Goal: Task Accomplishment & Management: Manage account settings

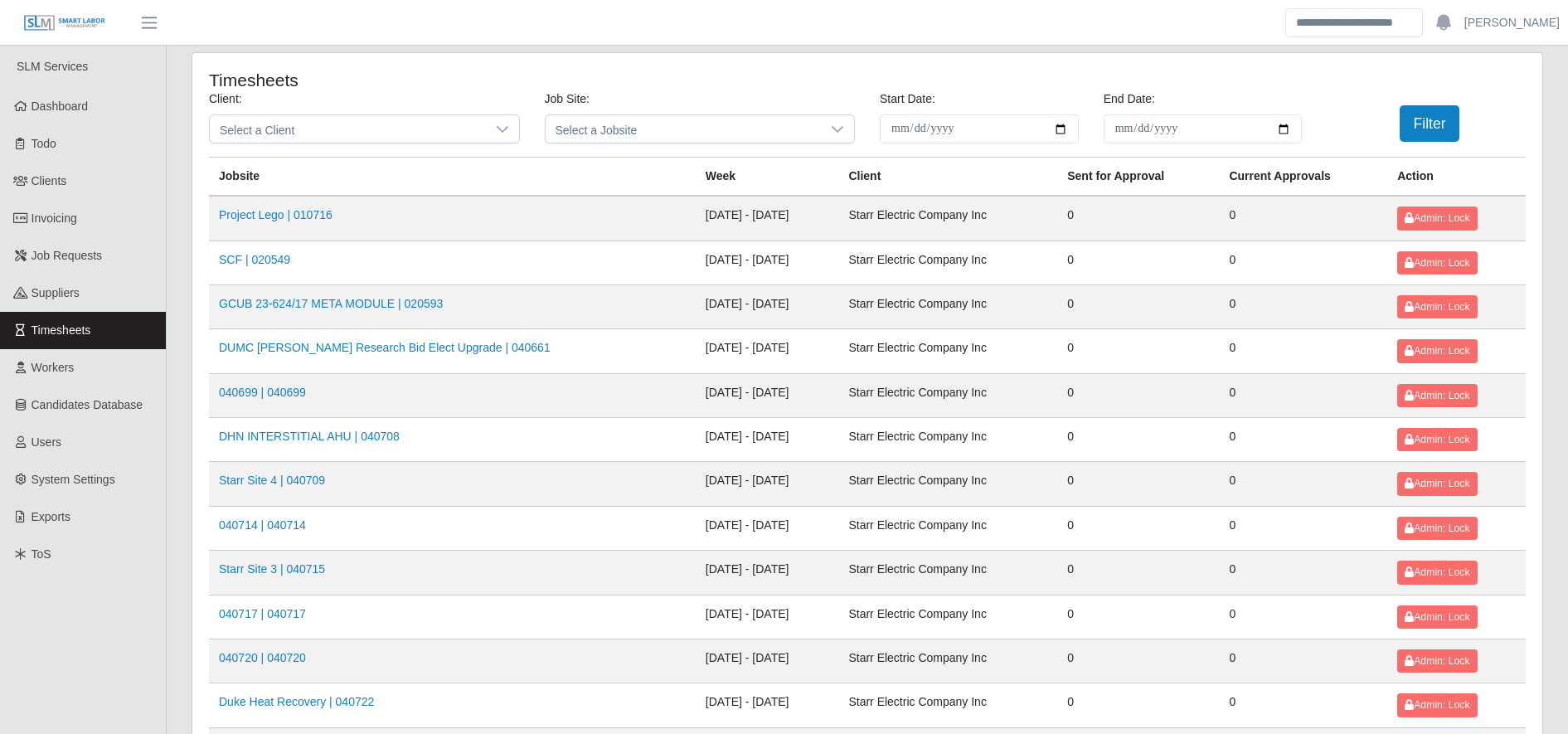
click at [555, 45] on header "Ashley McDowell Account Settings Logout" at bounding box center [784, 23] width 1568 height 46
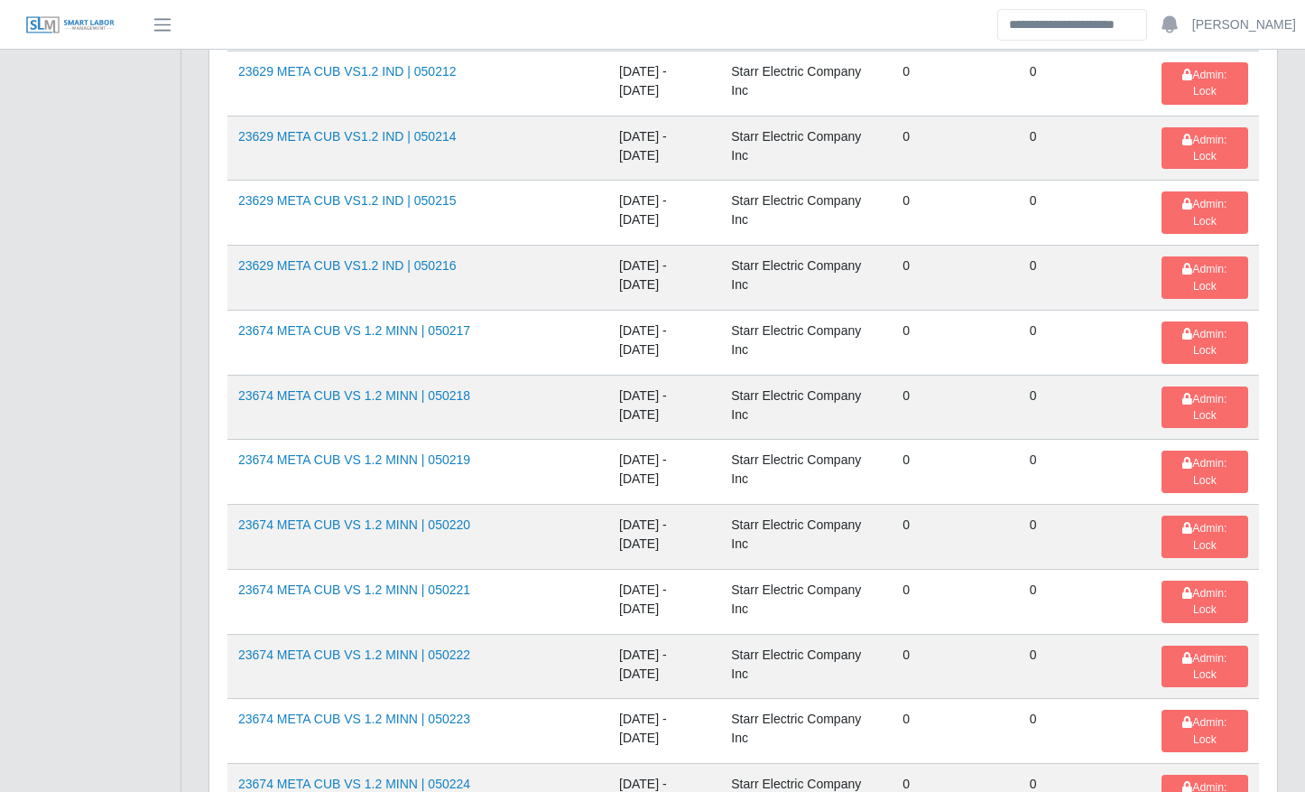
scroll to position [1977, 0]
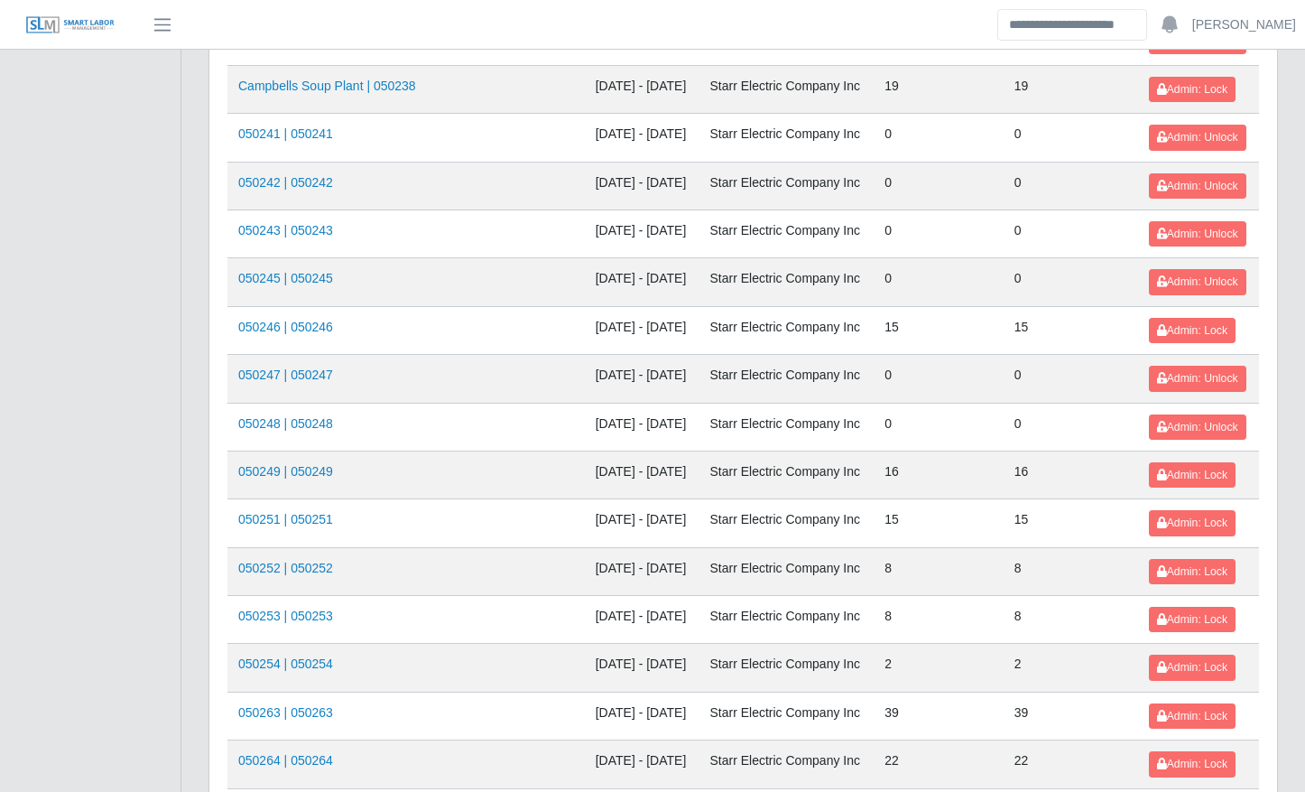
scroll to position [1016, 0]
click at [316, 518] on link "050251 | 050251" at bounding box center [285, 518] width 95 height 14
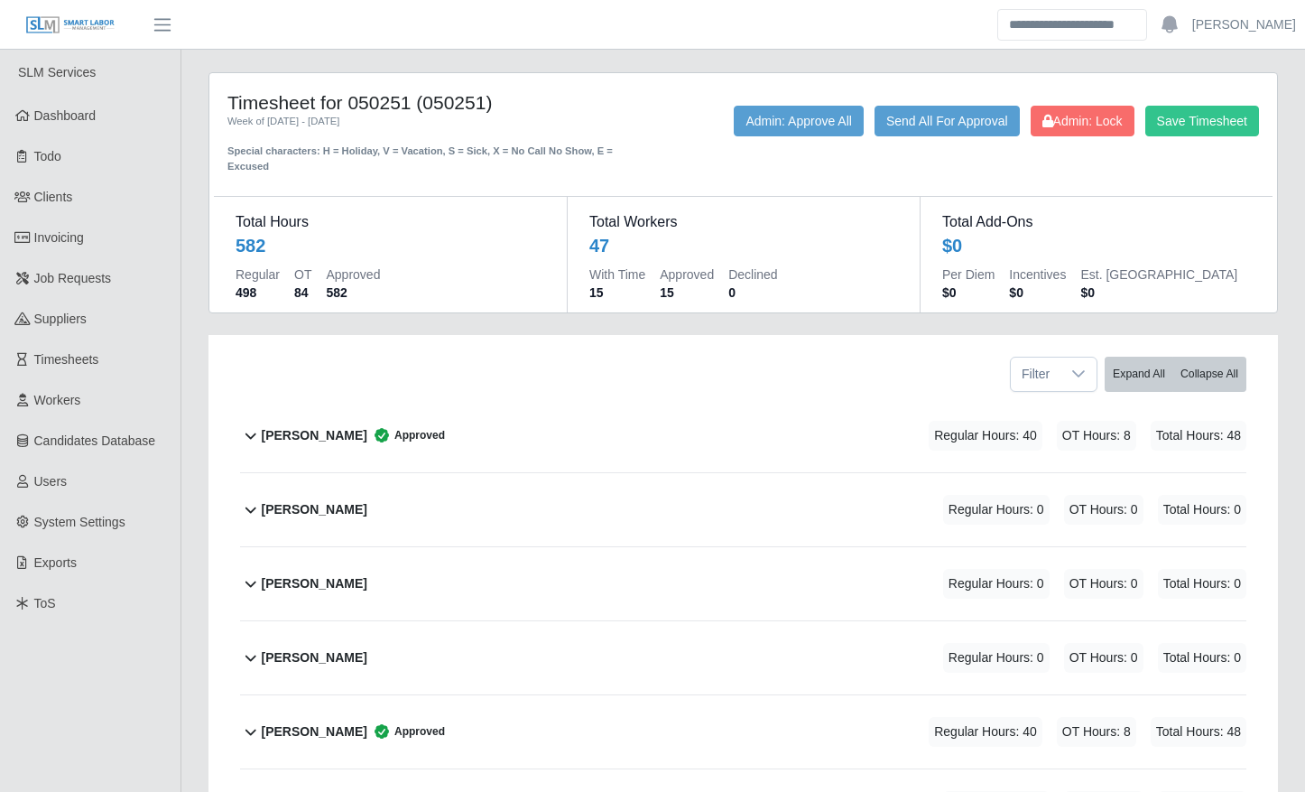
click at [399, 427] on span "Approved" at bounding box center [406, 435] width 78 height 18
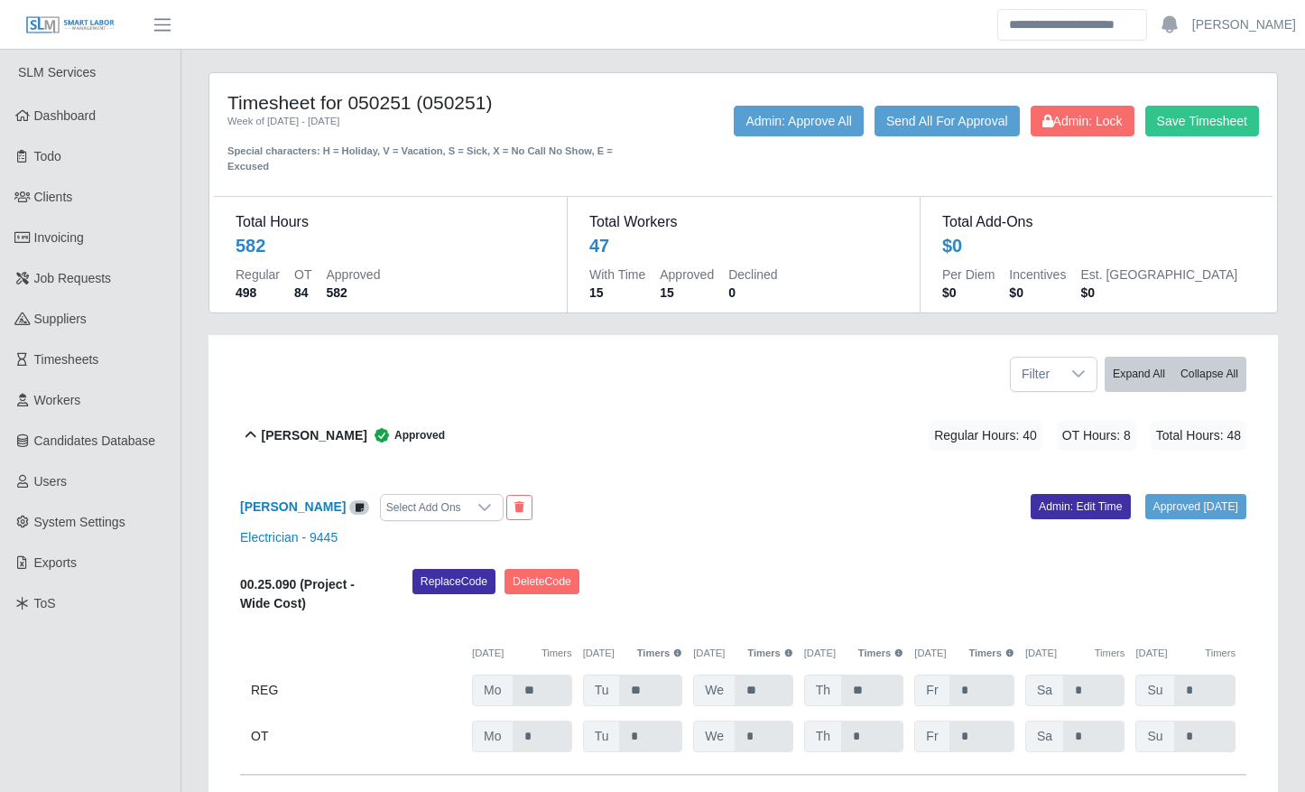
click at [399, 427] on span "Approved" at bounding box center [406, 435] width 78 height 18
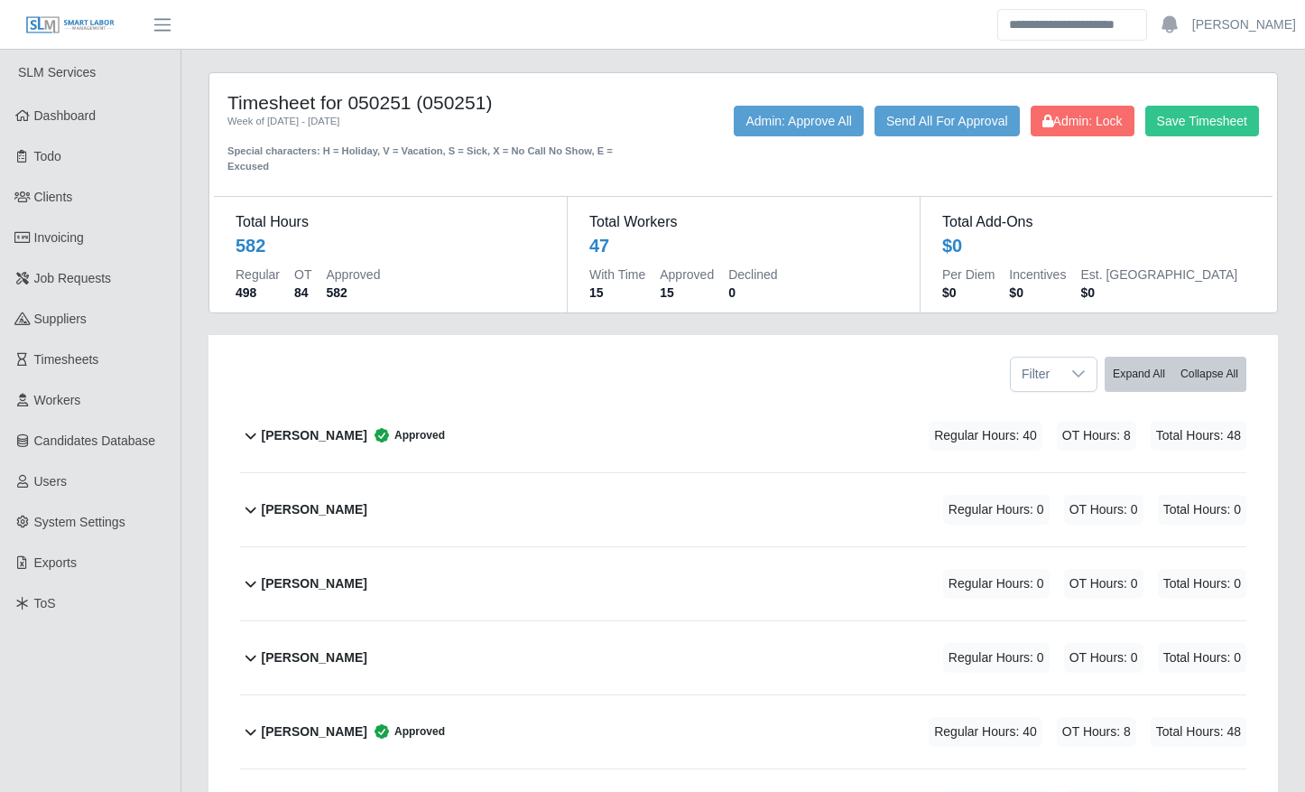
click at [528, 746] on div "Andres ulises Perez Approved Regular Hours: 40 OT Hours: 8 Total Hours: 48" at bounding box center [755, 731] width 986 height 73
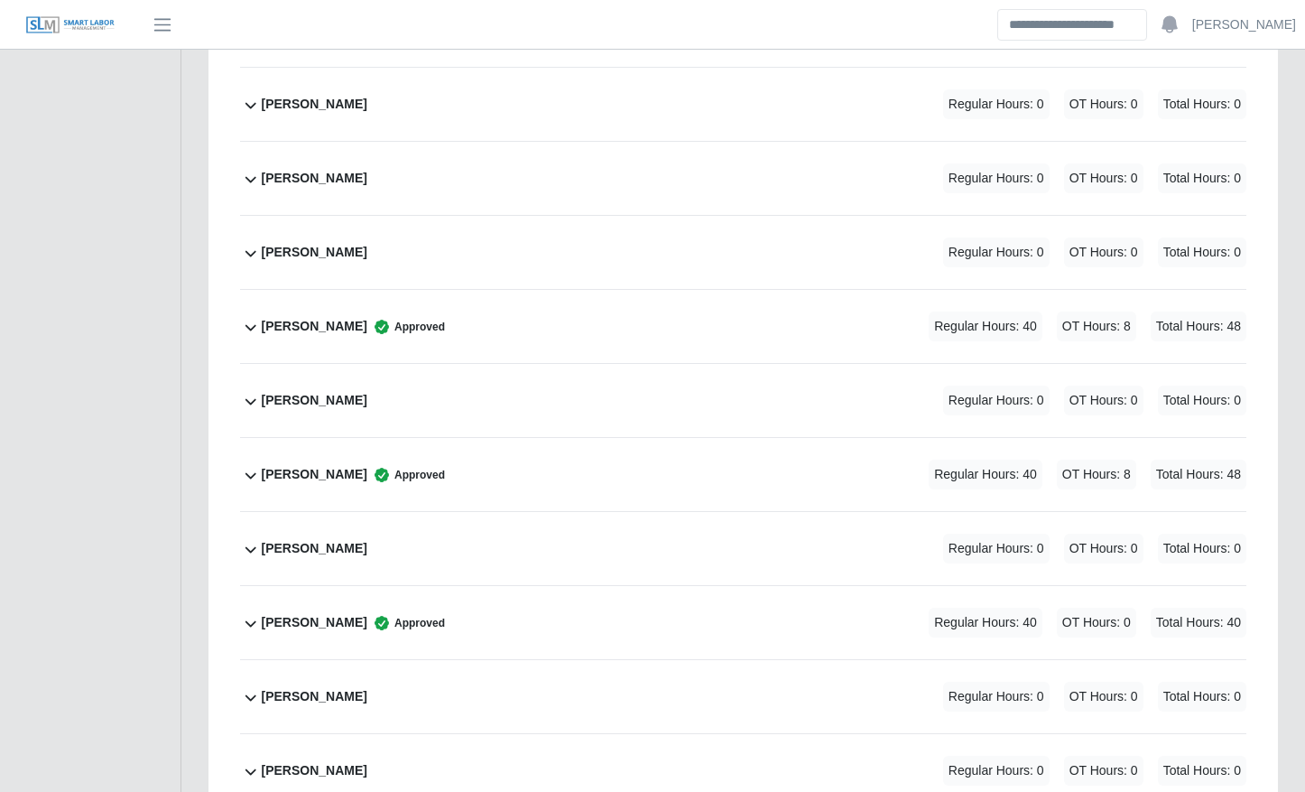
scroll to position [2120, 0]
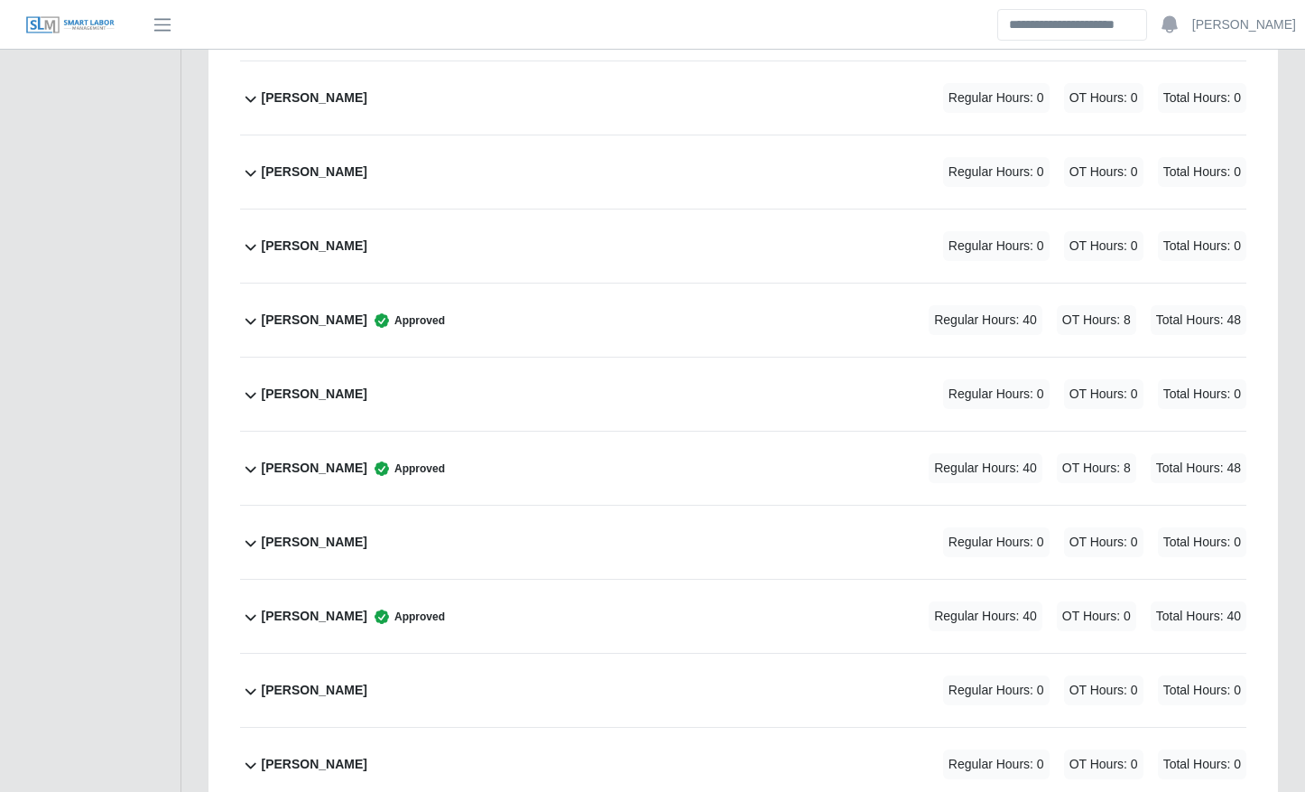
click at [473, 609] on div "Jorge Valera Approved Regular Hours: 40 OT Hours: 0 Total Hours: 40" at bounding box center [755, 616] width 986 height 73
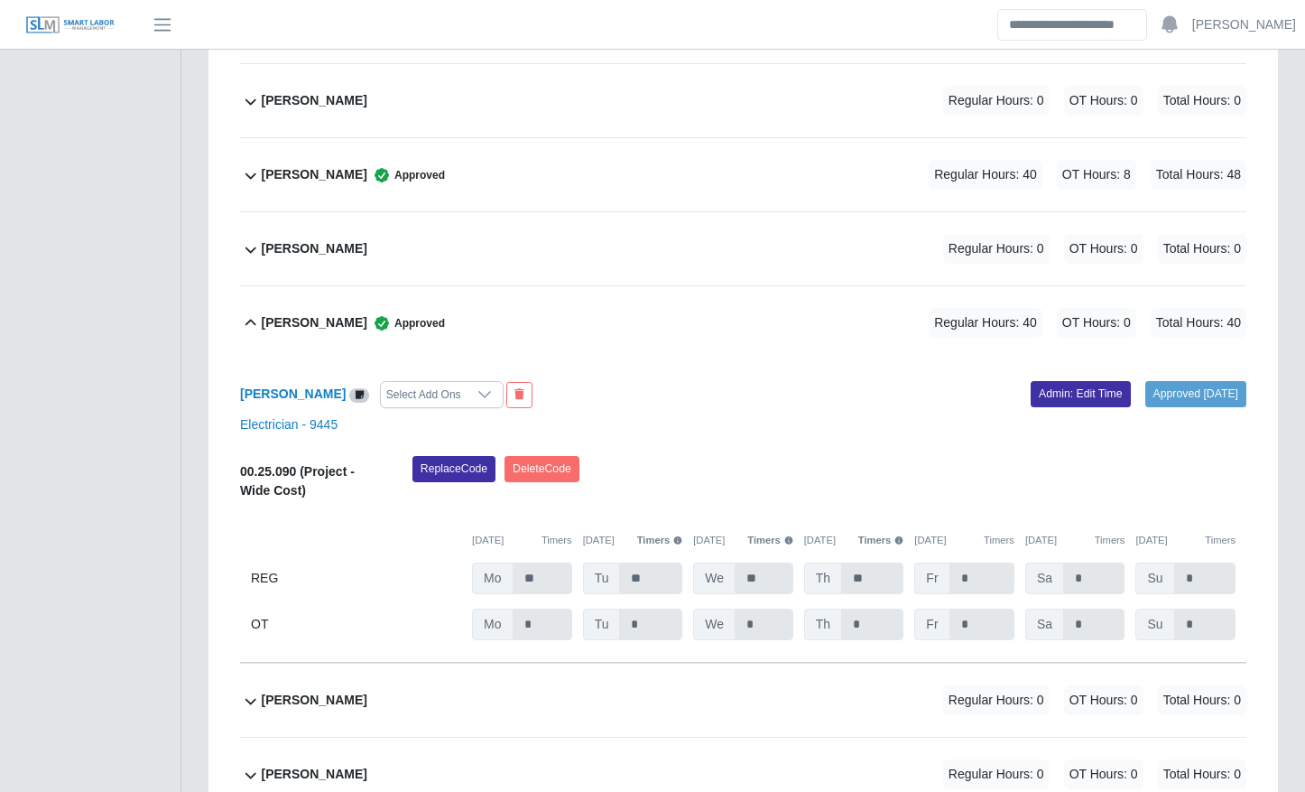
scroll to position [2416, 0]
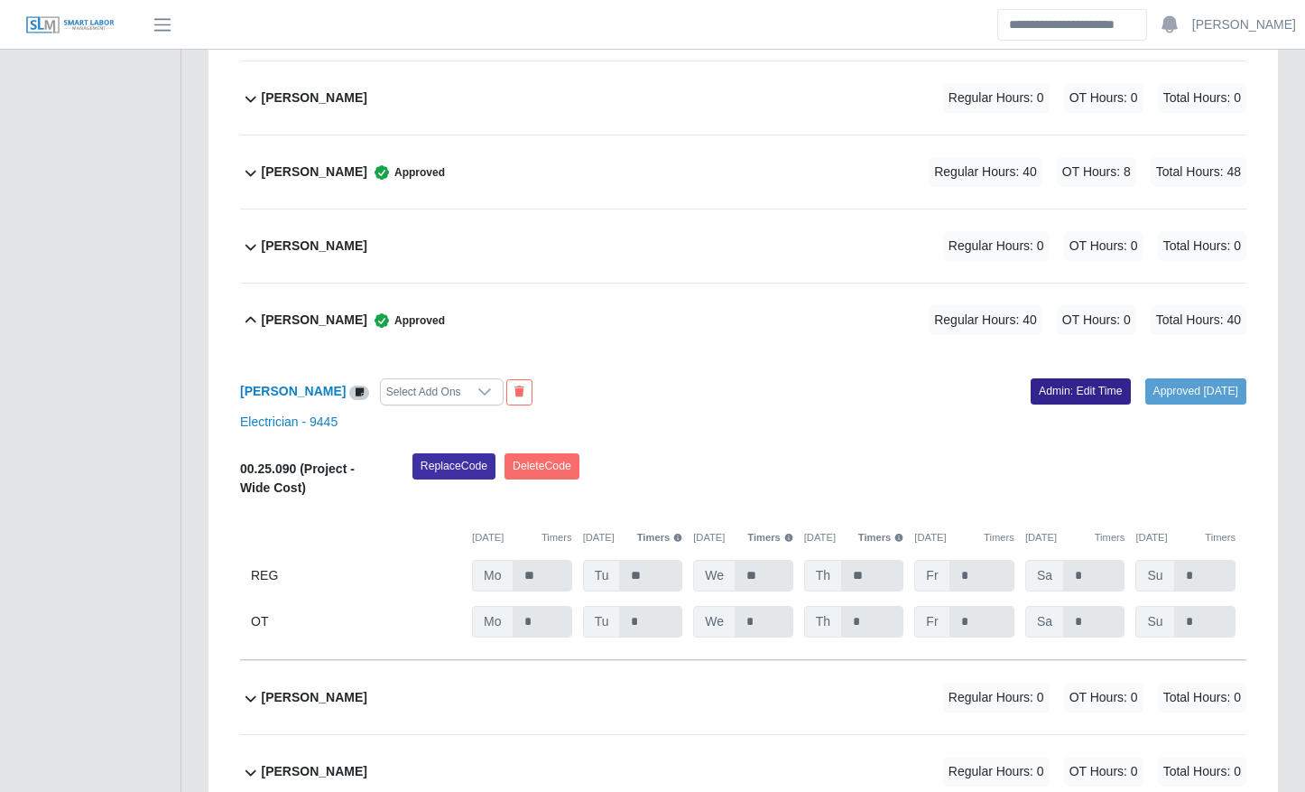
click at [1058, 402] on link "Admin: Edit Time" at bounding box center [1081, 390] width 100 height 25
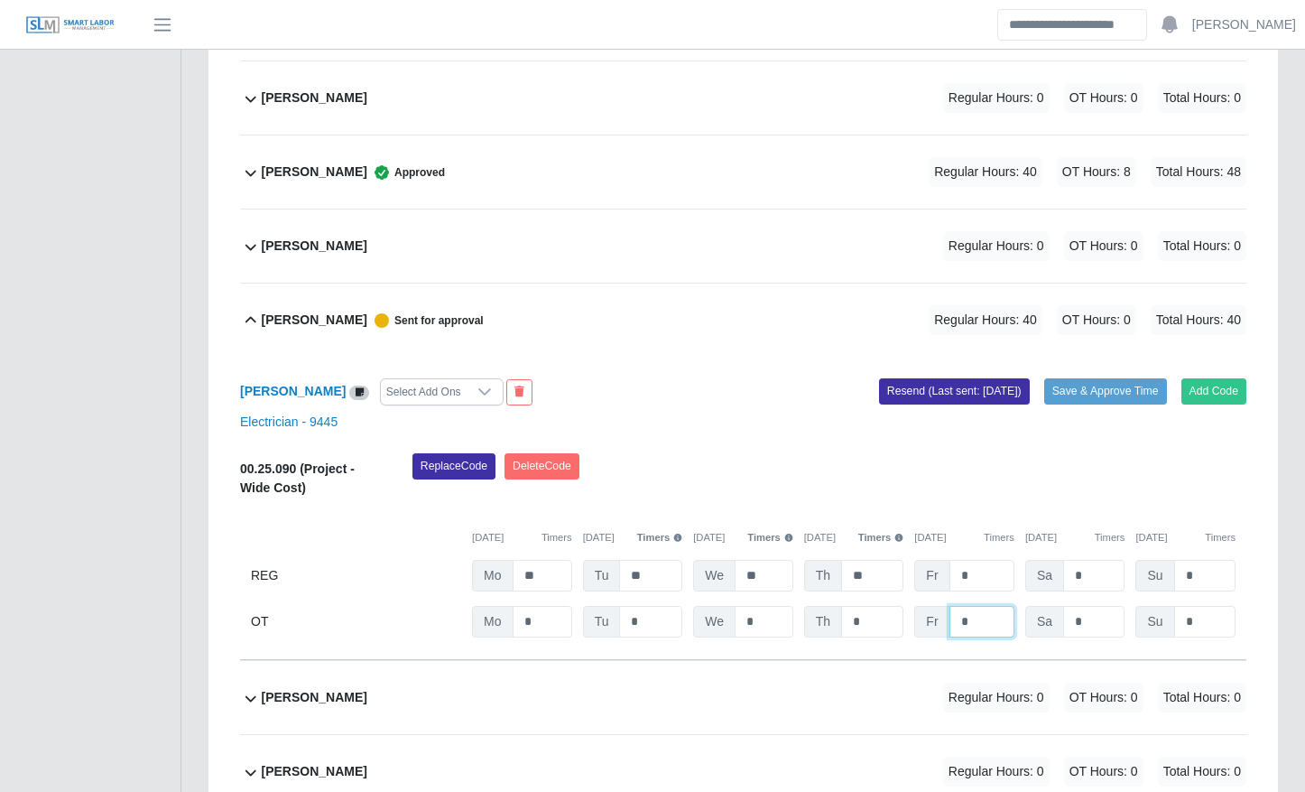
click at [0, 0] on input "*" at bounding box center [0, 0] width 0 height 0
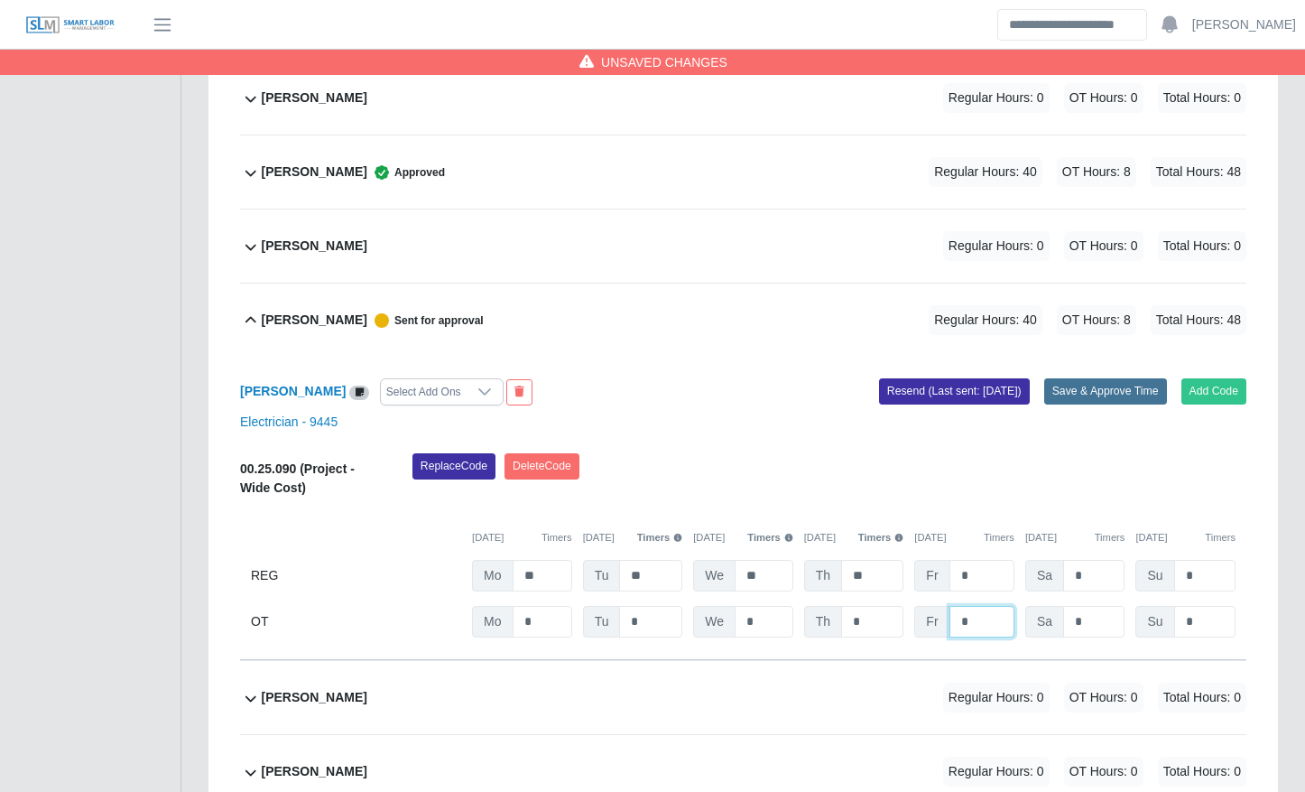
type input "*"
click at [1095, 392] on button "Save & Approve Time" at bounding box center [1105, 390] width 123 height 25
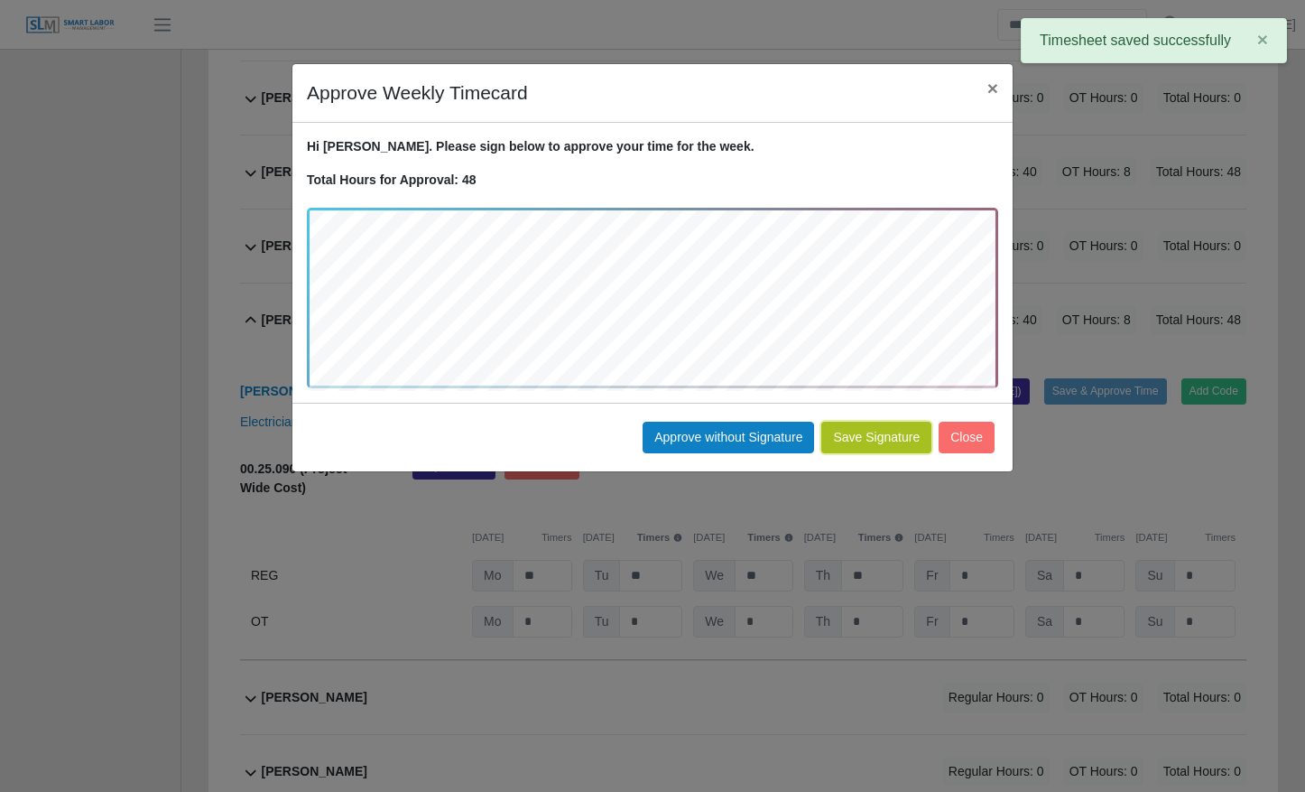
click at [907, 444] on button "Save Signature" at bounding box center [876, 438] width 110 height 32
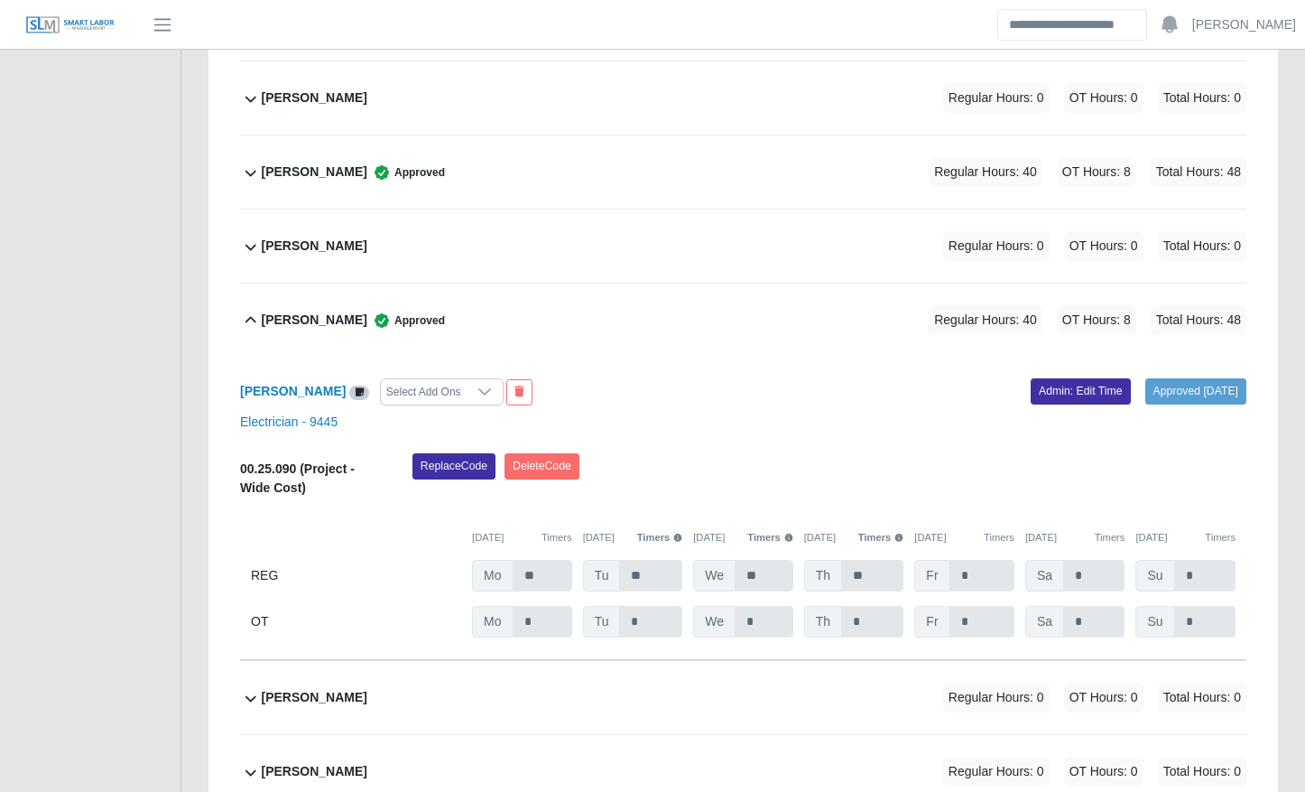
click at [274, 394] on b "Jorge Valera" at bounding box center [293, 391] width 106 height 14
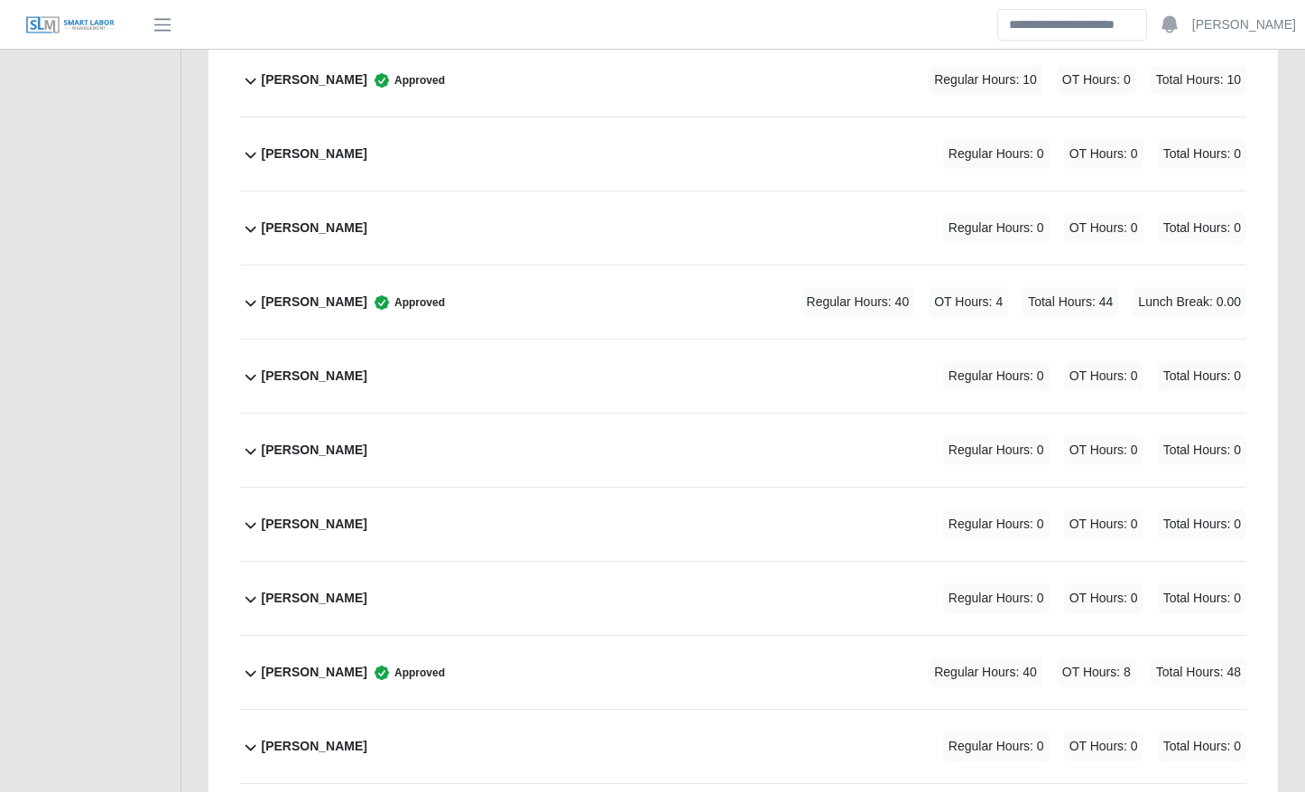
scroll to position [1764, 0]
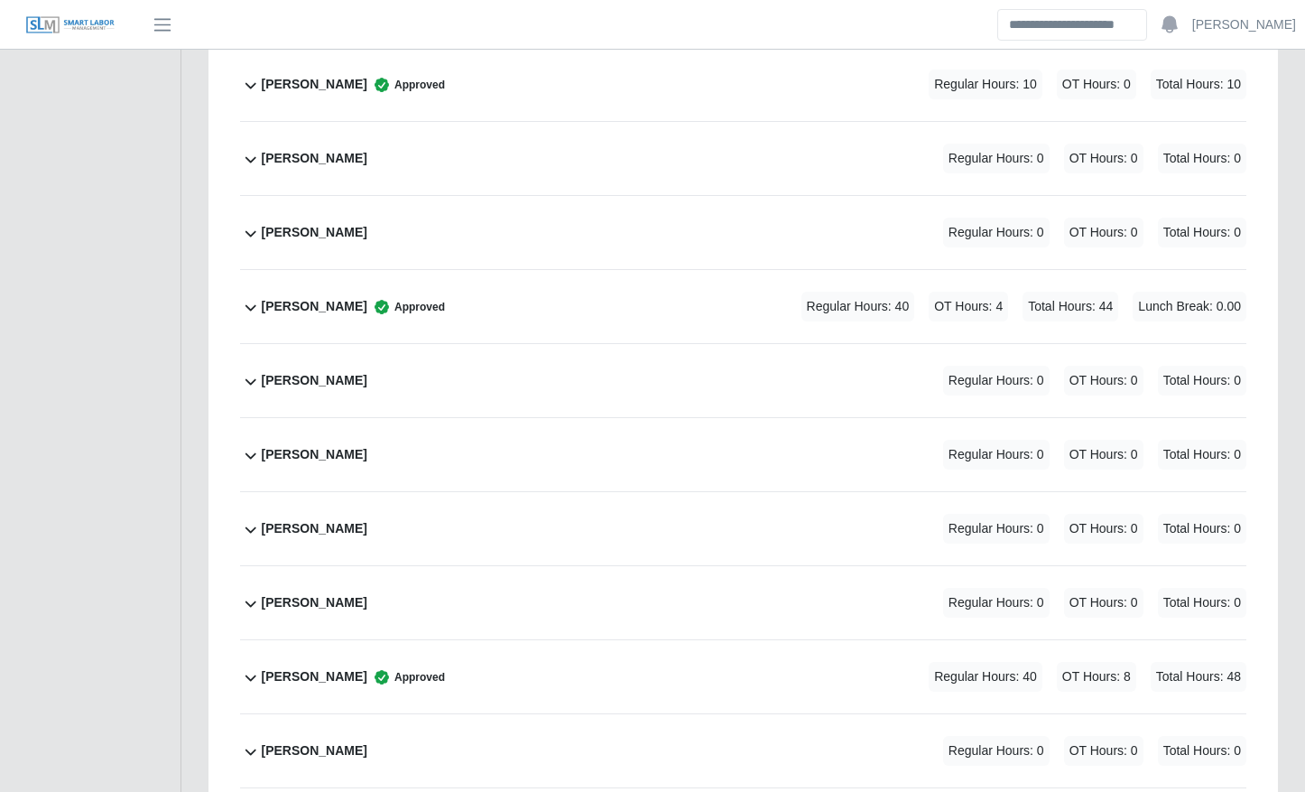
click at [539, 396] on div "Freddy Garcia Regular Hours: 0 OT Hours: 0 Total Hours: 0" at bounding box center [755, 380] width 986 height 73
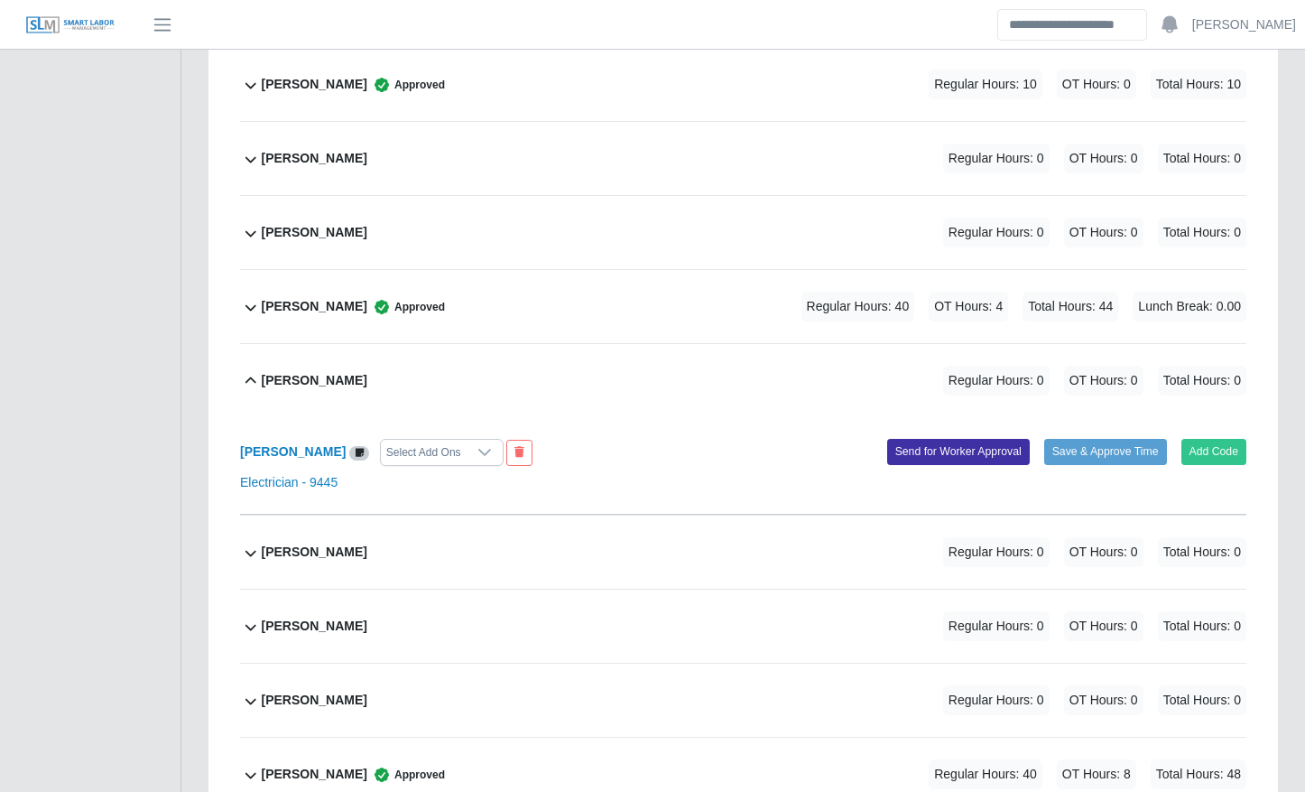
click at [539, 396] on div "Freddy Garcia Regular Hours: 0 OT Hours: 0 Total Hours: 0" at bounding box center [755, 380] width 986 height 73
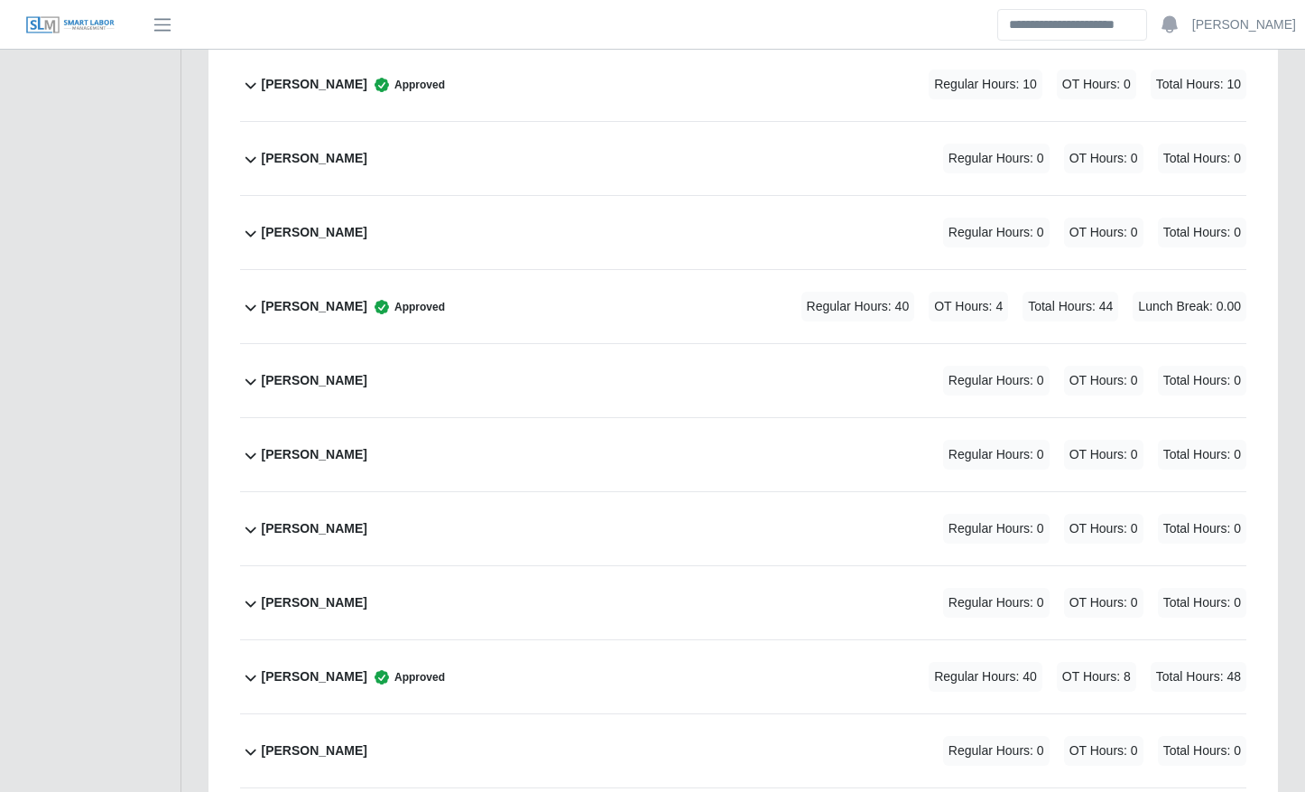
click at [576, 296] on div "Edwin Espinal Approved Regular Hours: 40 OT Hours: 4 Total Hours: 44 Lunch Brea…" at bounding box center [755, 306] width 986 height 73
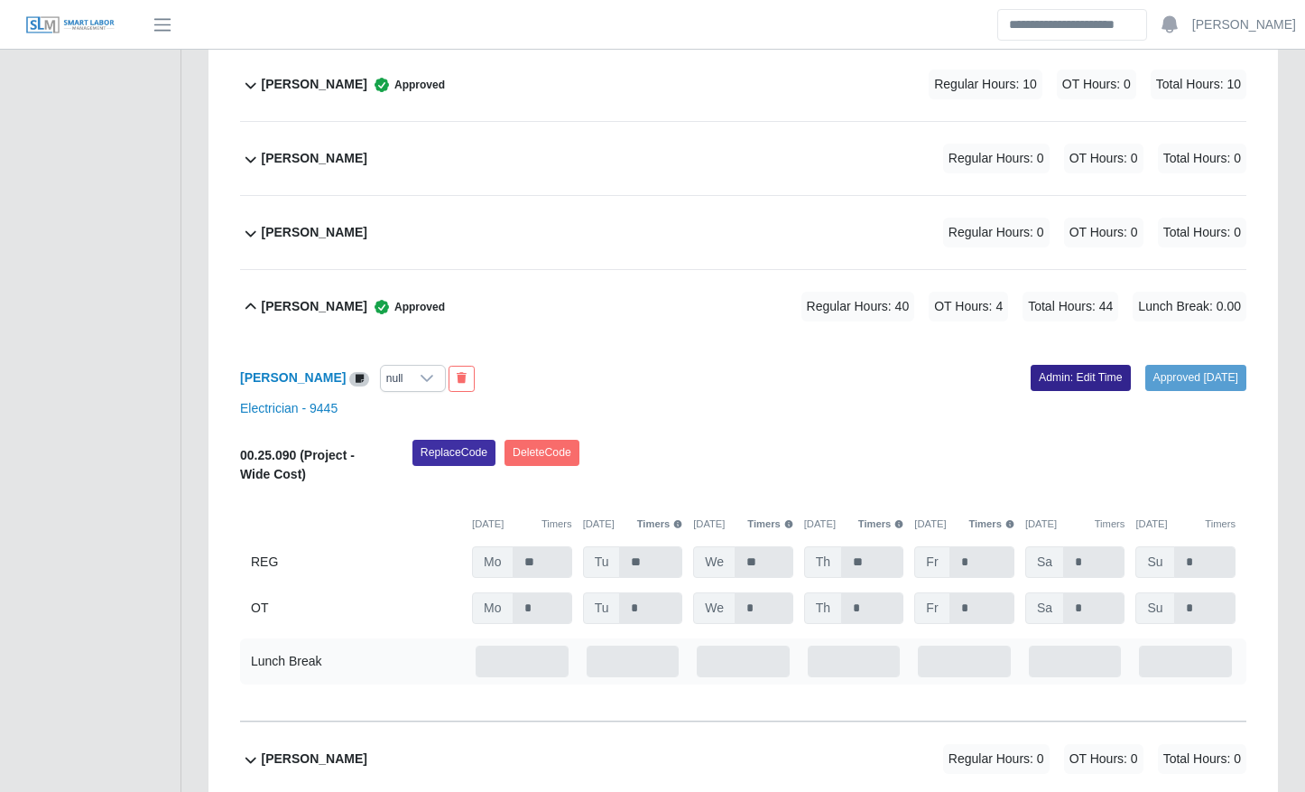
click at [1037, 377] on link "Admin: Edit Time" at bounding box center [1081, 377] width 100 height 25
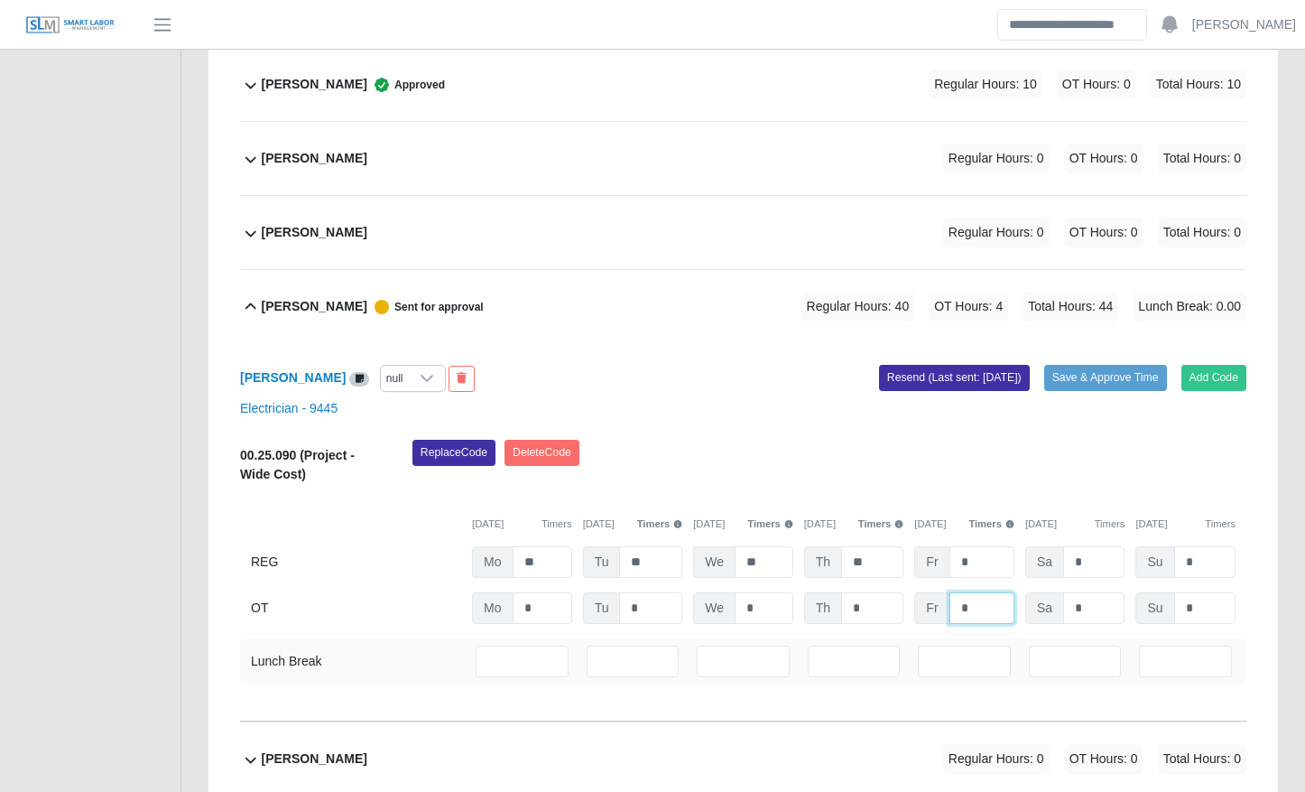
click at [0, 0] on input "*" at bounding box center [0, 0] width 0 height 0
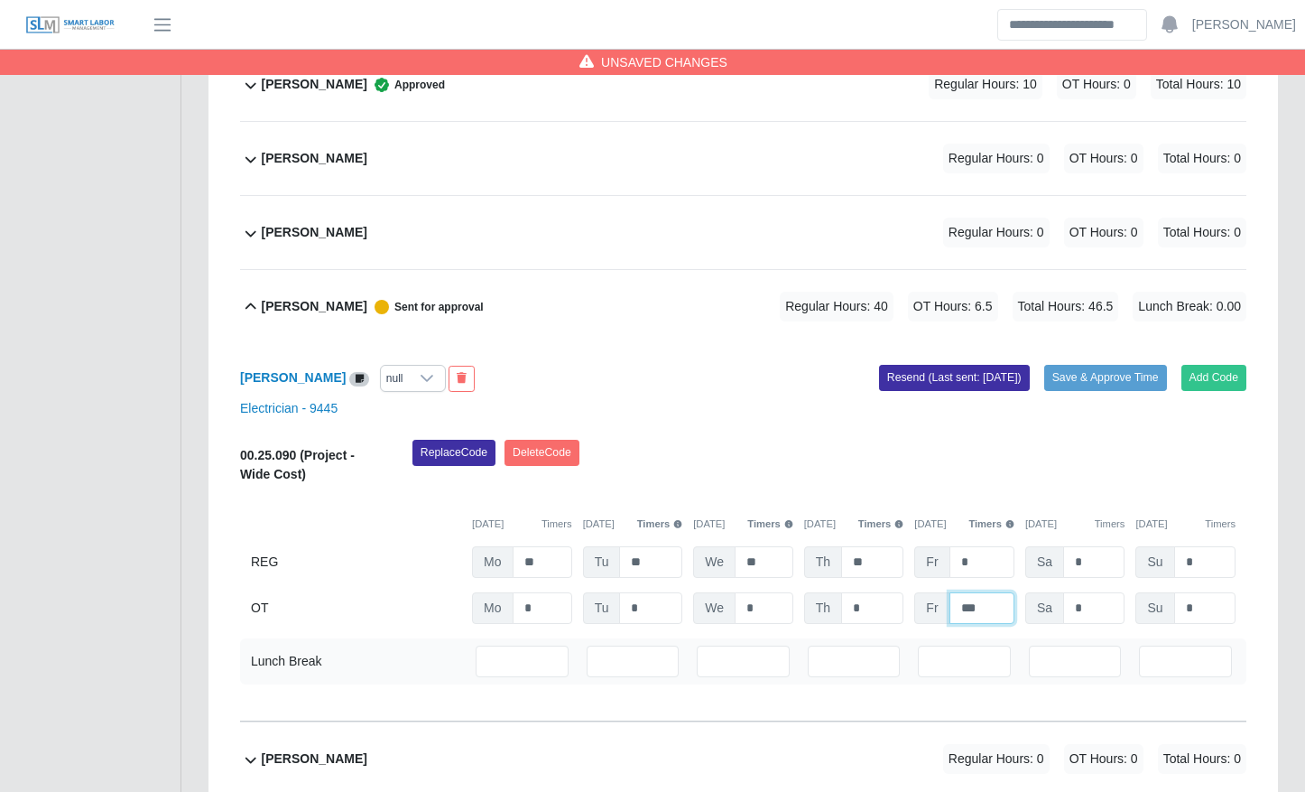
type input "***"
click at [1087, 376] on button "Save & Approve Time" at bounding box center [1105, 377] width 123 height 25
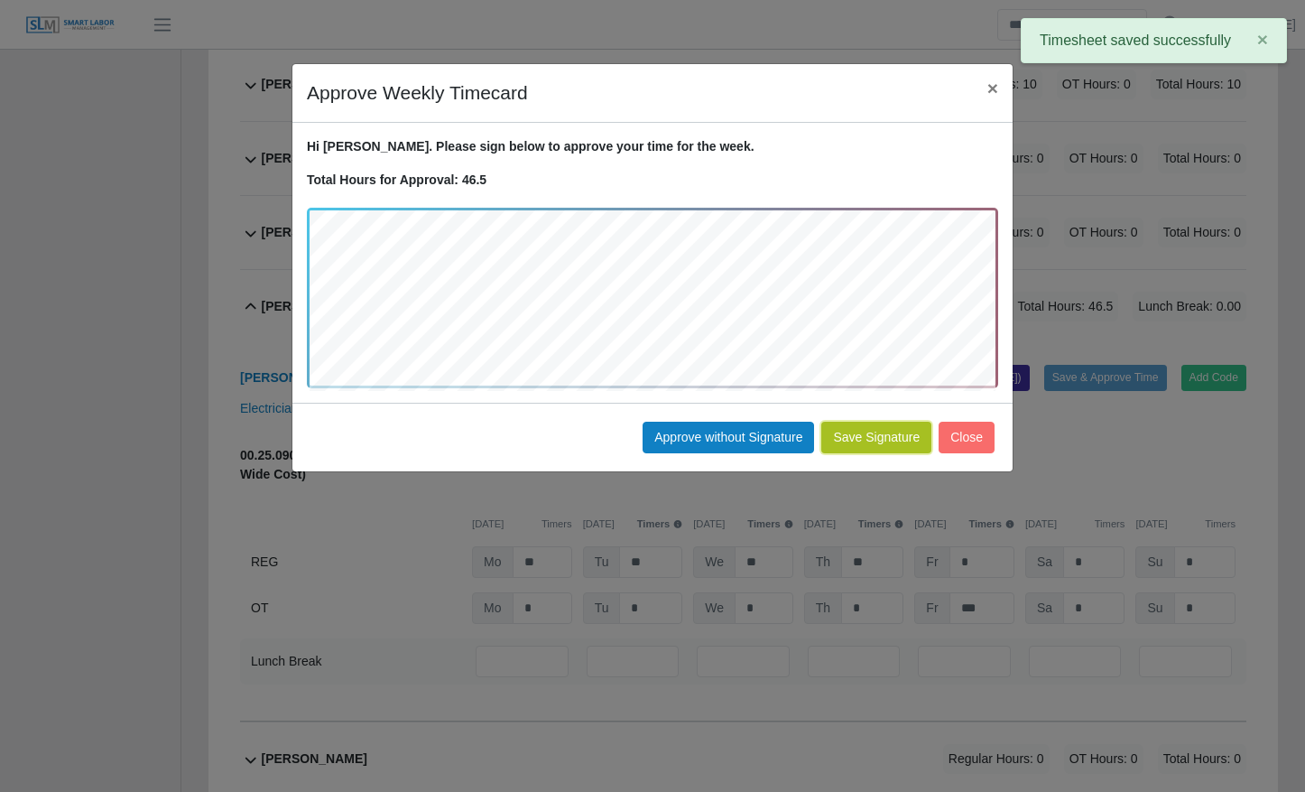
click at [889, 445] on button "Save Signature" at bounding box center [876, 438] width 110 height 32
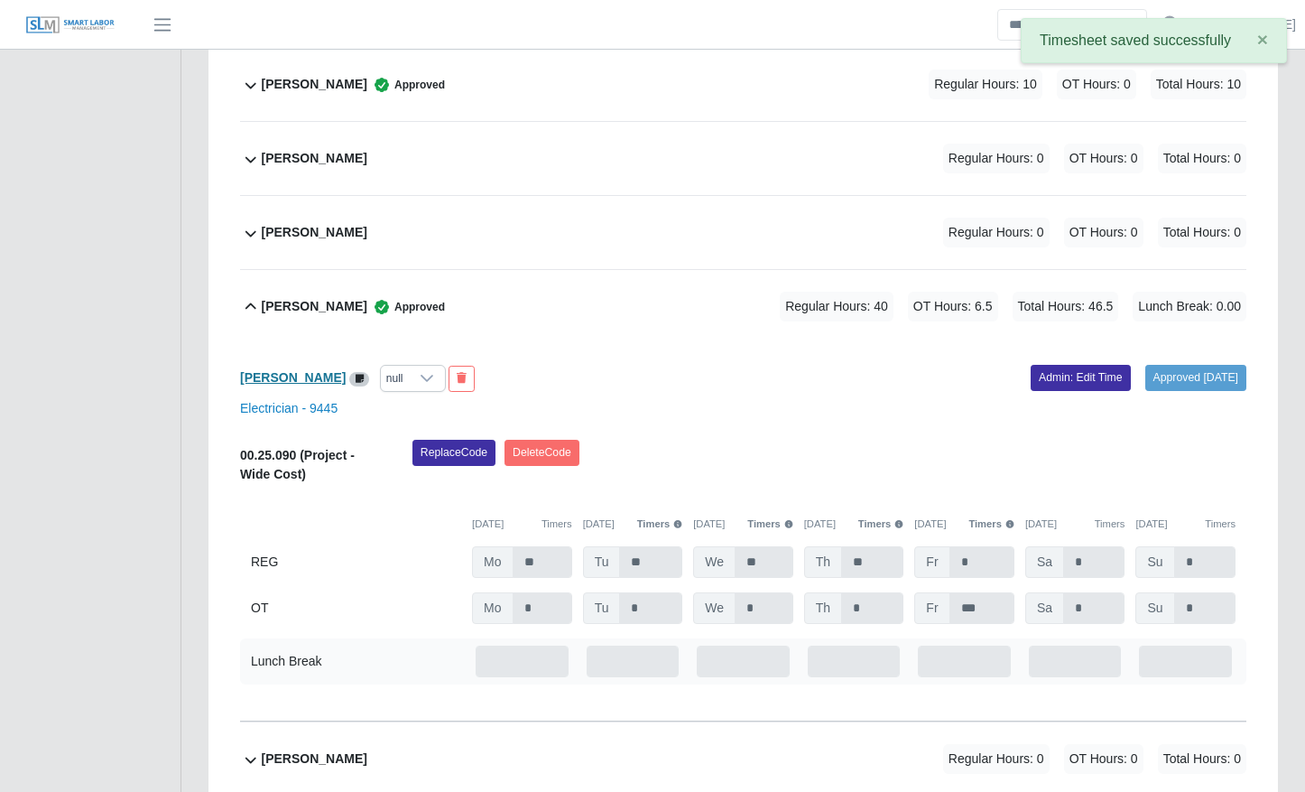
click at [266, 370] on b "Edwin Espinal" at bounding box center [293, 377] width 106 height 14
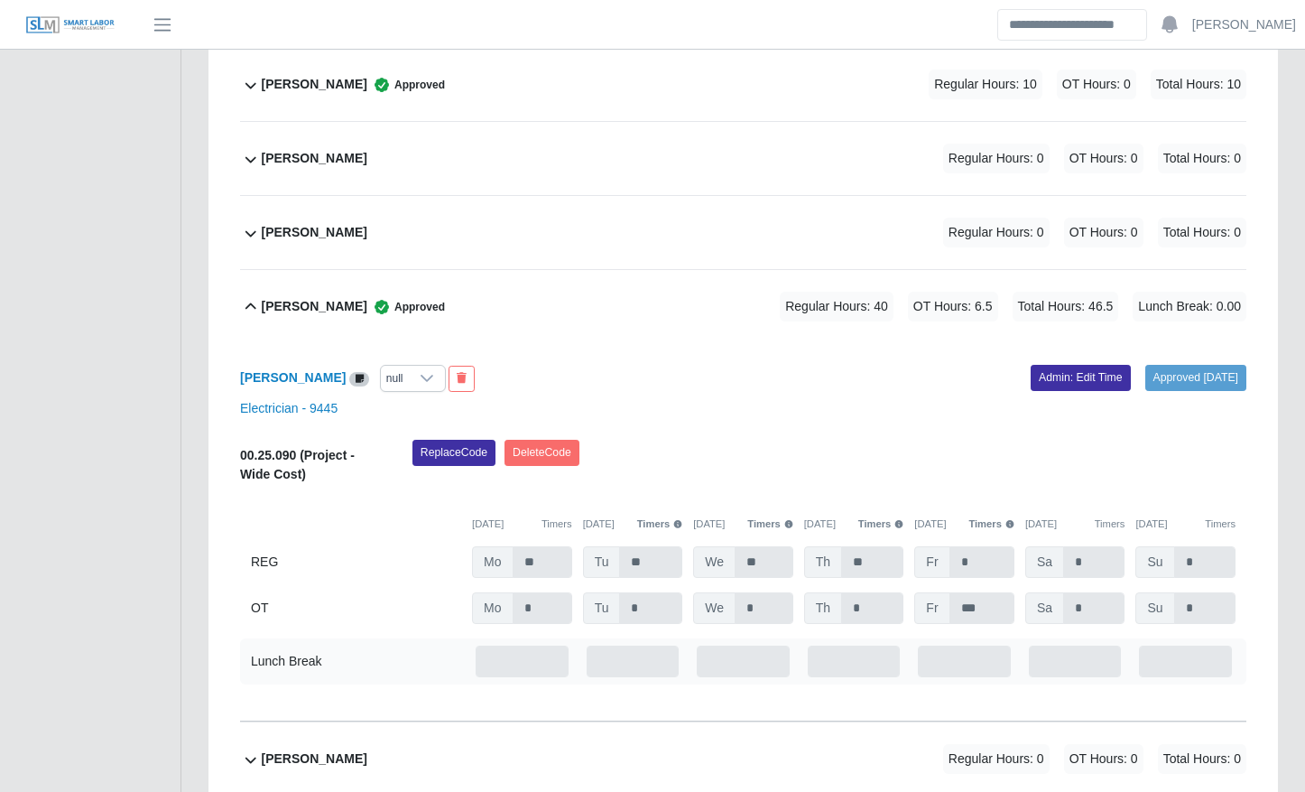
click at [150, 404] on ul "SLM Services Dashboard Todo Clients Invoicing Job Requests Suppliers Timesheets…" at bounding box center [90, 714] width 181 height 4856
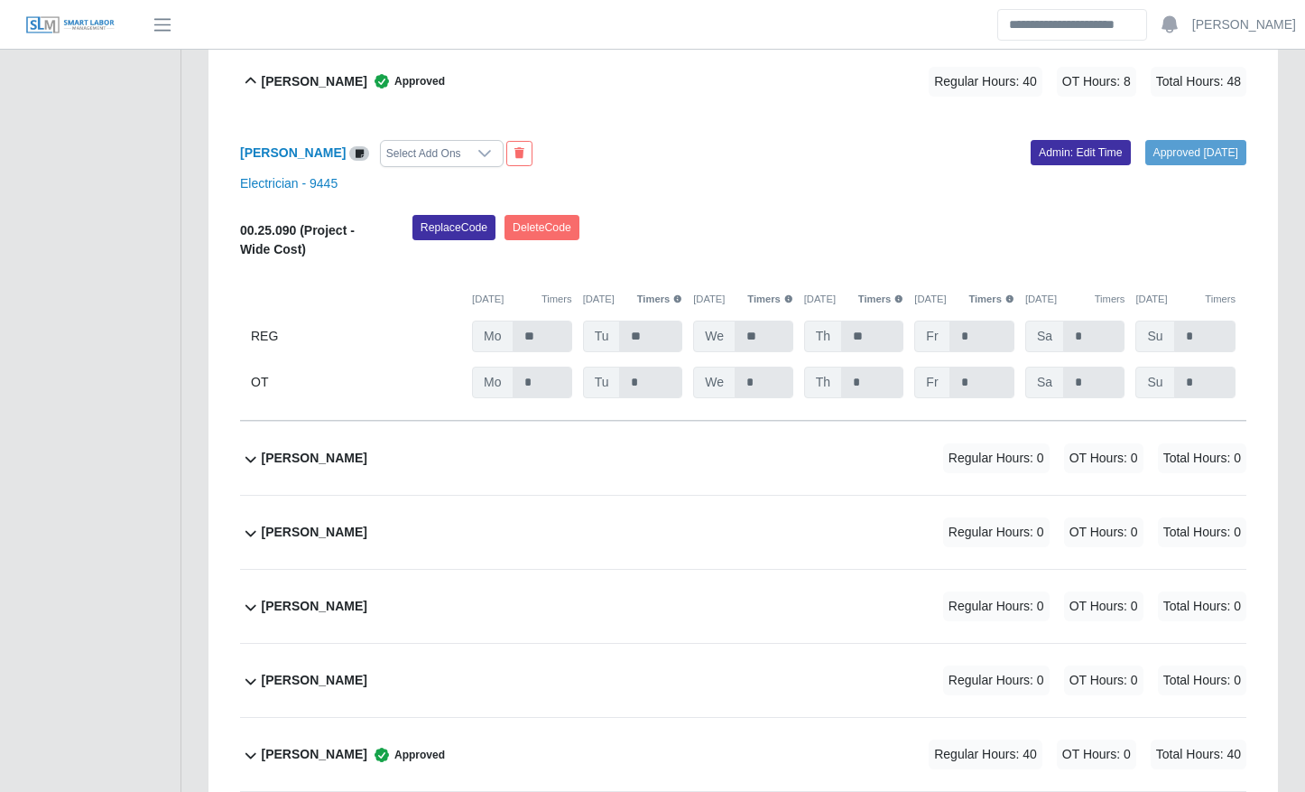
scroll to position [41, 0]
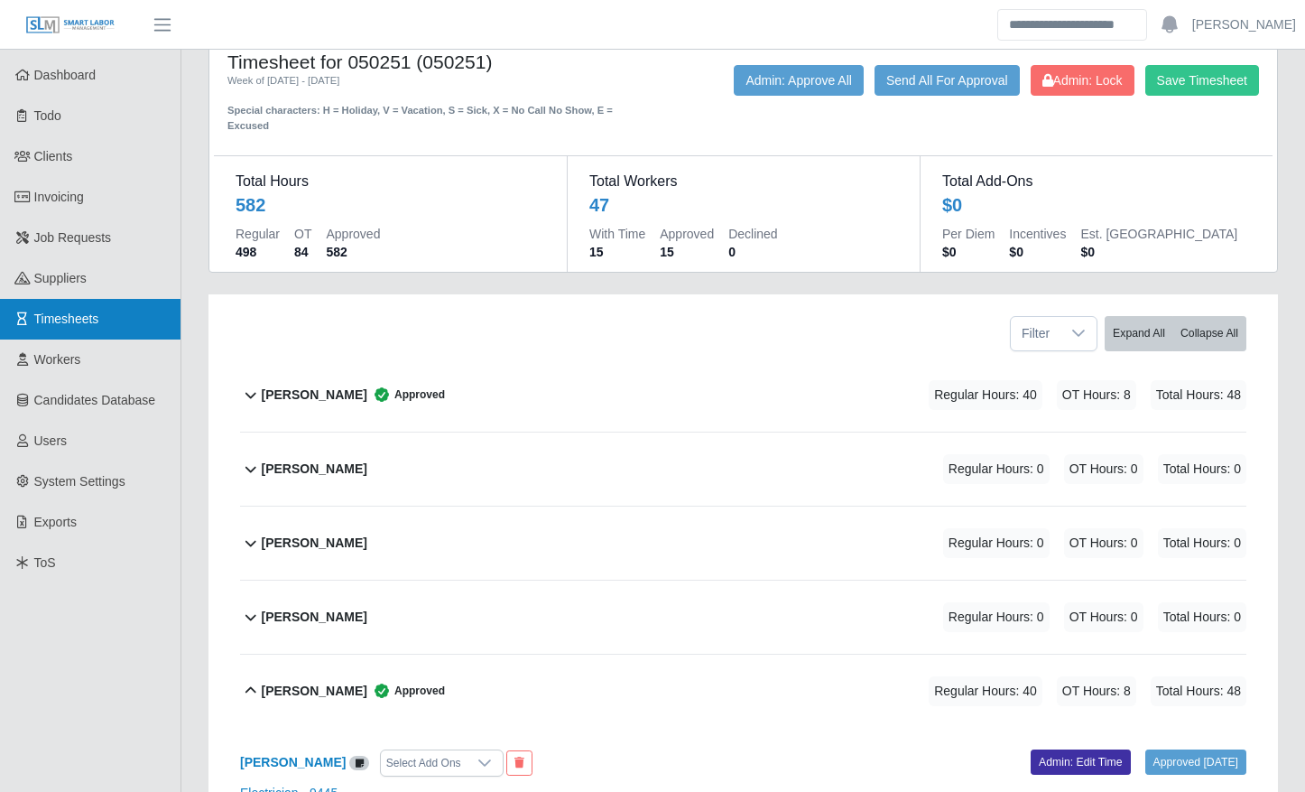
click at [131, 320] on link "Timesheets" at bounding box center [90, 319] width 181 height 41
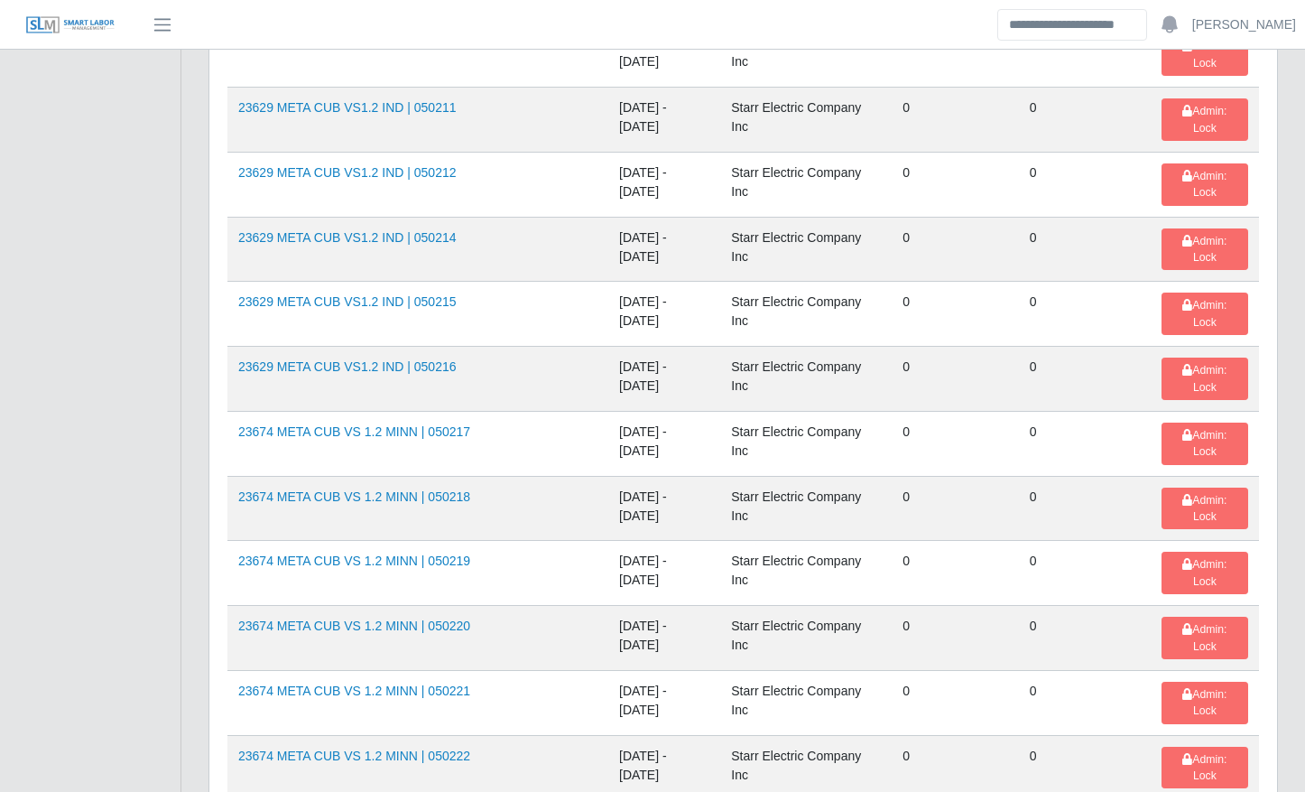
scroll to position [1977, 0]
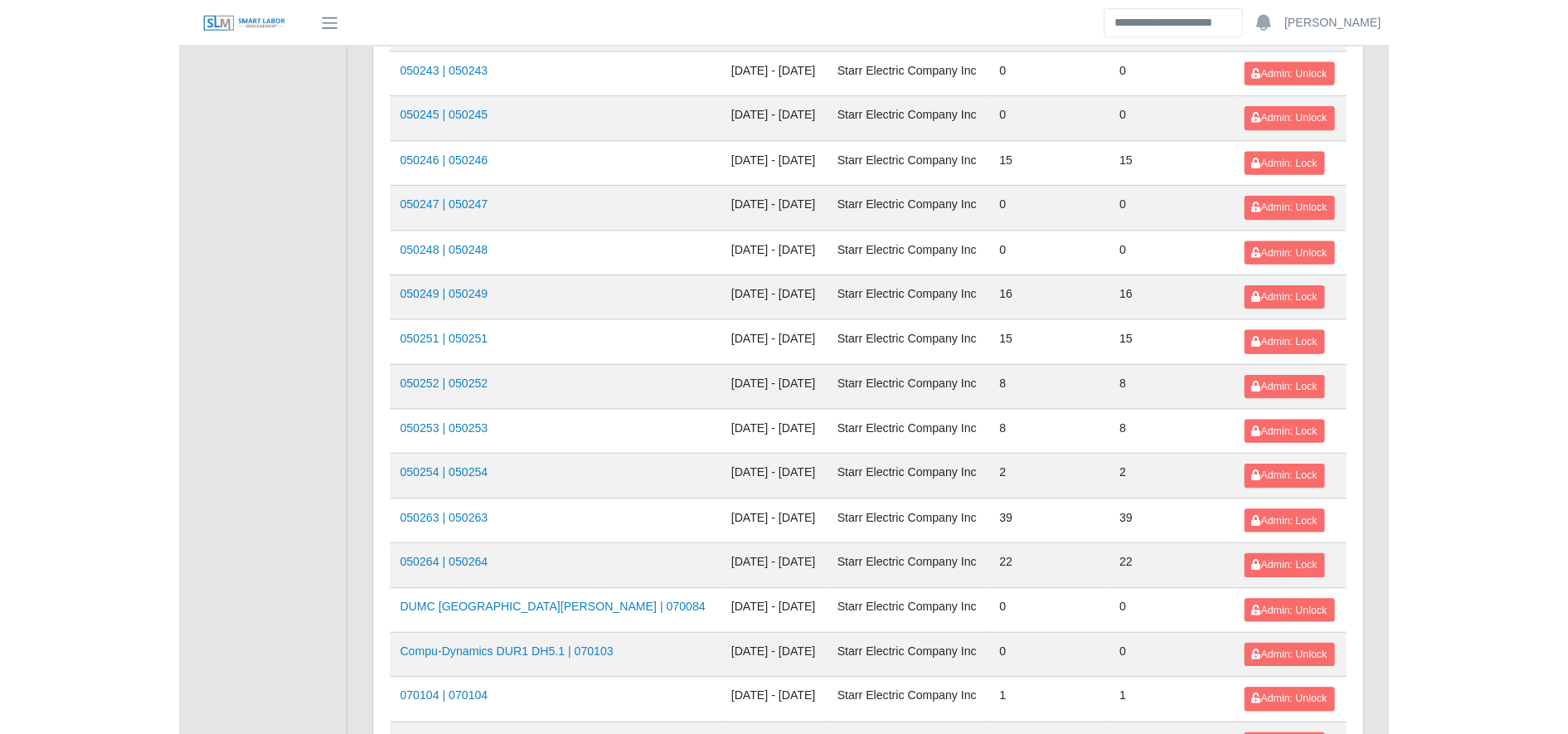
scroll to position [1070, 0]
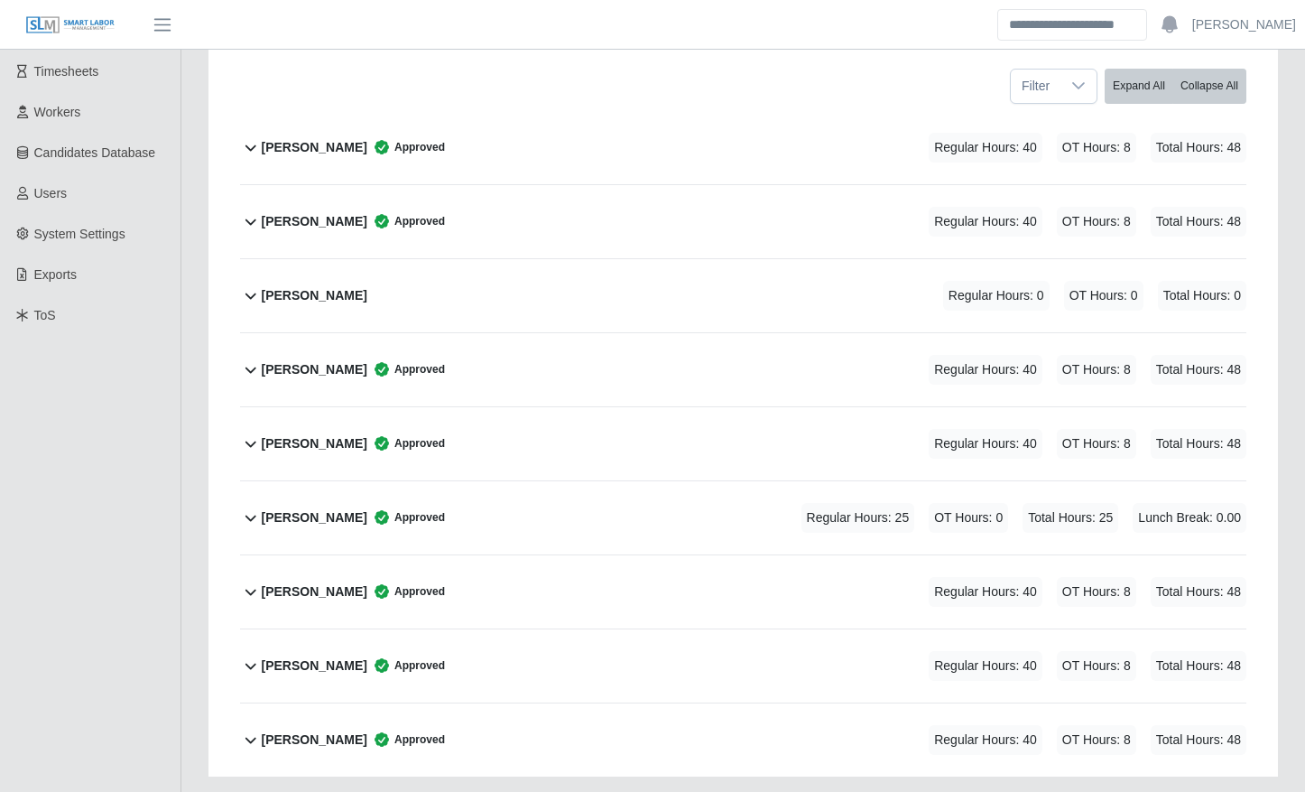
scroll to position [289, 0]
click at [582, 521] on div "[PERSON_NAME] Approved Regular Hours: 25 OT Hours: 0 Total Hours: 25 Lunch Brea…" at bounding box center [755, 516] width 986 height 73
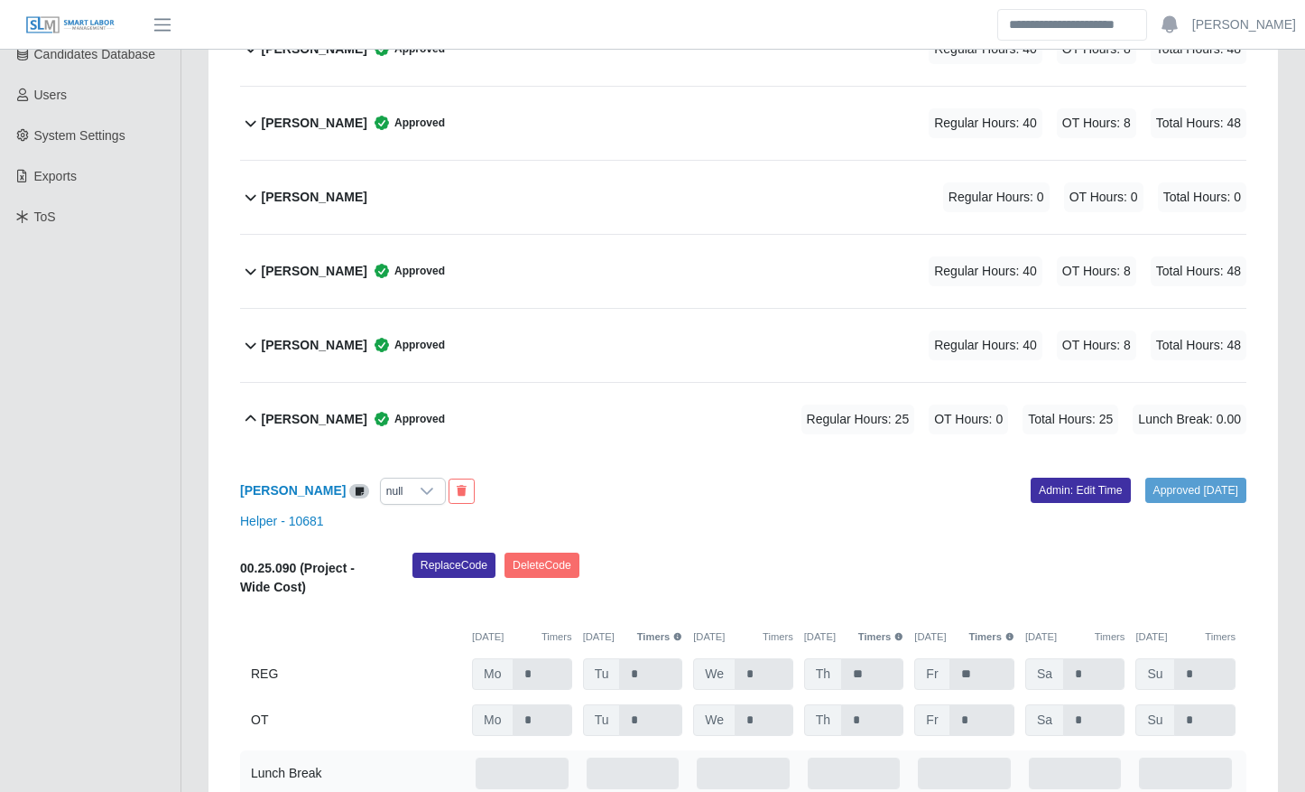
scroll to position [388, 0]
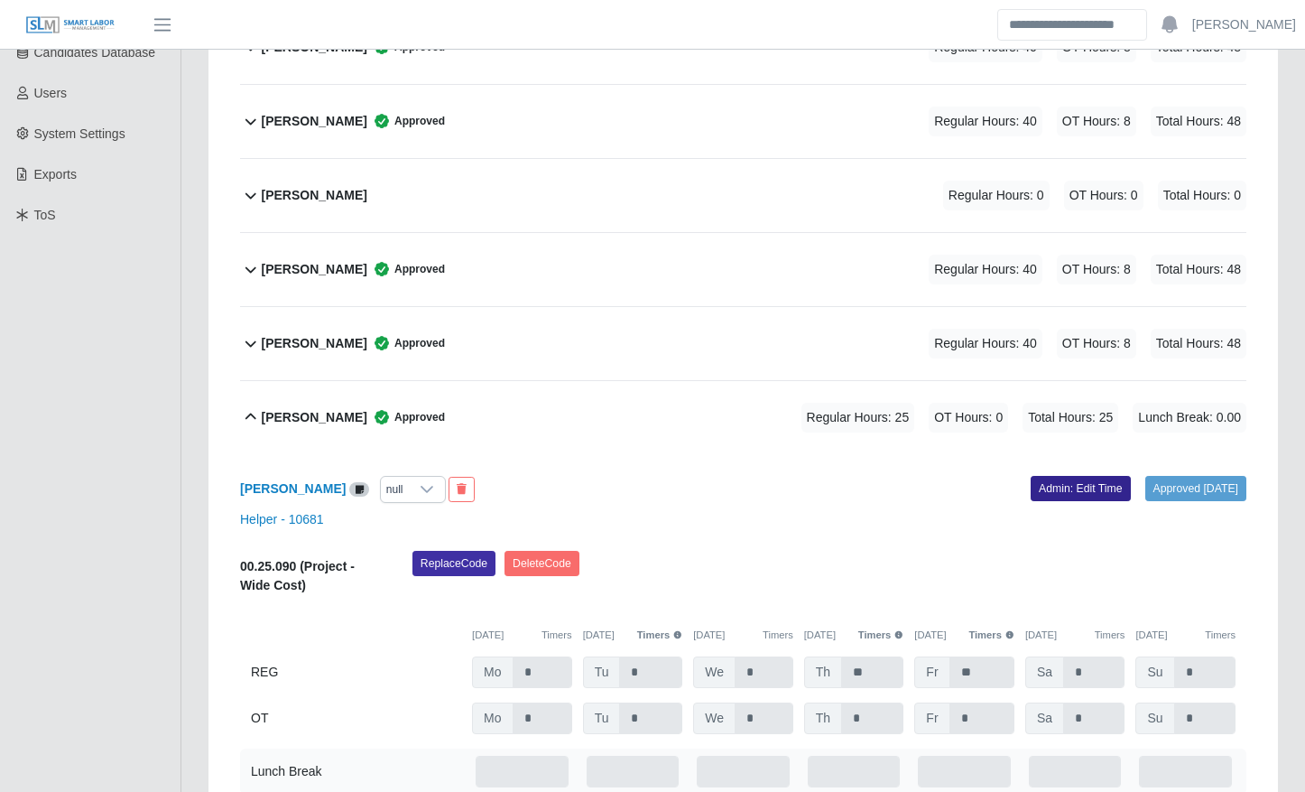
click at [1031, 481] on link "Admin: Edit Time" at bounding box center [1081, 488] width 100 height 25
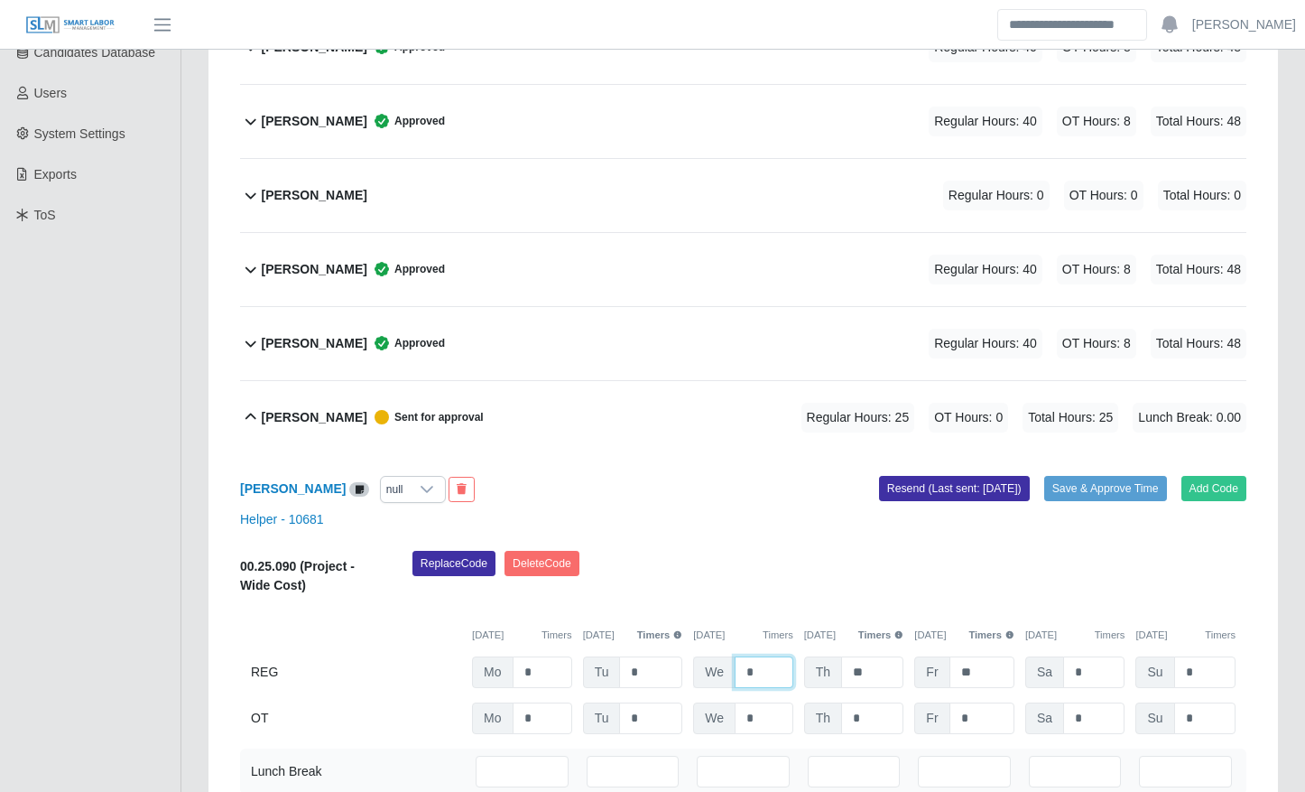
click at [778, 674] on input "*" at bounding box center [764, 672] width 59 height 32
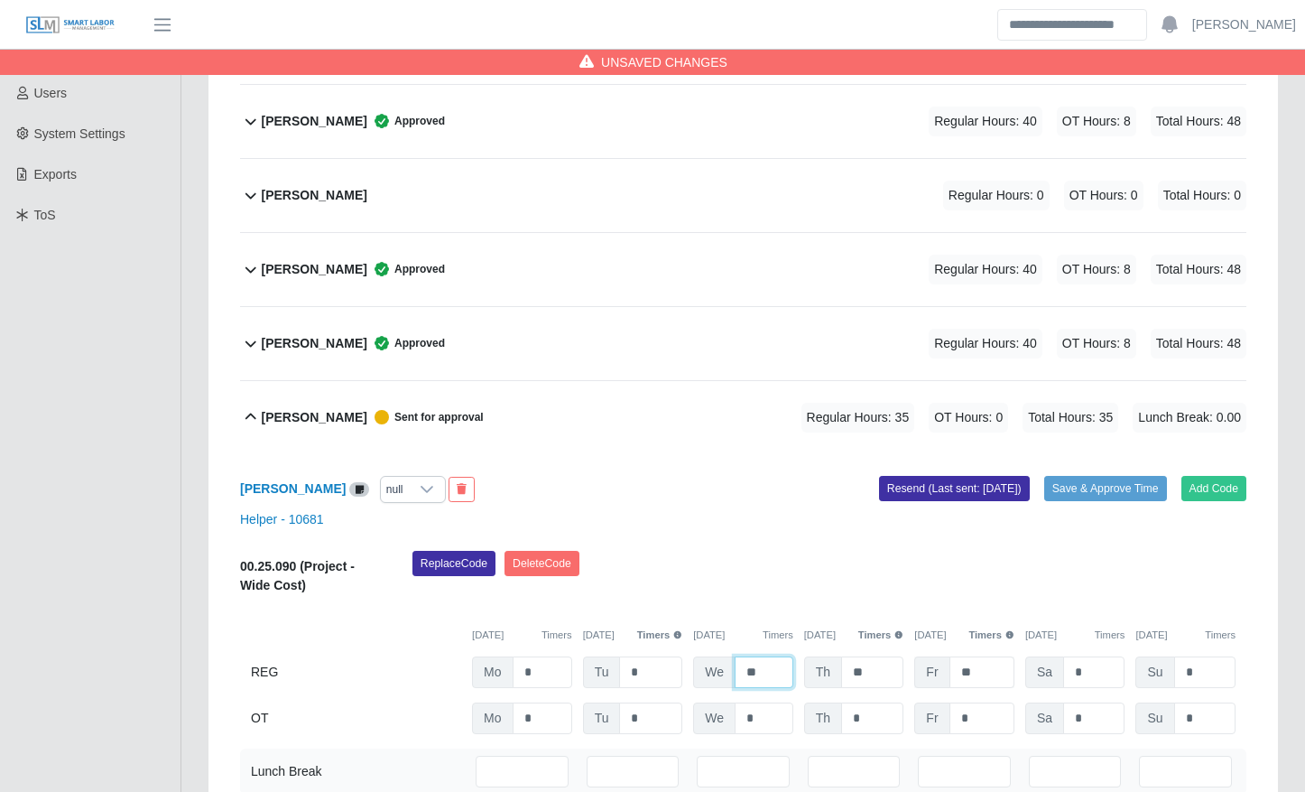
type input "**"
click at [1002, 682] on input "**" at bounding box center [982, 672] width 65 height 32
type input "*"
click at [0, 0] on input "*" at bounding box center [0, 0] width 0 height 0
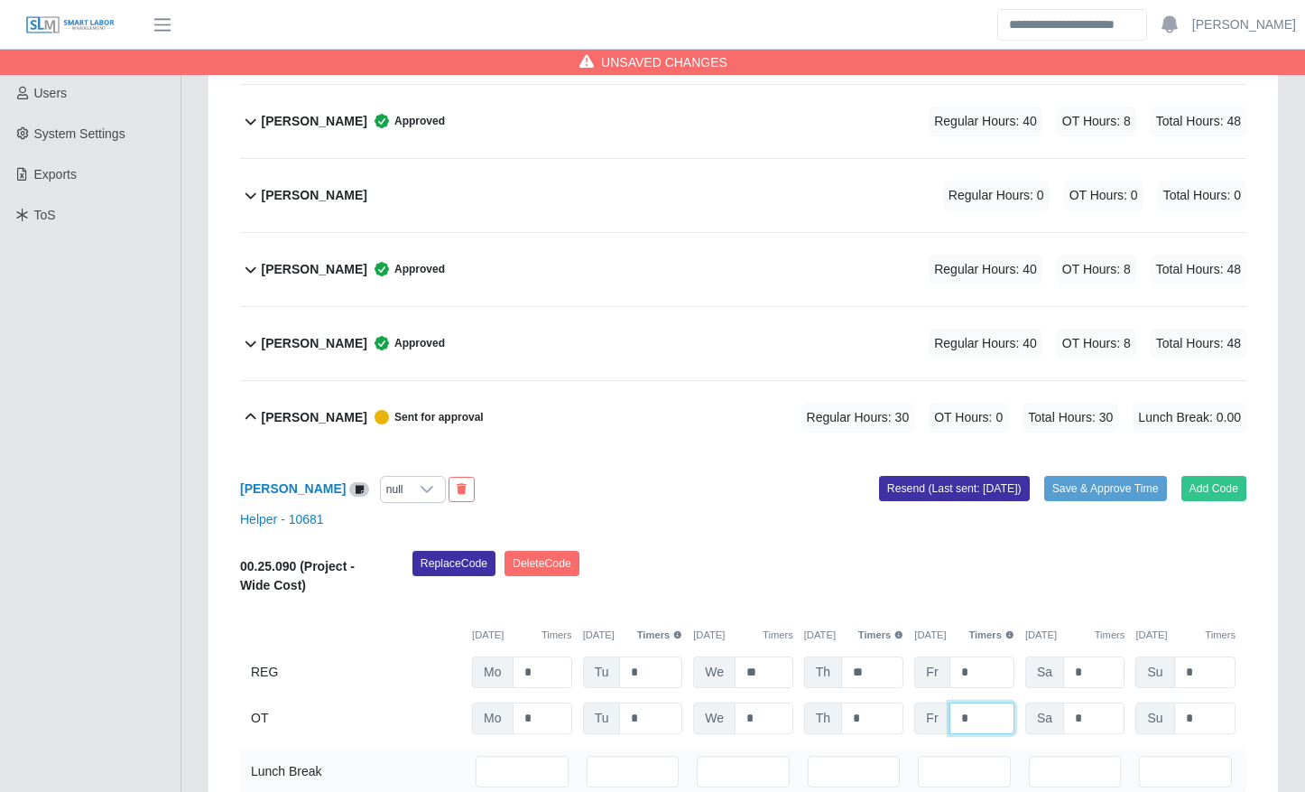
click at [0, 0] on input "*" at bounding box center [0, 0] width 0 height 0
click at [886, 597] on div "Replace Code Delete Code" at bounding box center [829, 578] width 861 height 55
click at [0, 0] on input "*" at bounding box center [0, 0] width 0 height 0
click at [819, 582] on div "Replace Code Delete Code" at bounding box center [829, 578] width 861 height 55
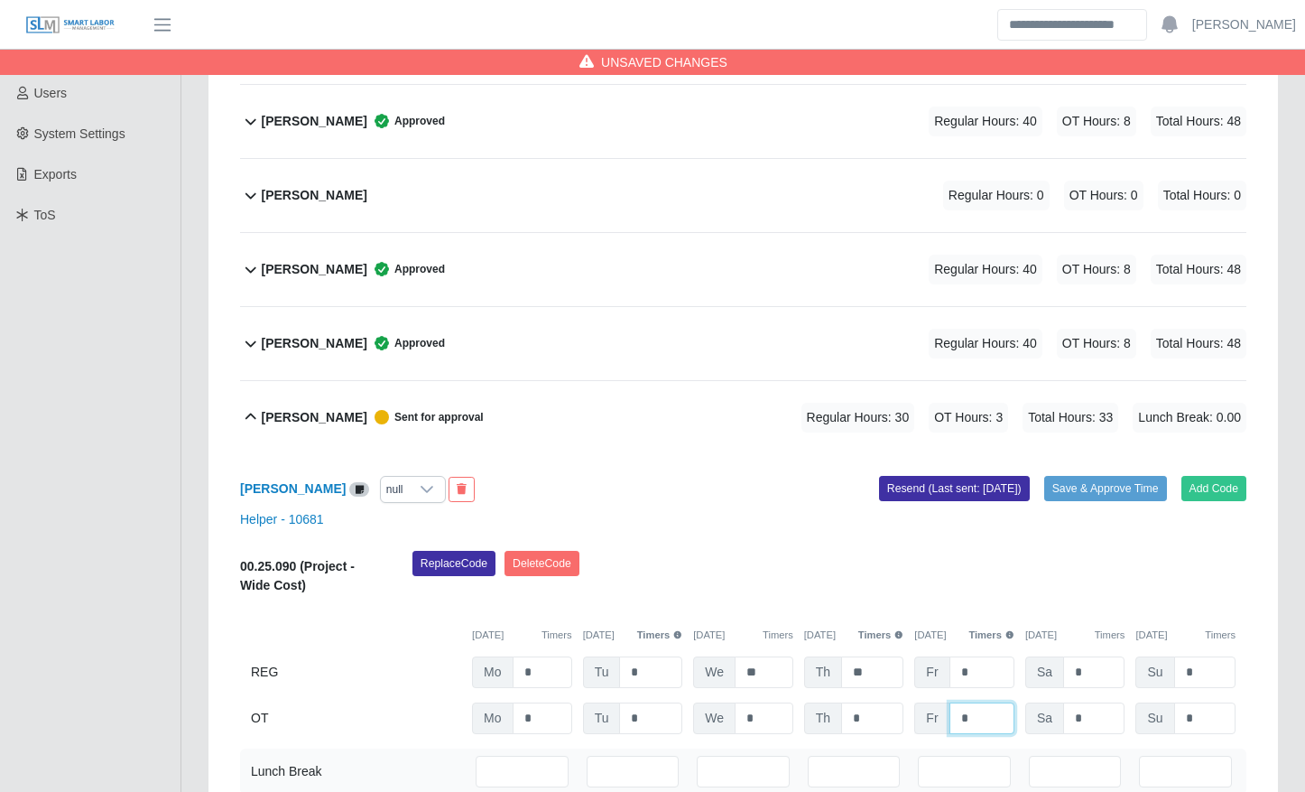
click at [0, 0] on input "*" at bounding box center [0, 0] width 0 height 0
type input "*"
click at [892, 630] on button "Timers" at bounding box center [881, 634] width 46 height 15
click at [973, 748] on div "00.25.090 (Project - Wide Cost) Replace Code Delete Code 08/25/2025 Timers 08/2…" at bounding box center [743, 771] width 1006 height 46
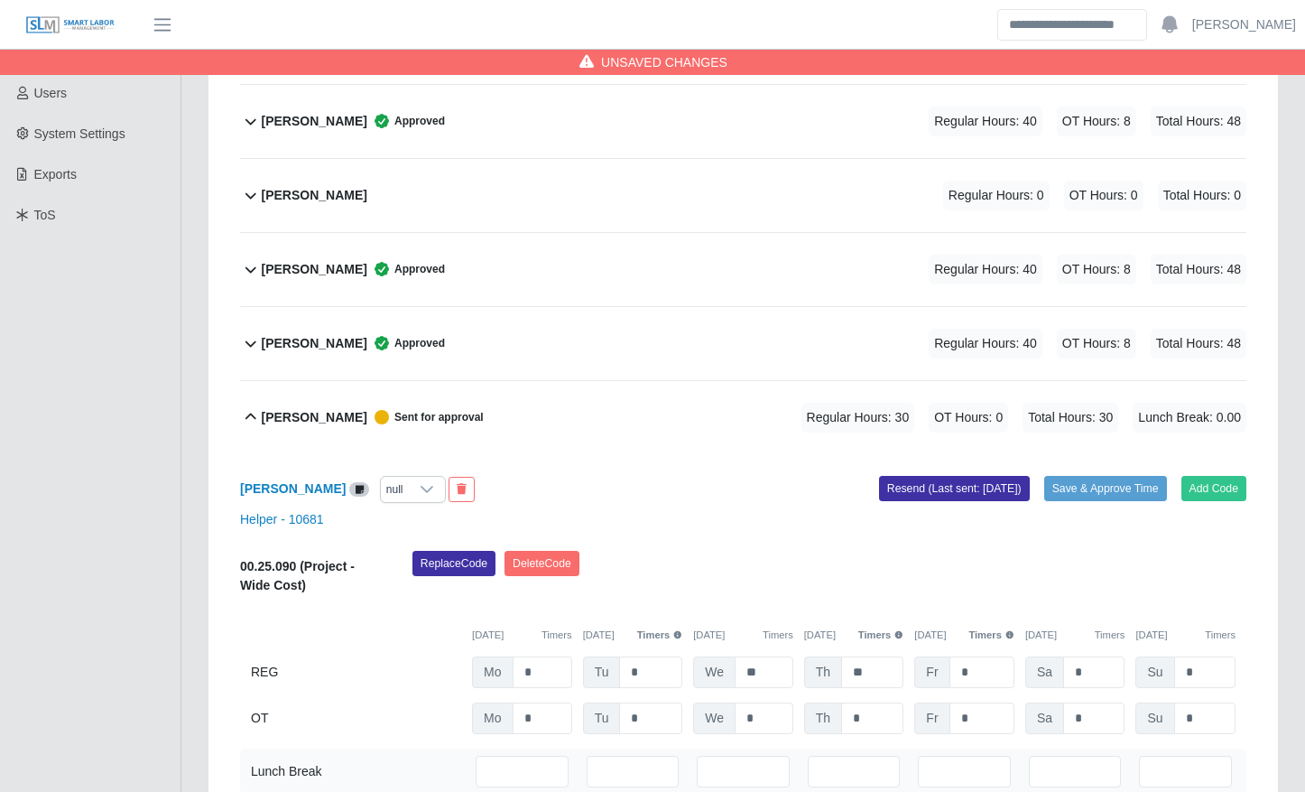
click at [973, 748] on div "00.25.090 (Project - Wide Cost) Replace Code Delete Code 08/25/2025 Timers 08/2…" at bounding box center [743, 771] width 1006 height 46
click at [973, 680] on input "*" at bounding box center [982, 672] width 65 height 32
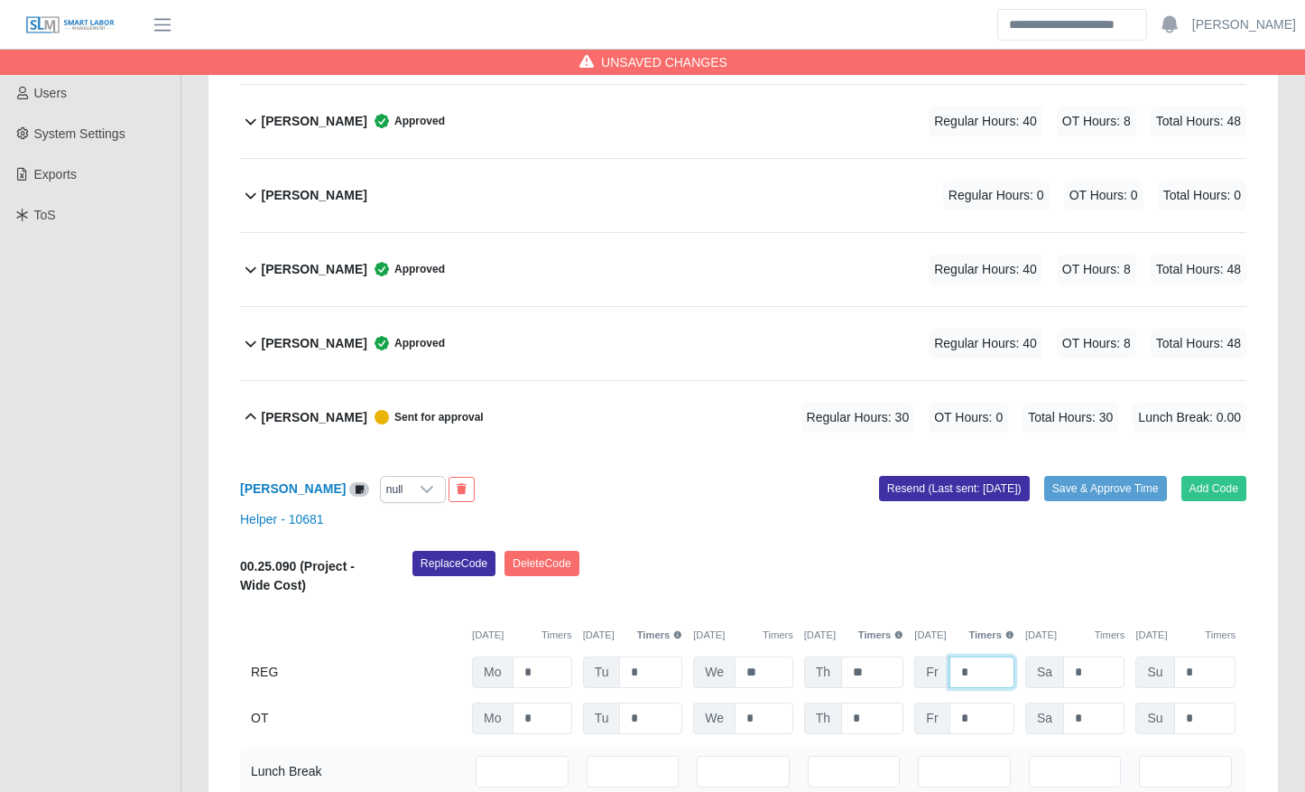
click at [973, 680] on input "*" at bounding box center [982, 672] width 65 height 32
type input "*"
drag, startPoint x: 1030, startPoint y: 607, endPoint x: 1099, endPoint y: 506, distance: 121.4
click at [1099, 506] on div "Jose Hernandez null Add Code Save & Approve Time Resend (Last sent: 09/02/2025)…" at bounding box center [743, 643] width 1006 height 378
drag, startPoint x: 1099, startPoint y: 506, endPoint x: 1104, endPoint y: 487, distance: 19.7
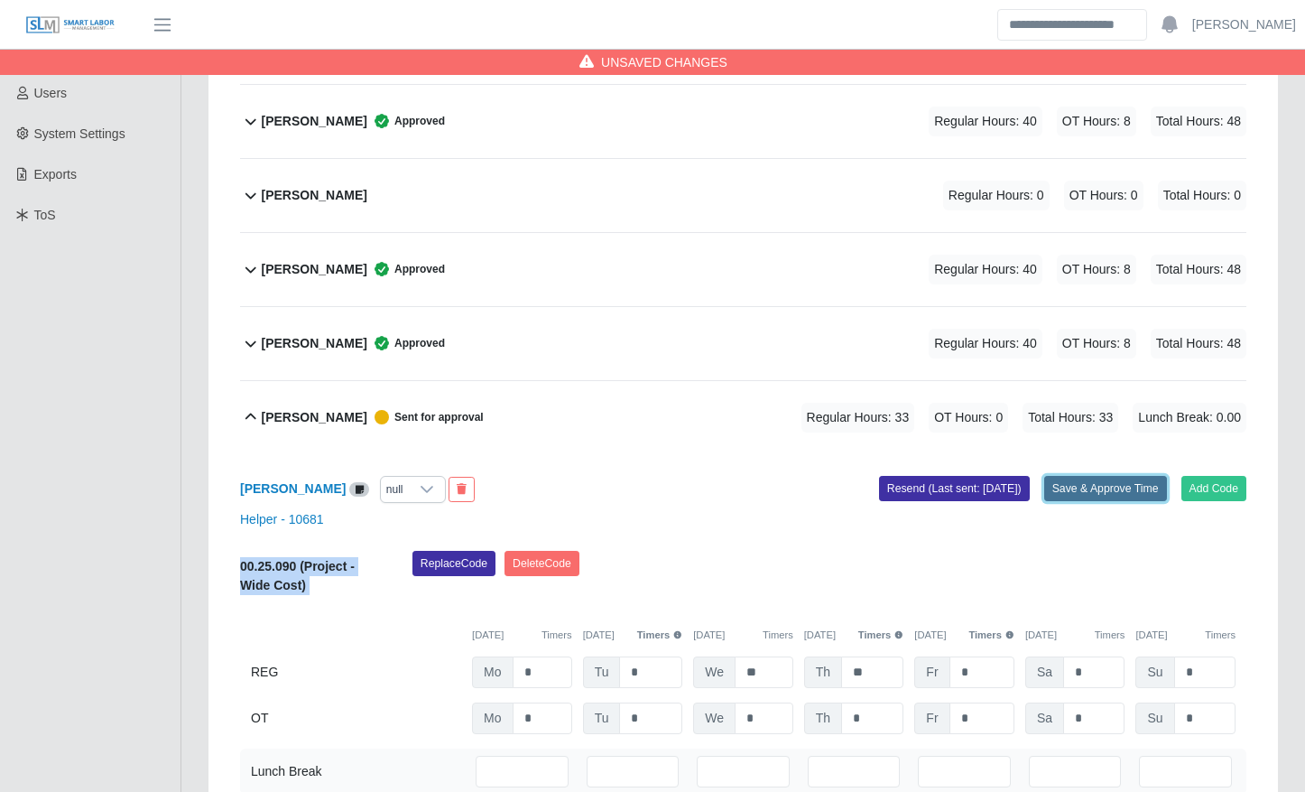
click at [1104, 487] on button "Save & Approve Time" at bounding box center [1105, 488] width 123 height 25
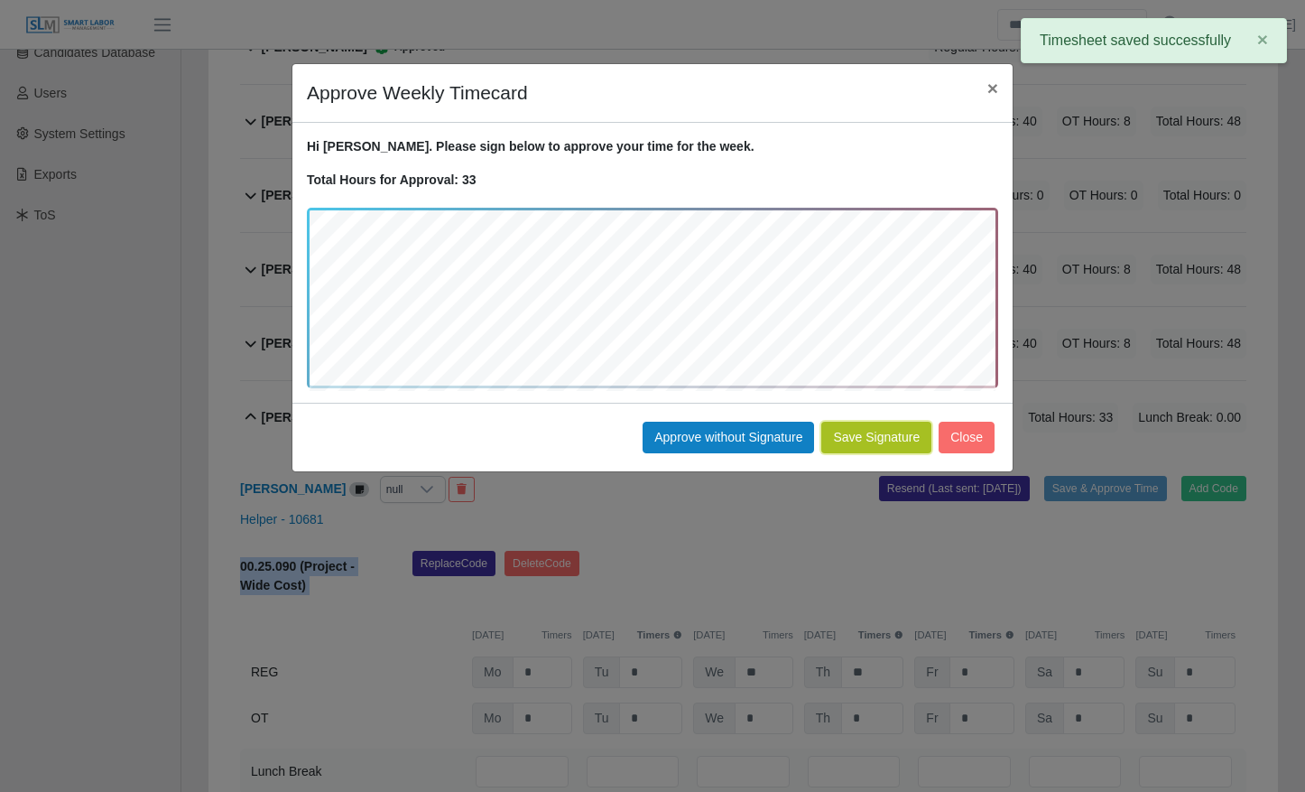
click at [888, 444] on button "Save Signature" at bounding box center [876, 438] width 110 height 32
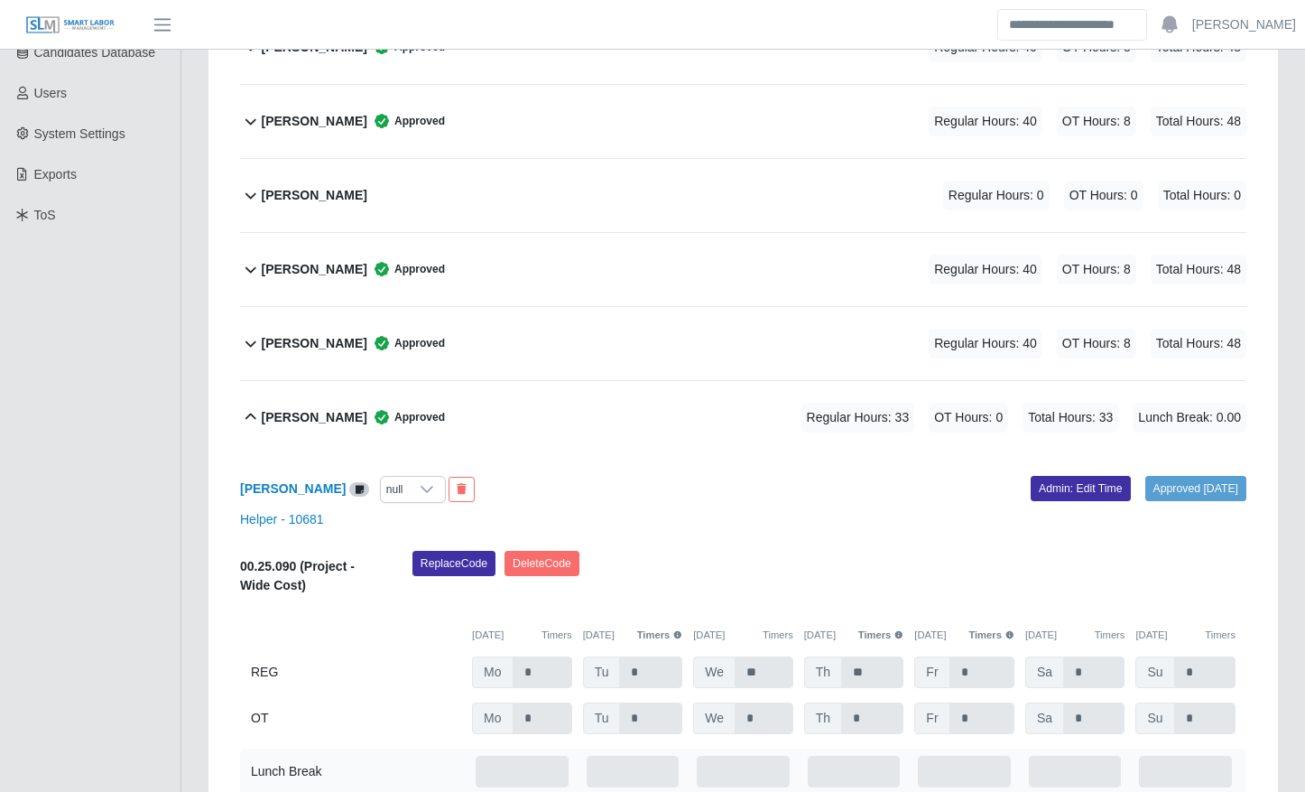
click at [136, 456] on ul "SLM Services Dashboard Todo Clients Invoicing Job Requests Suppliers Timesheets…" at bounding box center [90, 379] width 181 height 1436
click at [129, 506] on ul "SLM Services Dashboard Todo Clients Invoicing Job Requests Suppliers Timesheets…" at bounding box center [90, 379] width 181 height 1436
click at [68, 394] on ul "SLM Services Dashboard Todo Clients Invoicing Job Requests Suppliers Timesheets…" at bounding box center [90, 379] width 181 height 1436
click at [318, 492] on b "Jose Hernandez" at bounding box center [293, 488] width 106 height 14
click at [274, 421] on b "Jose Hernandez" at bounding box center [315, 417] width 106 height 19
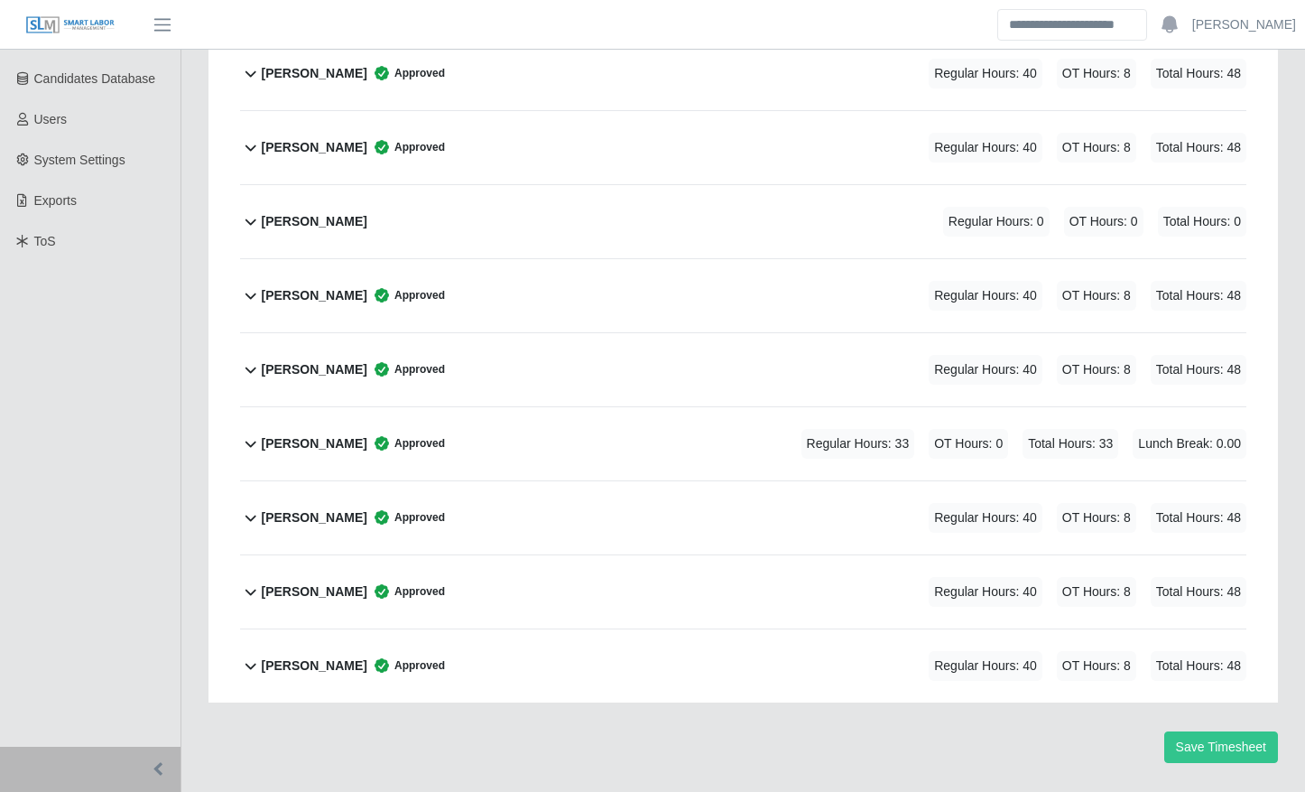
scroll to position [400, 0]
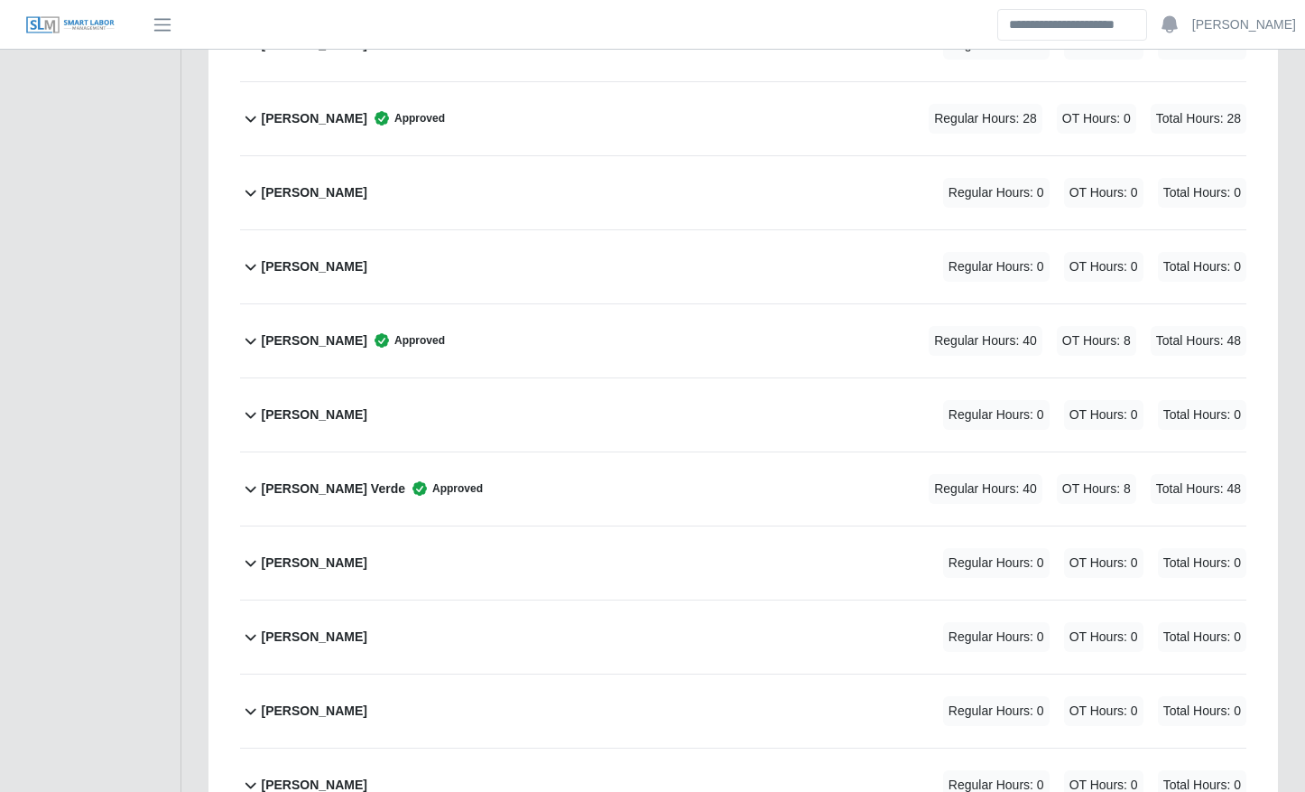
scroll to position [614, 0]
click at [609, 103] on div "Amner Alvarado Approved Regular Hours: 28 OT Hours: 0 Total Hours: 28" at bounding box center [755, 117] width 986 height 73
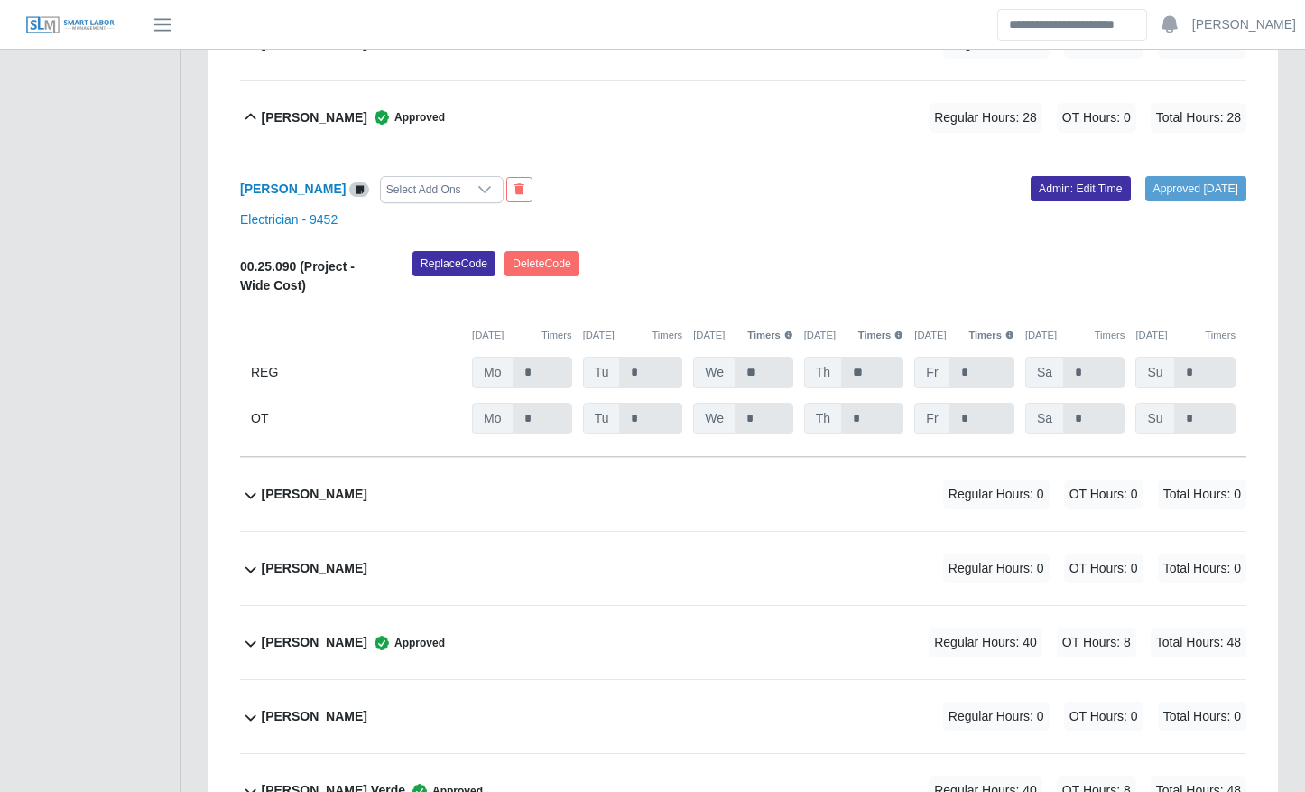
click at [609, 103] on div "Amner Alvarado Approved Regular Hours: 28 OT Hours: 0 Total Hours: 28" at bounding box center [755, 117] width 986 height 73
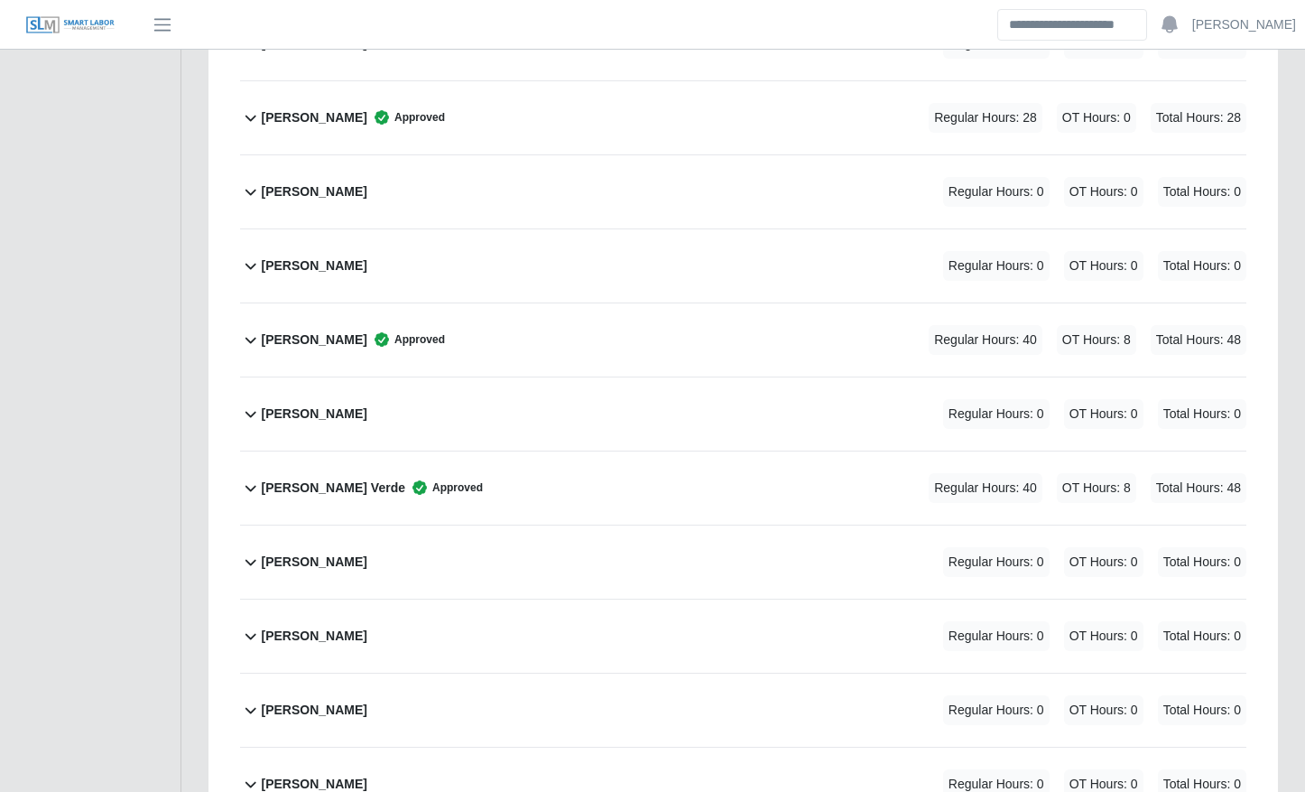
click at [564, 511] on div "Arnel Reyes Verde Approved Regular Hours: 40 OT Hours: 8 Total Hours: 48" at bounding box center [755, 487] width 986 height 73
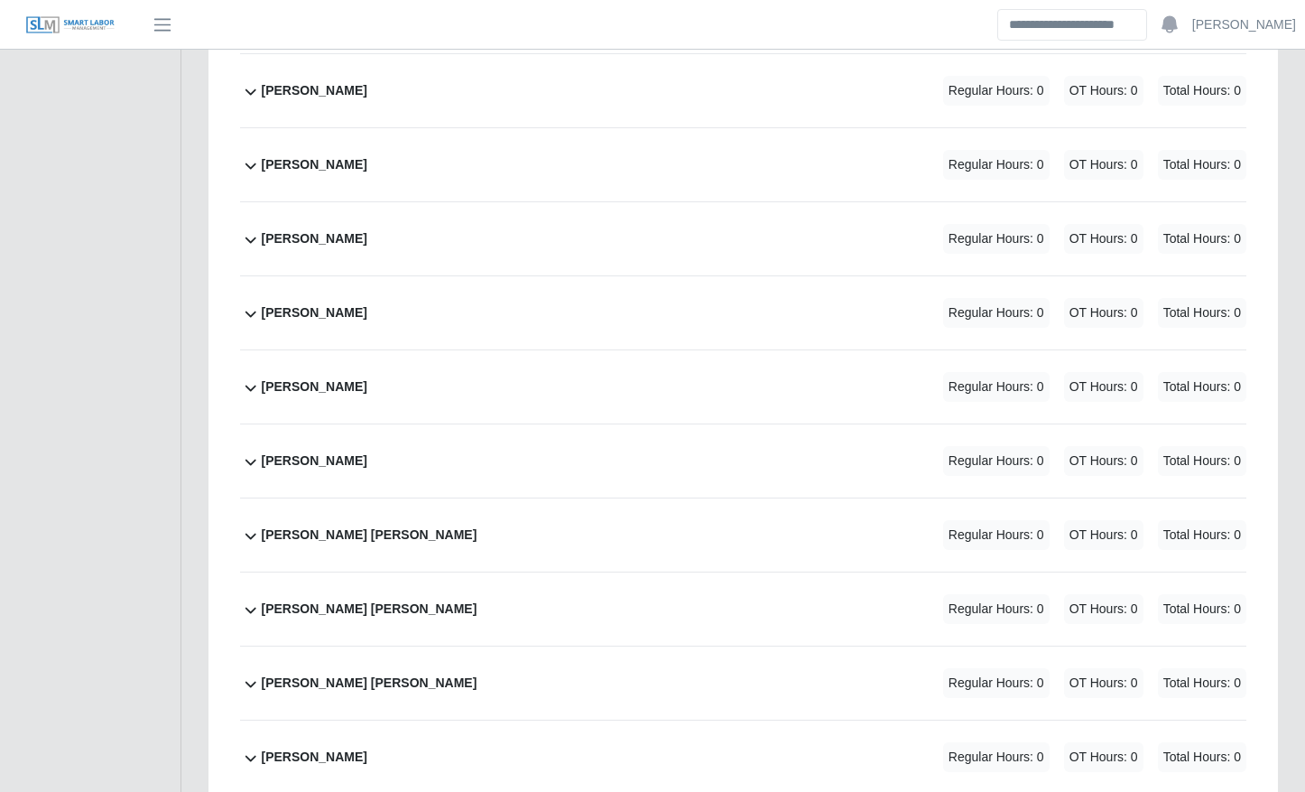
scroll to position [3648, 0]
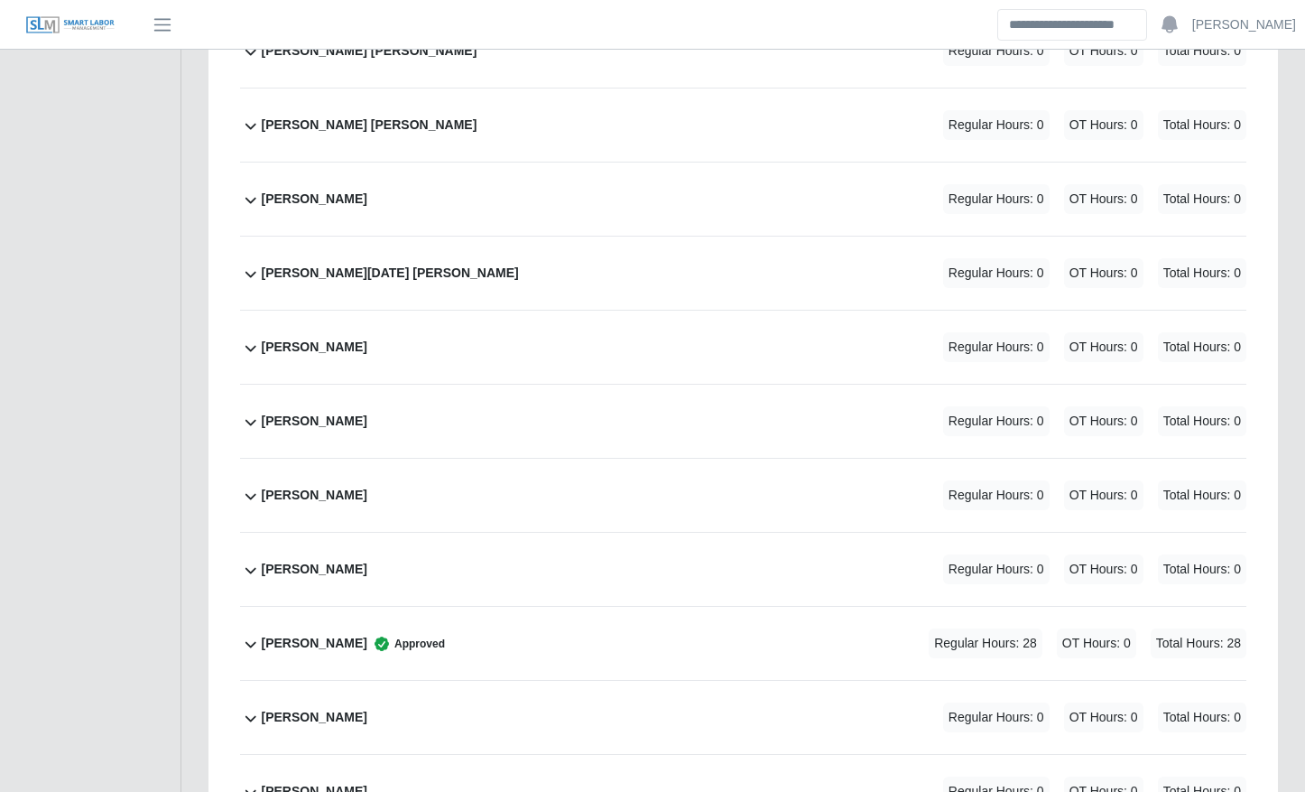
click at [480, 629] on div "Saul Murillo Approved Regular Hours: 28 OT Hours: 0 Total Hours: 28" at bounding box center [755, 643] width 986 height 73
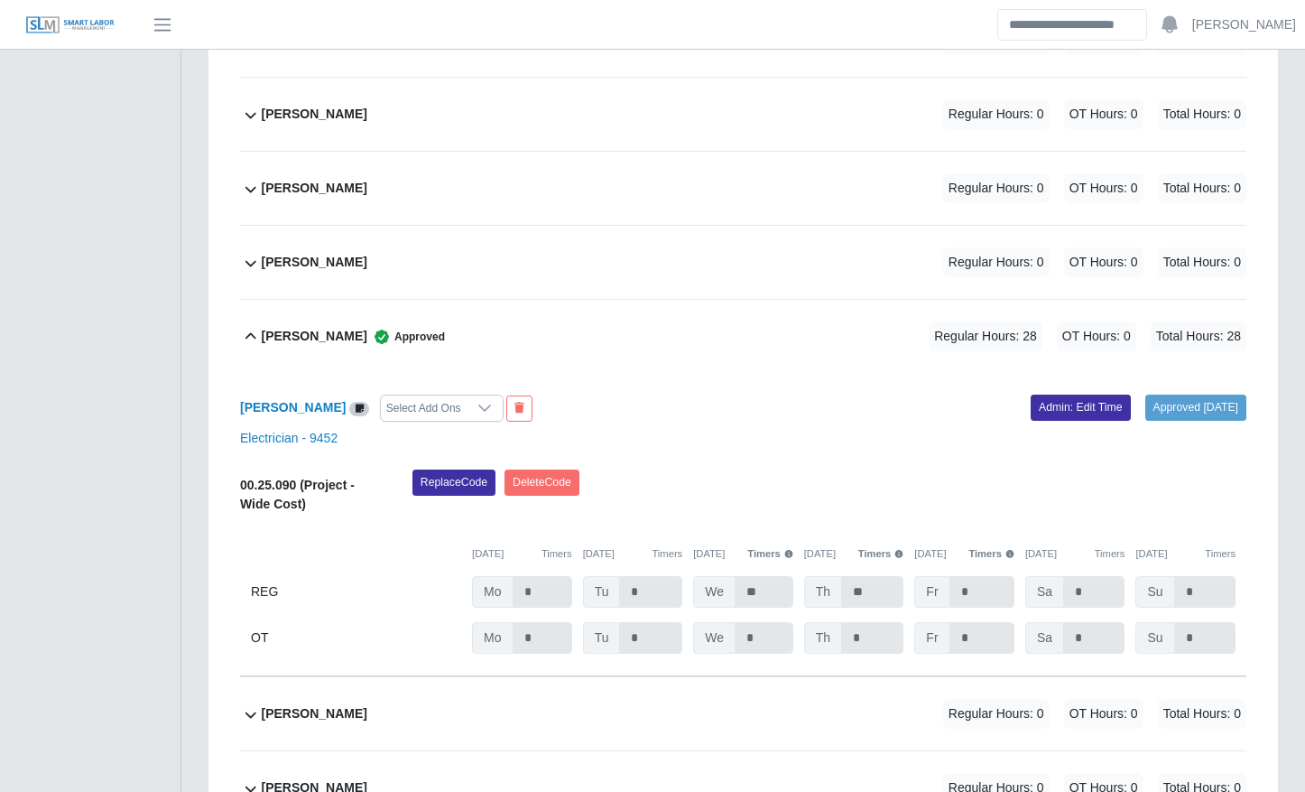
scroll to position [3959, 0]
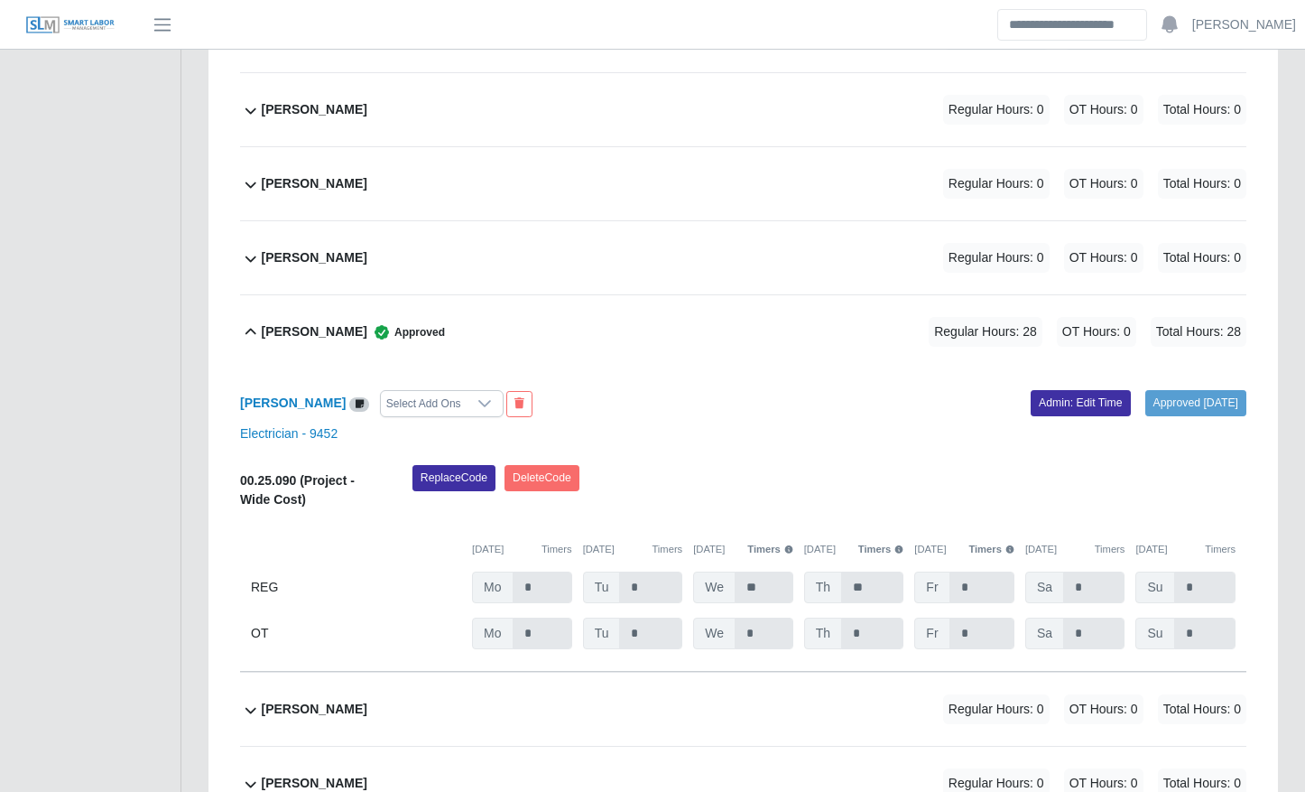
click at [407, 313] on div "Saul Murillo Approved Regular Hours: 28 OT Hours: 0 Total Hours: 28" at bounding box center [755, 331] width 986 height 73
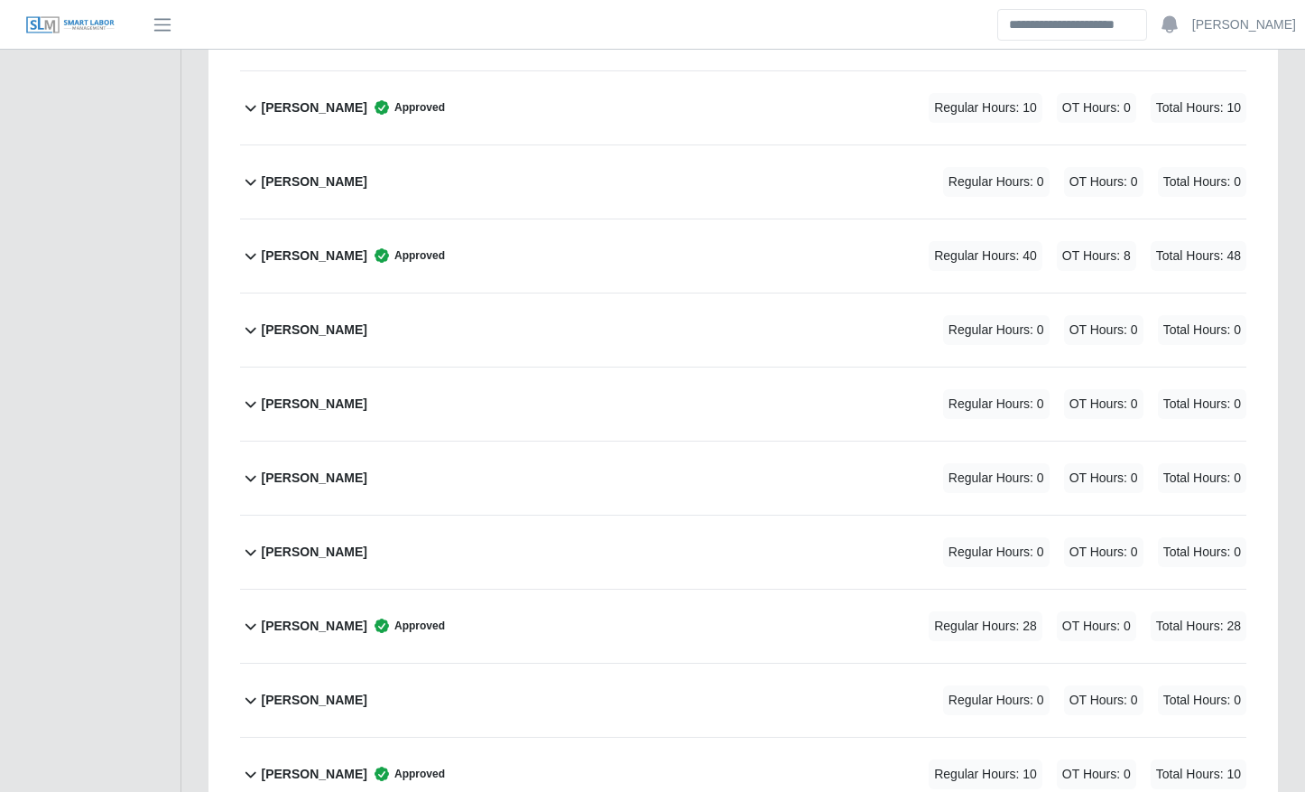
scroll to position [858, 0]
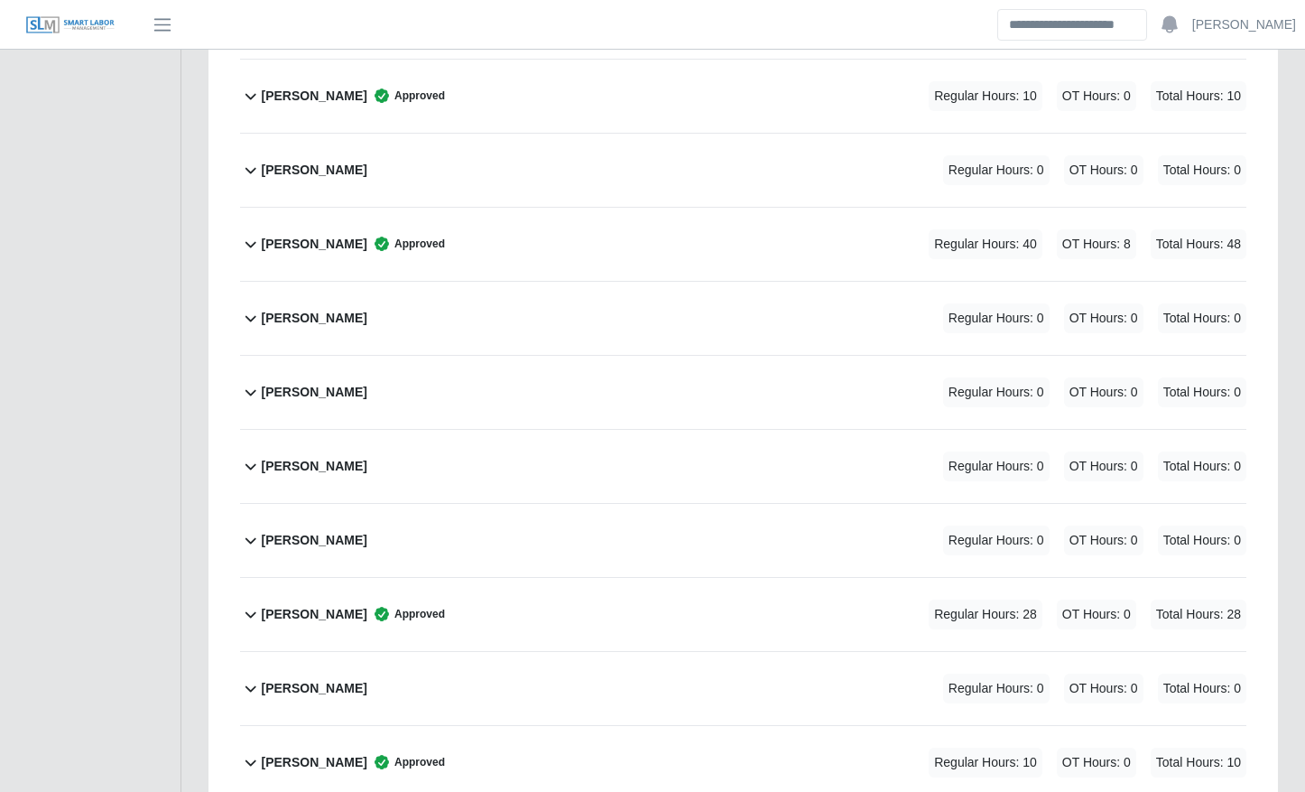
click at [388, 615] on span "Approved" at bounding box center [406, 614] width 78 height 18
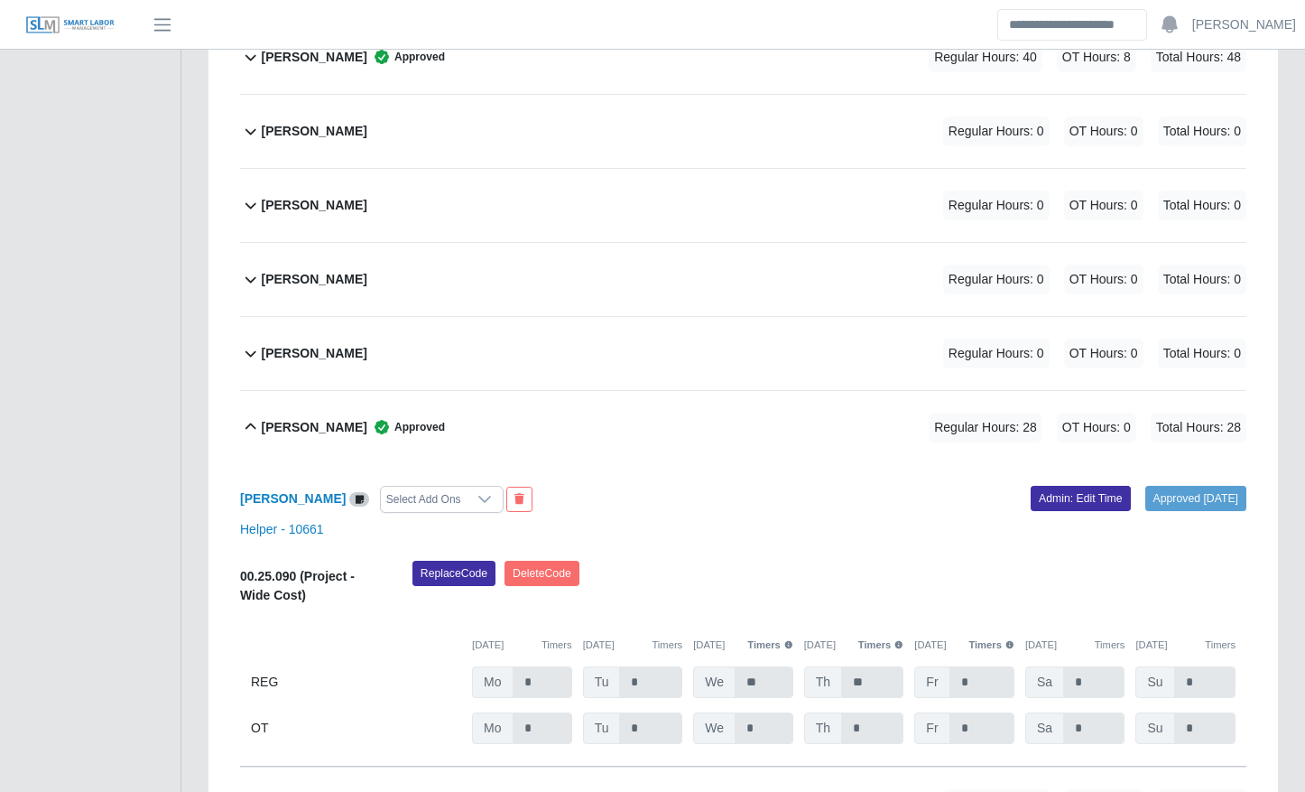
scroll to position [1045, 0]
click at [389, 426] on span "Approved" at bounding box center [406, 426] width 78 height 18
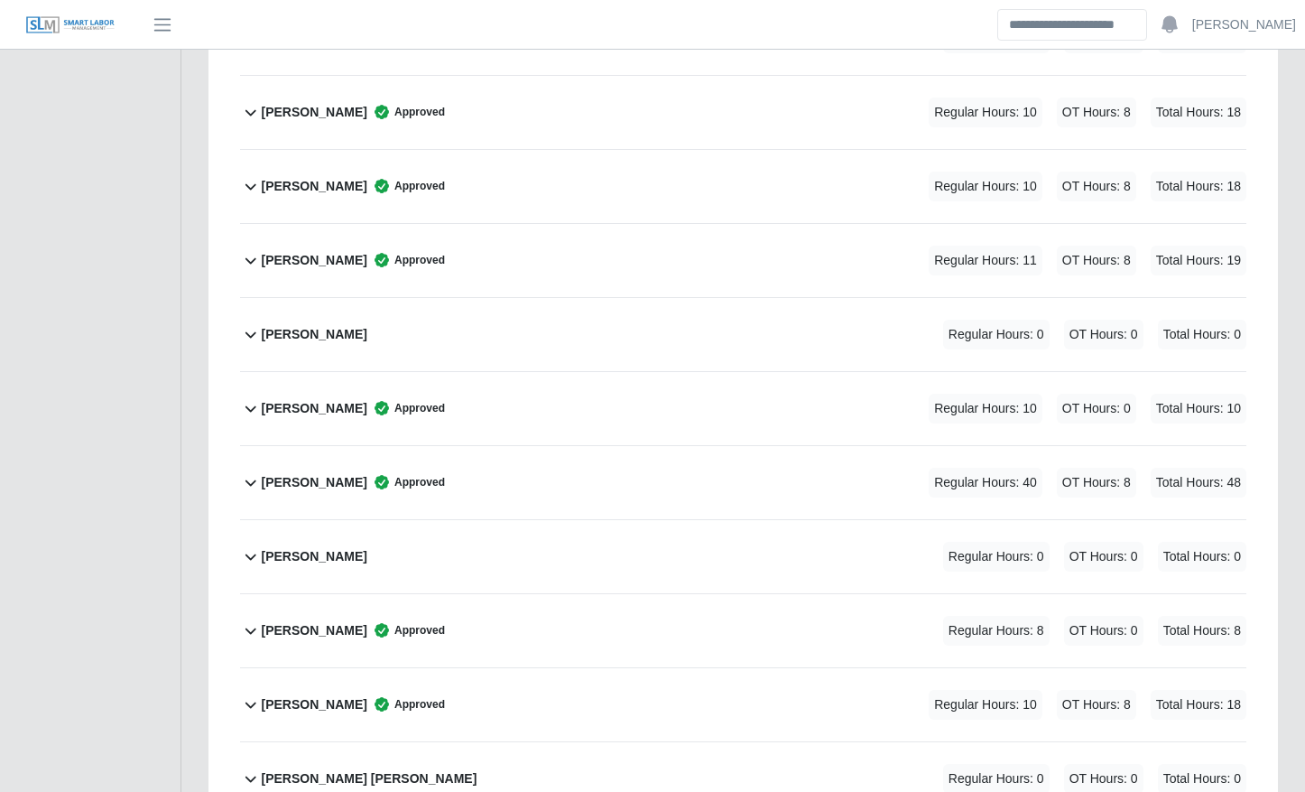
scroll to position [2155, 0]
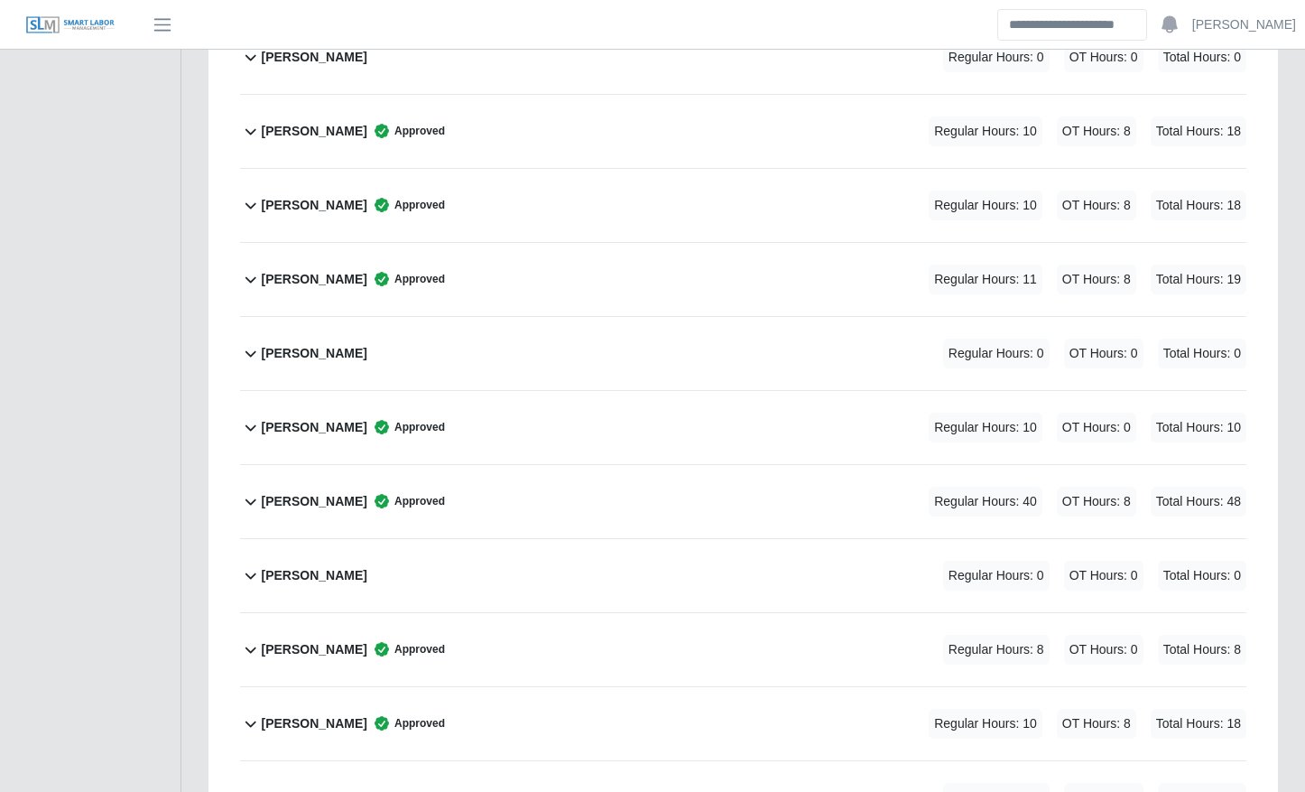
click at [418, 142] on div "[PERSON_NAME] Approved Regular Hours: 10 OT Hours: 8 Total Hours: 18" at bounding box center [755, 131] width 986 height 73
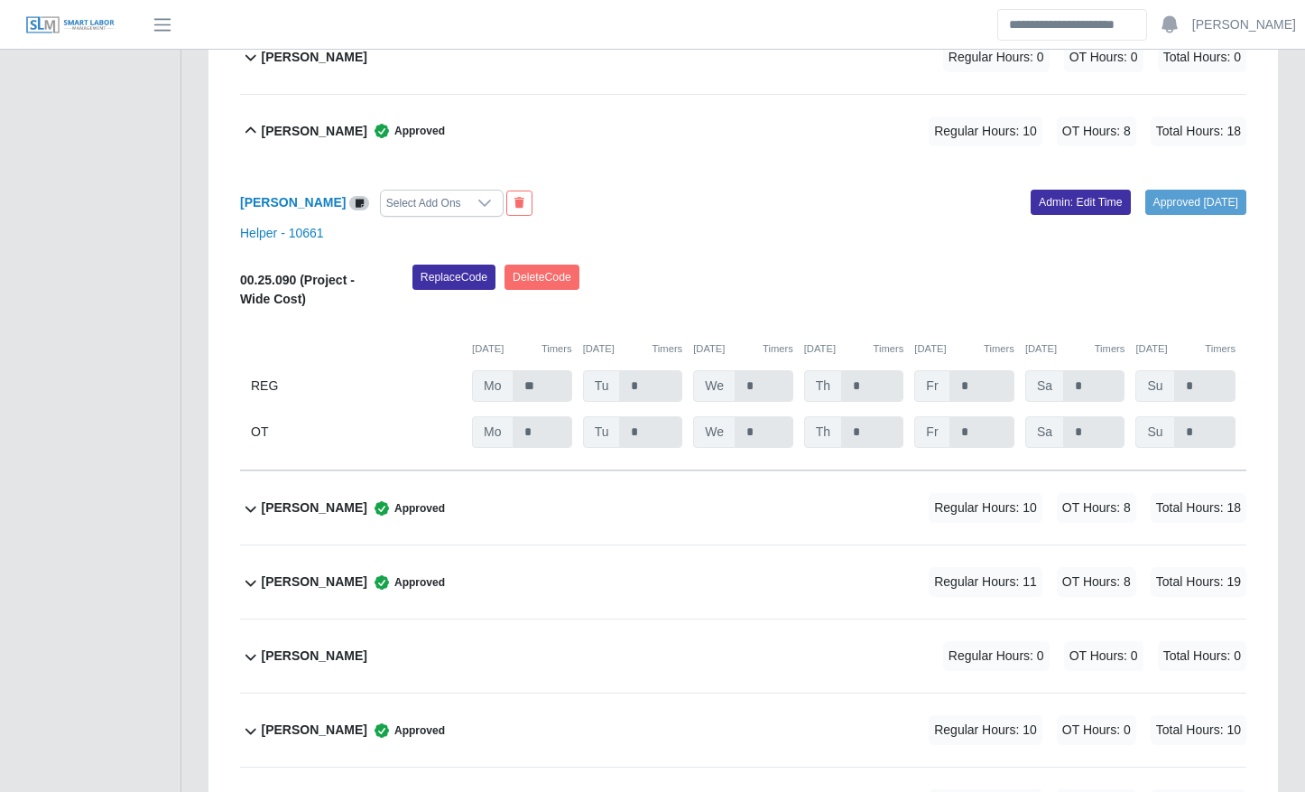
click at [418, 142] on div "[PERSON_NAME] Approved Regular Hours: 10 OT Hours: 8 Total Hours: 18" at bounding box center [755, 131] width 986 height 73
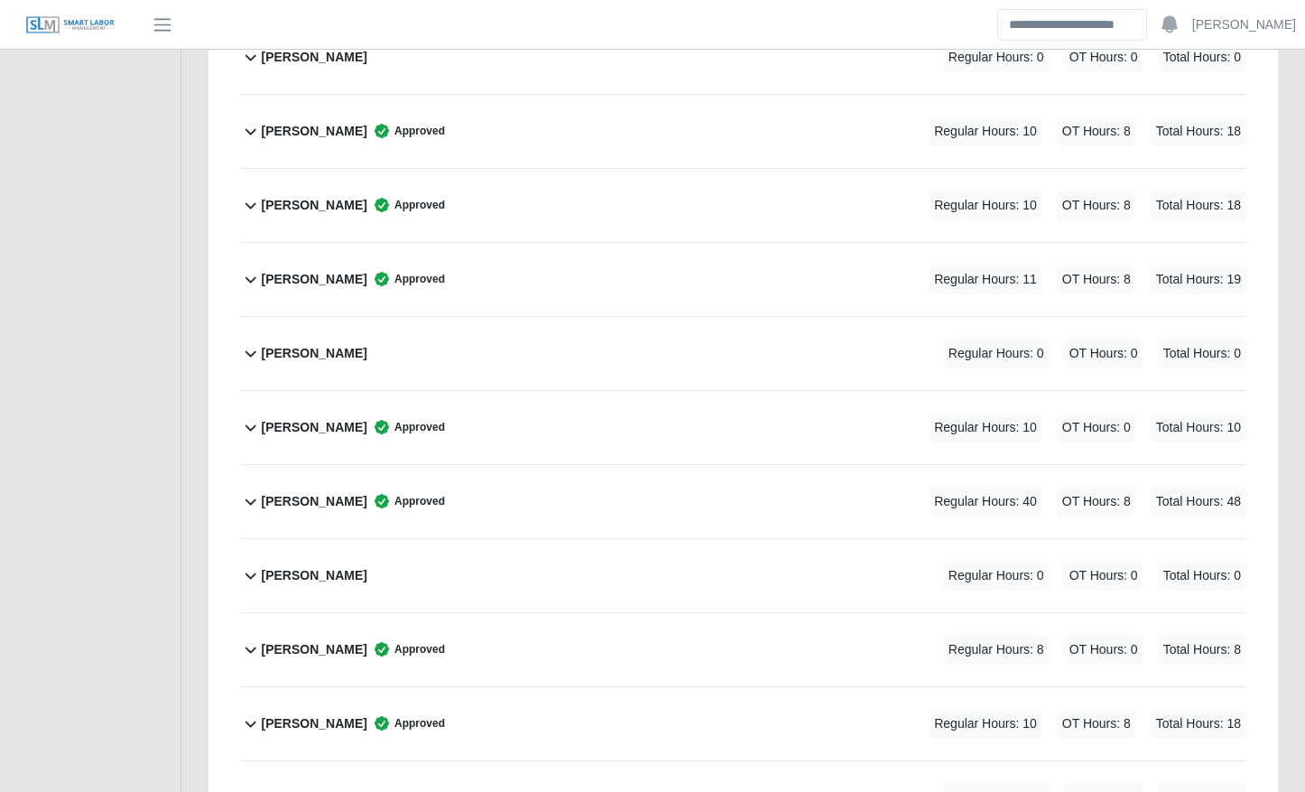
click at [418, 142] on div "[PERSON_NAME] Approved Regular Hours: 10 OT Hours: 8 Total Hours: 18" at bounding box center [755, 131] width 986 height 73
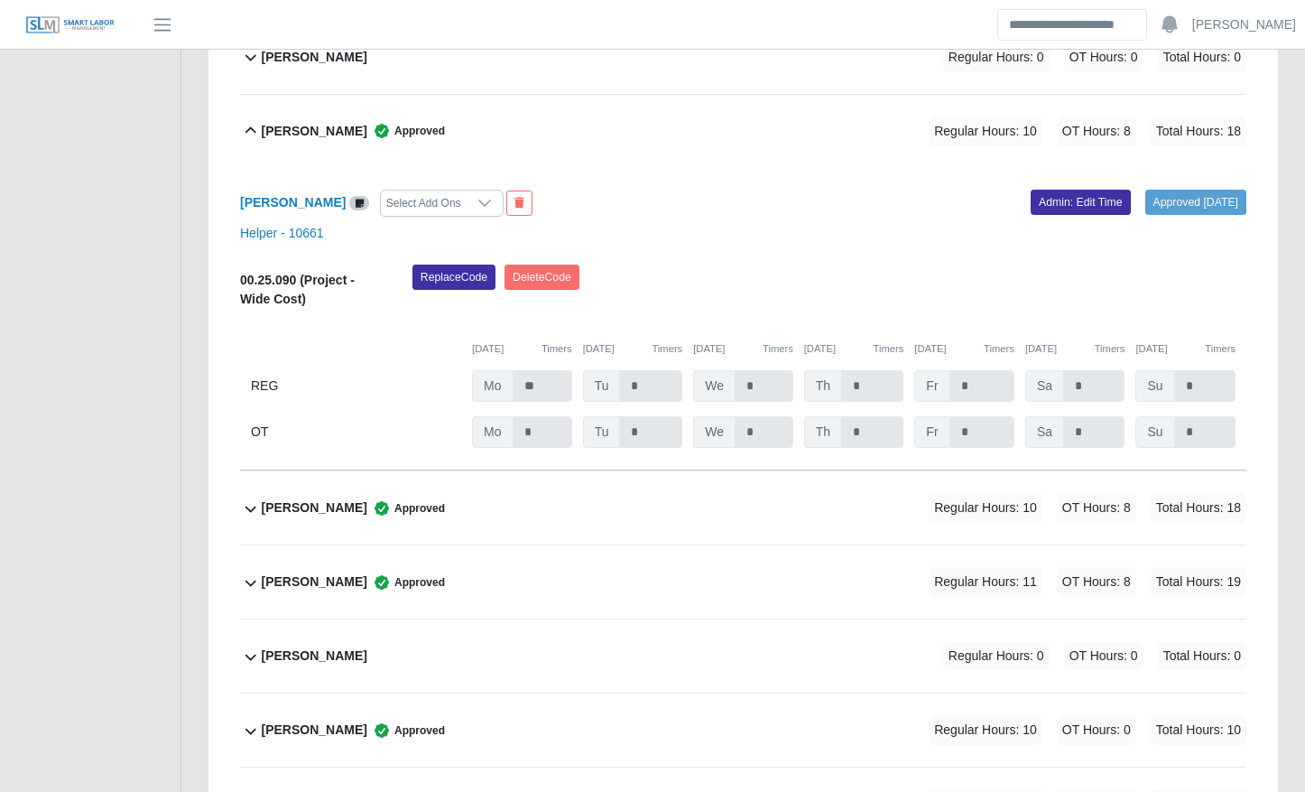
click at [393, 112] on div "[PERSON_NAME] Approved Regular Hours: 10 OT Hours: 8 Total Hours: 18" at bounding box center [755, 131] width 986 height 73
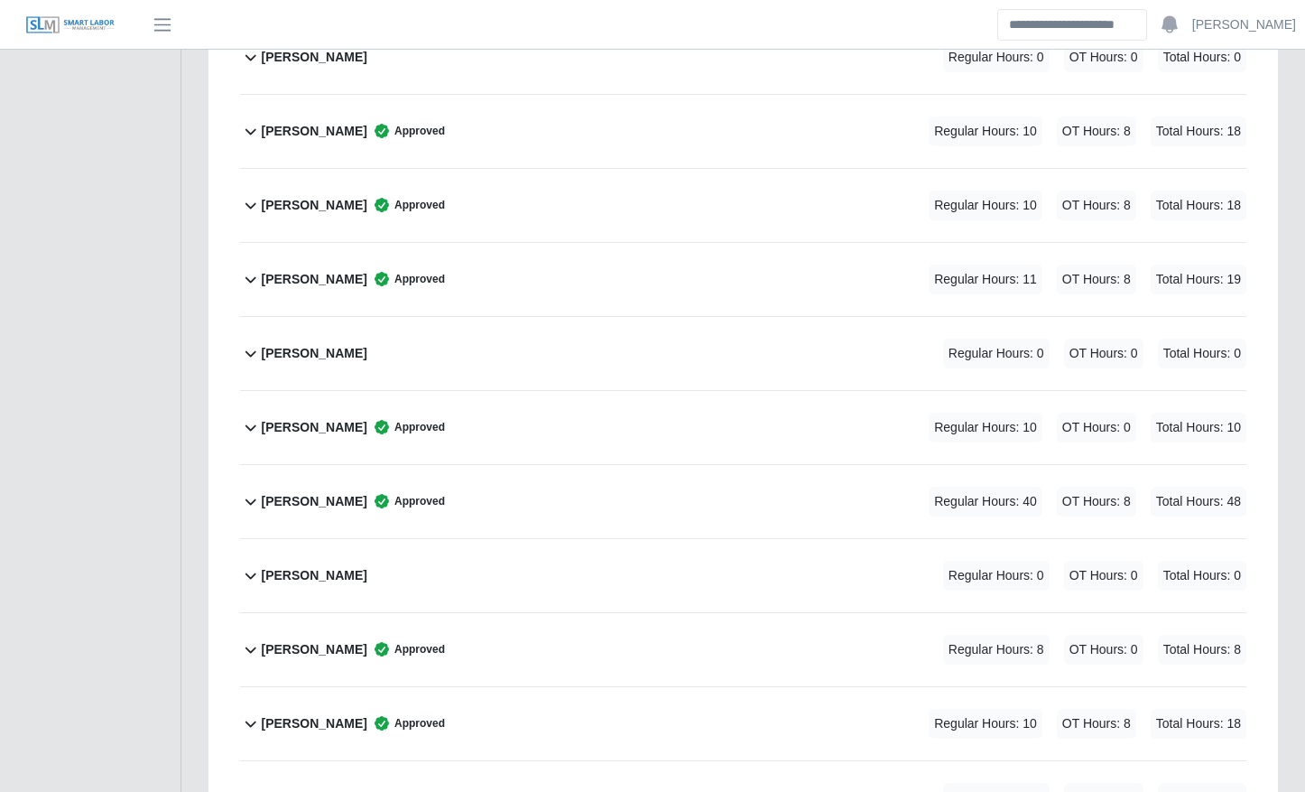
click at [367, 217] on div "[PERSON_NAME] Approved" at bounding box center [353, 205] width 183 height 30
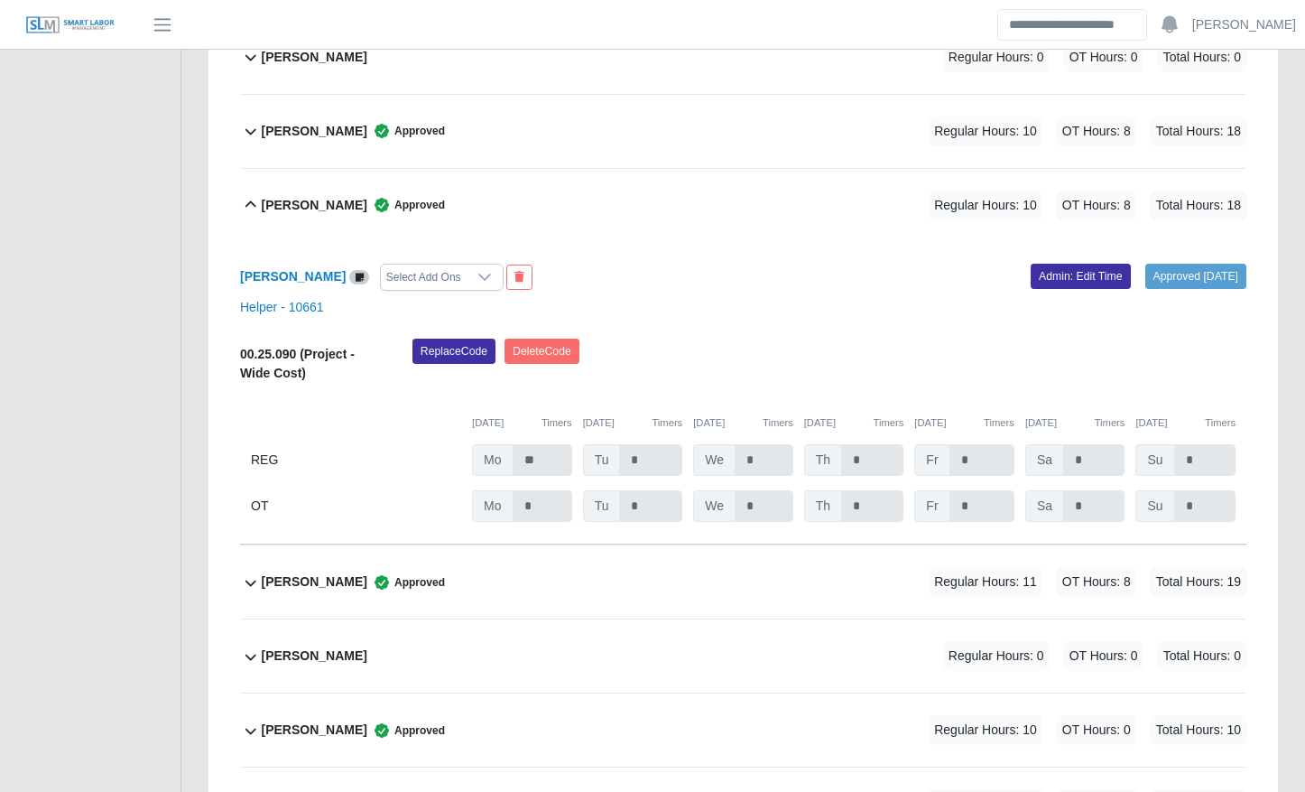
click at [367, 217] on div "[PERSON_NAME] Approved" at bounding box center [353, 205] width 183 height 30
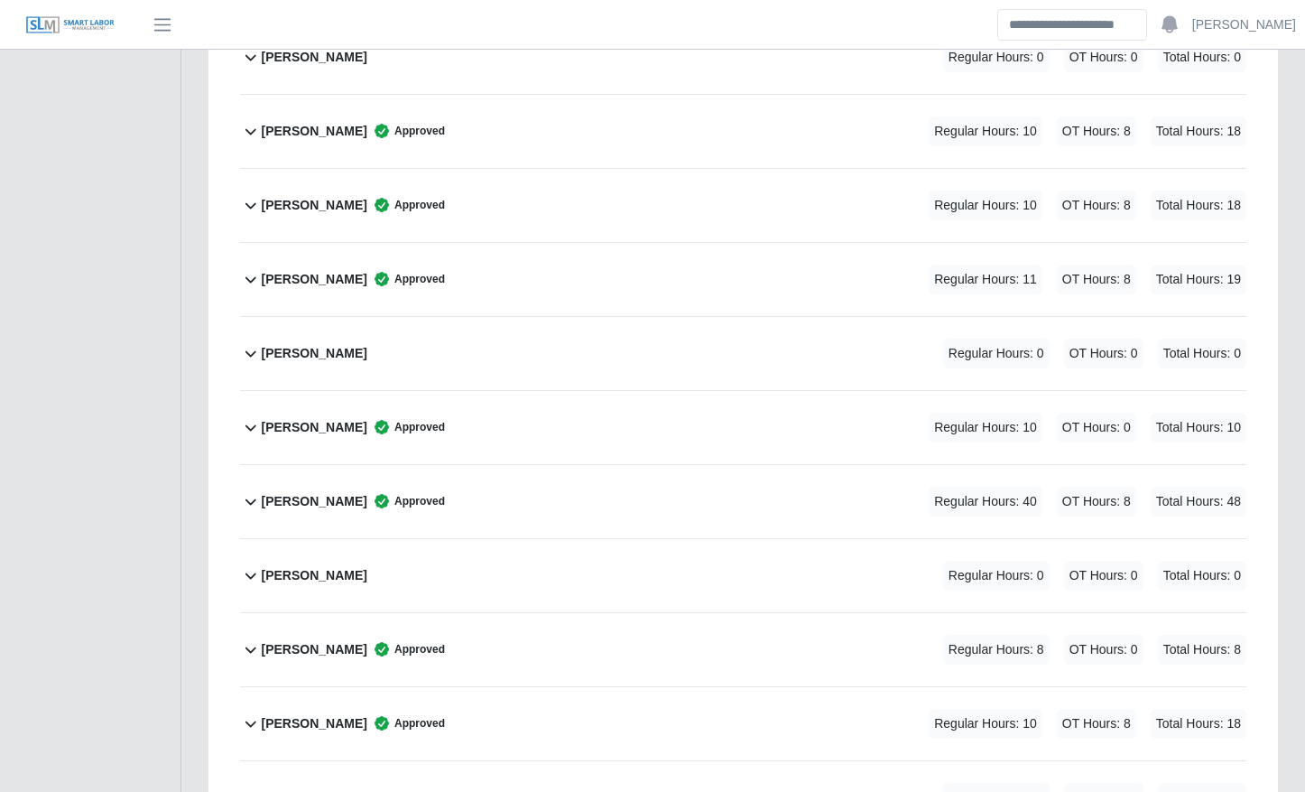
click at [367, 277] on span "Approved" at bounding box center [406, 279] width 78 height 18
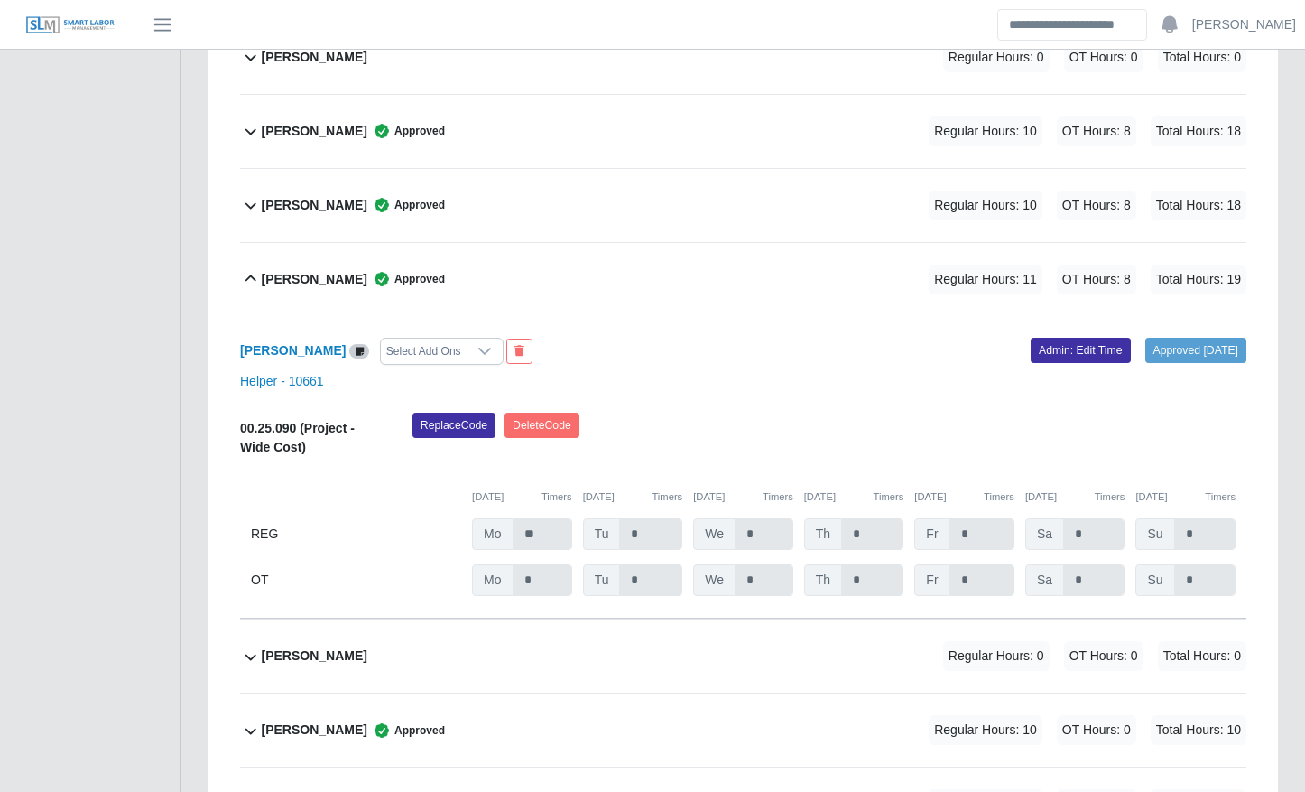
click at [367, 277] on span "Approved" at bounding box center [406, 279] width 78 height 18
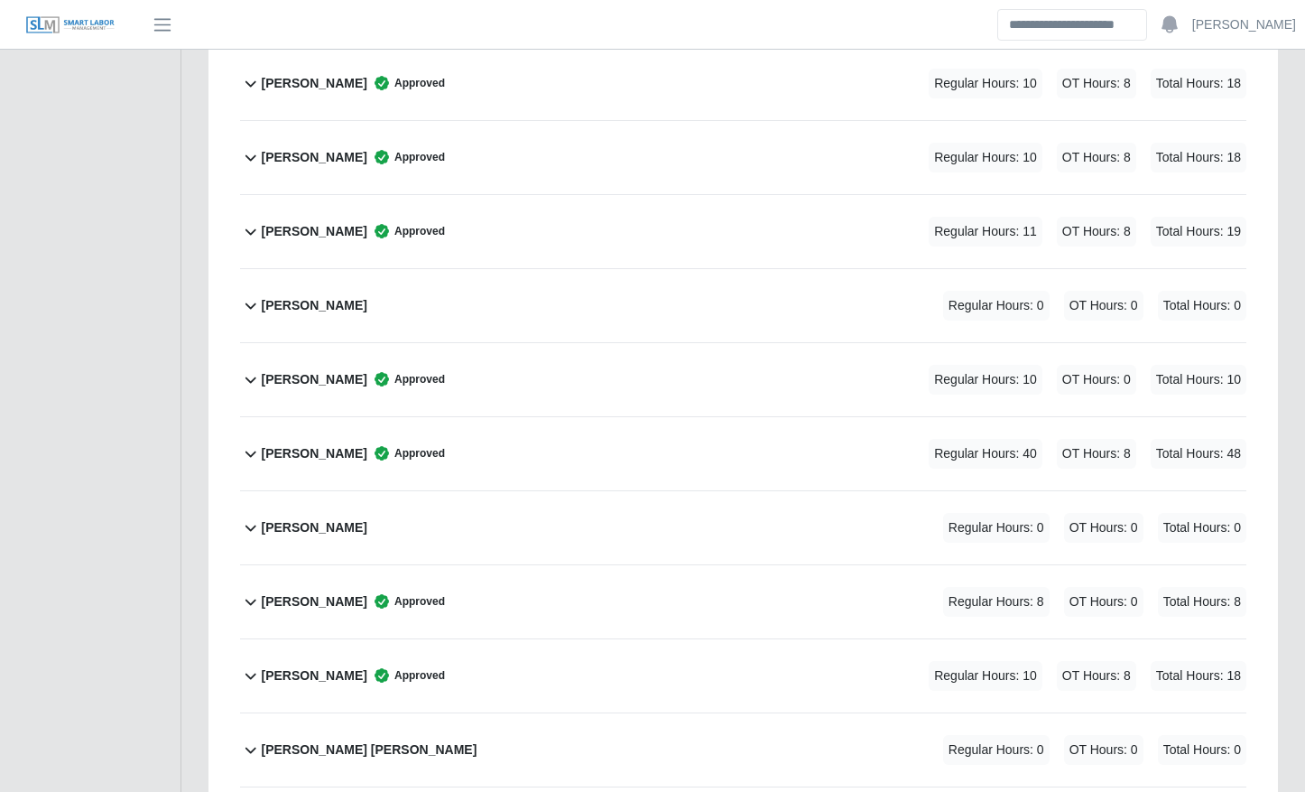
scroll to position [2203, 0]
click at [376, 677] on span "Approved" at bounding box center [406, 674] width 78 height 18
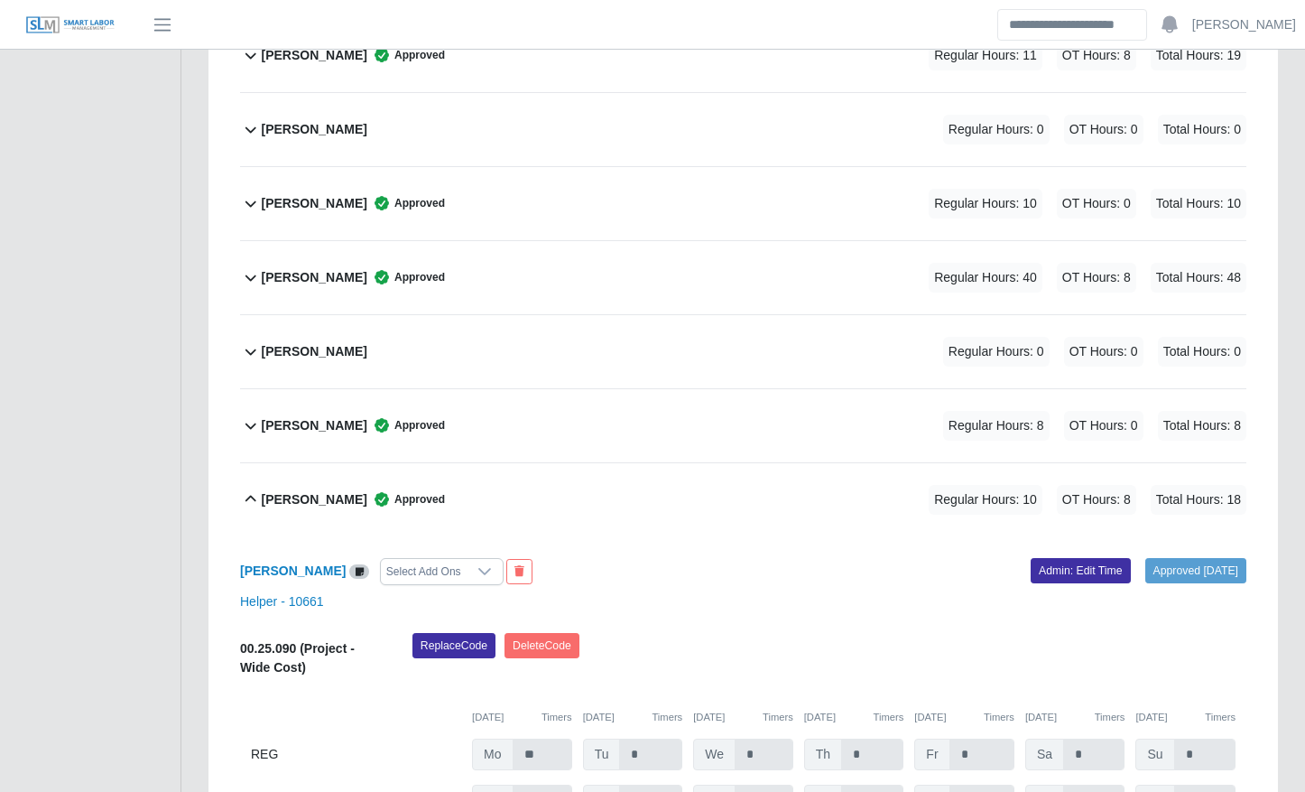
scroll to position [2395, 0]
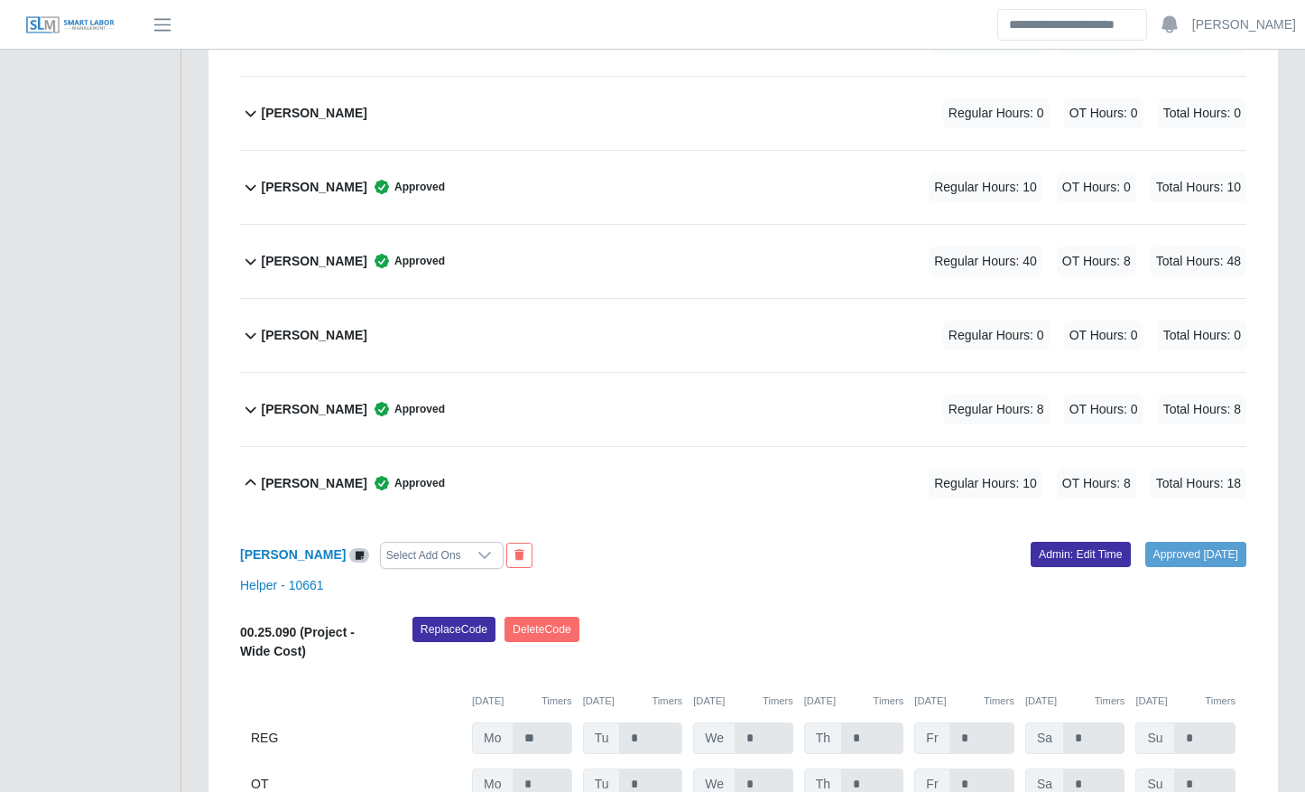
click at [367, 487] on span "Approved" at bounding box center [406, 483] width 78 height 18
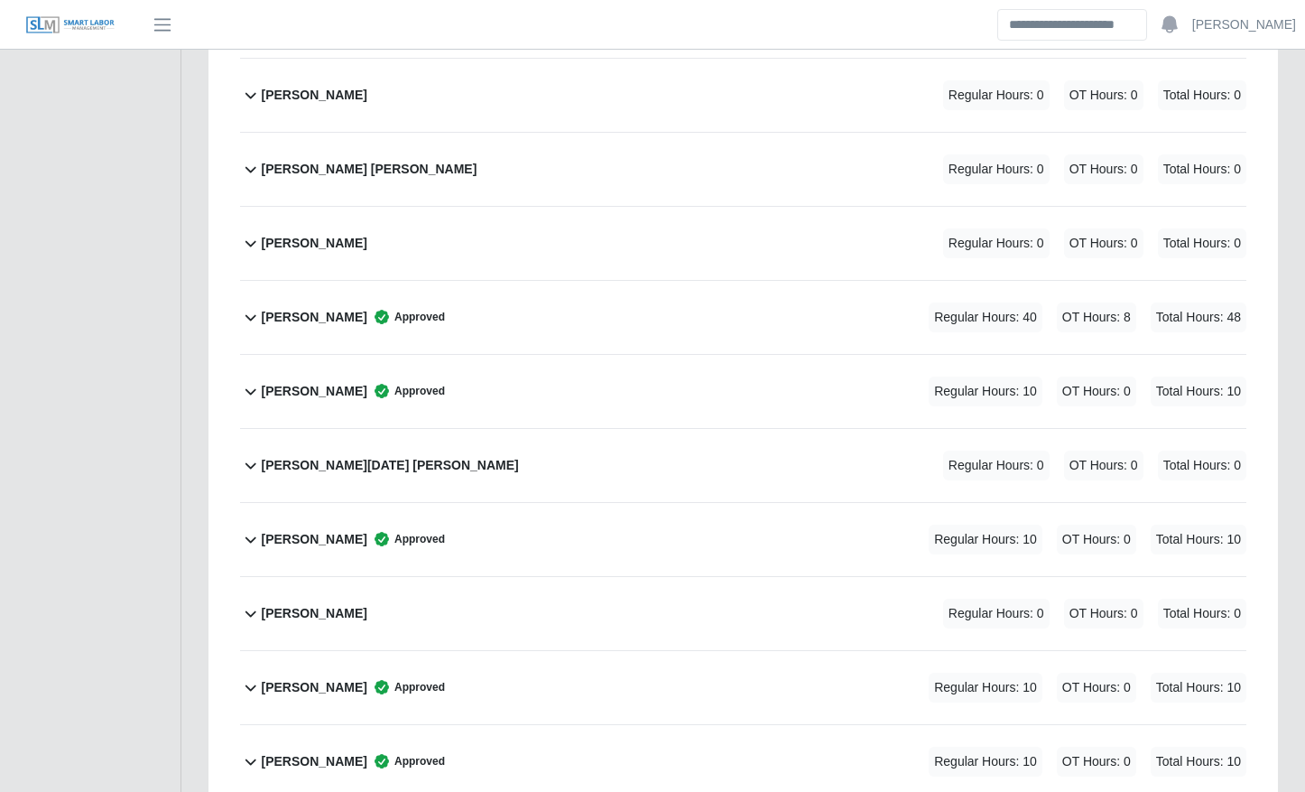
scroll to position [3590, 0]
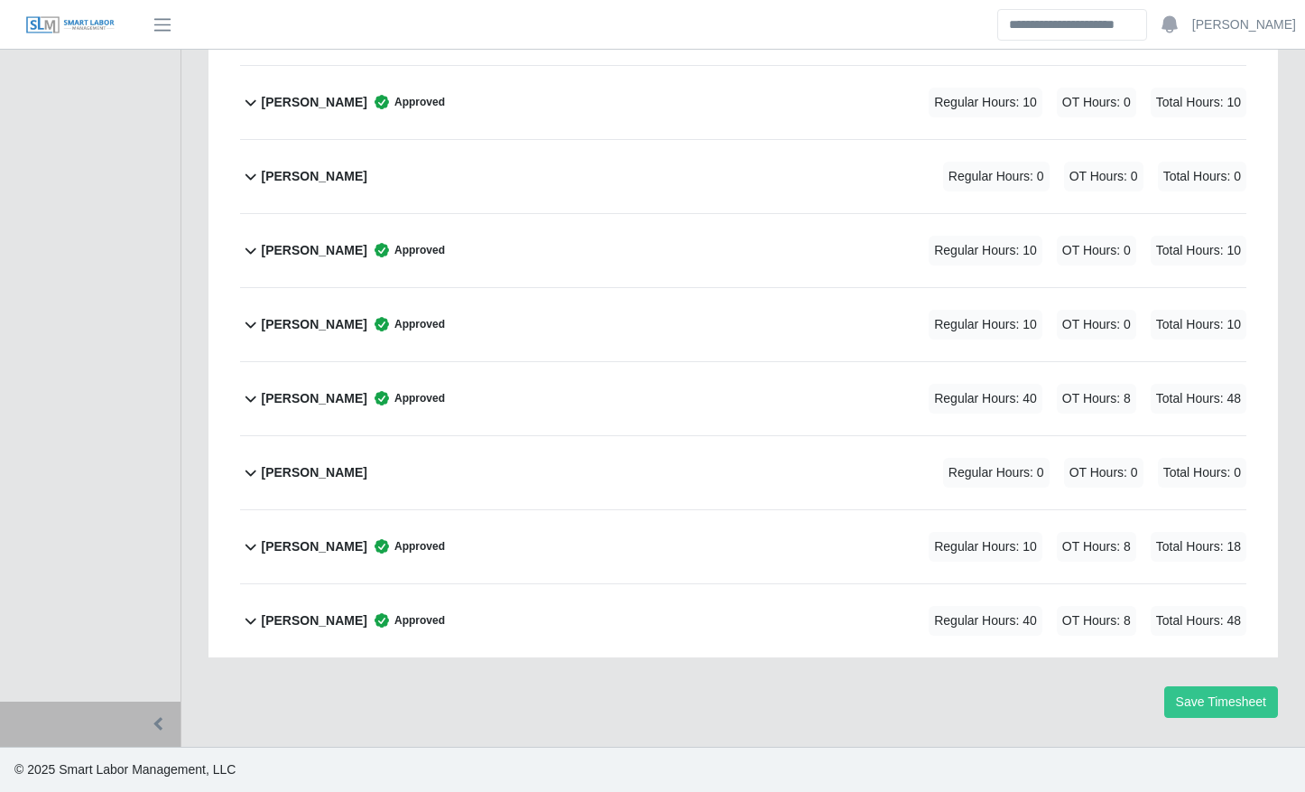
click at [360, 541] on b "[PERSON_NAME]" at bounding box center [315, 546] width 106 height 19
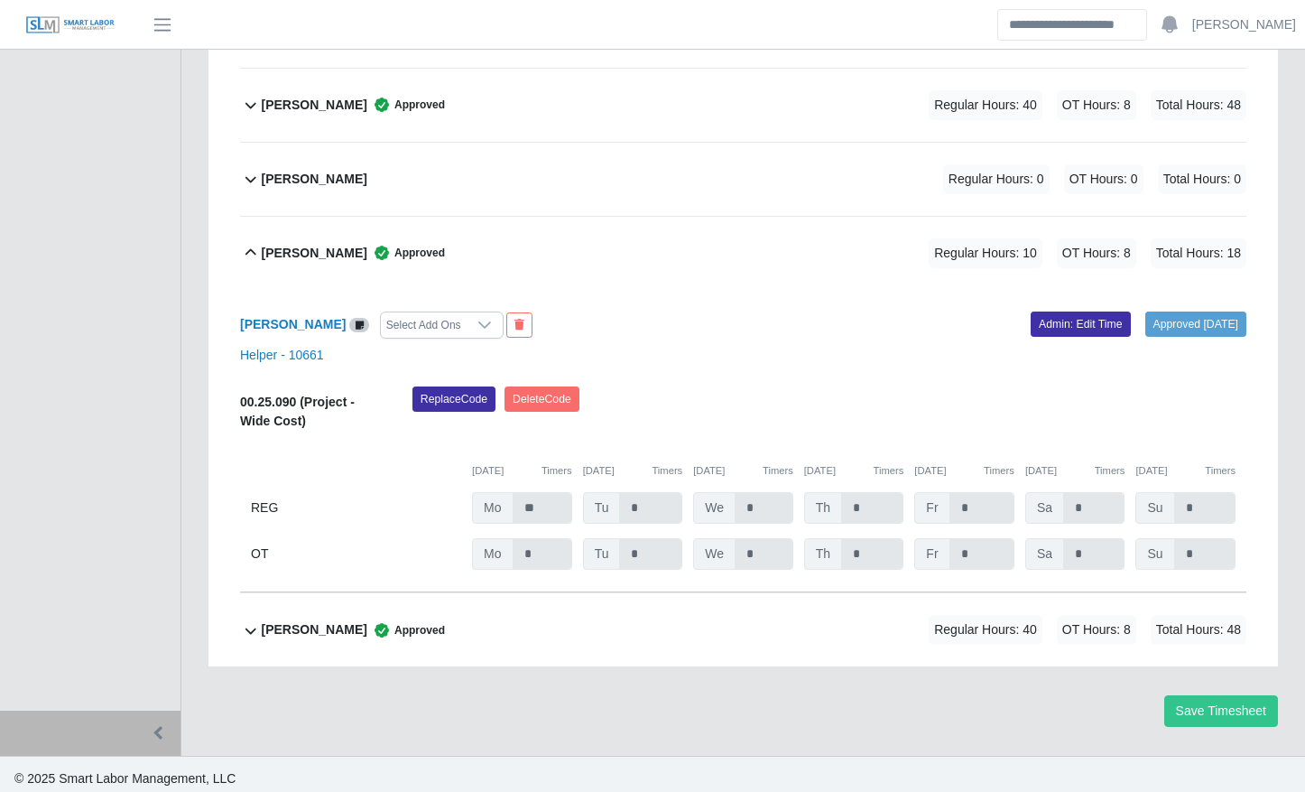
scroll to position [3893, 0]
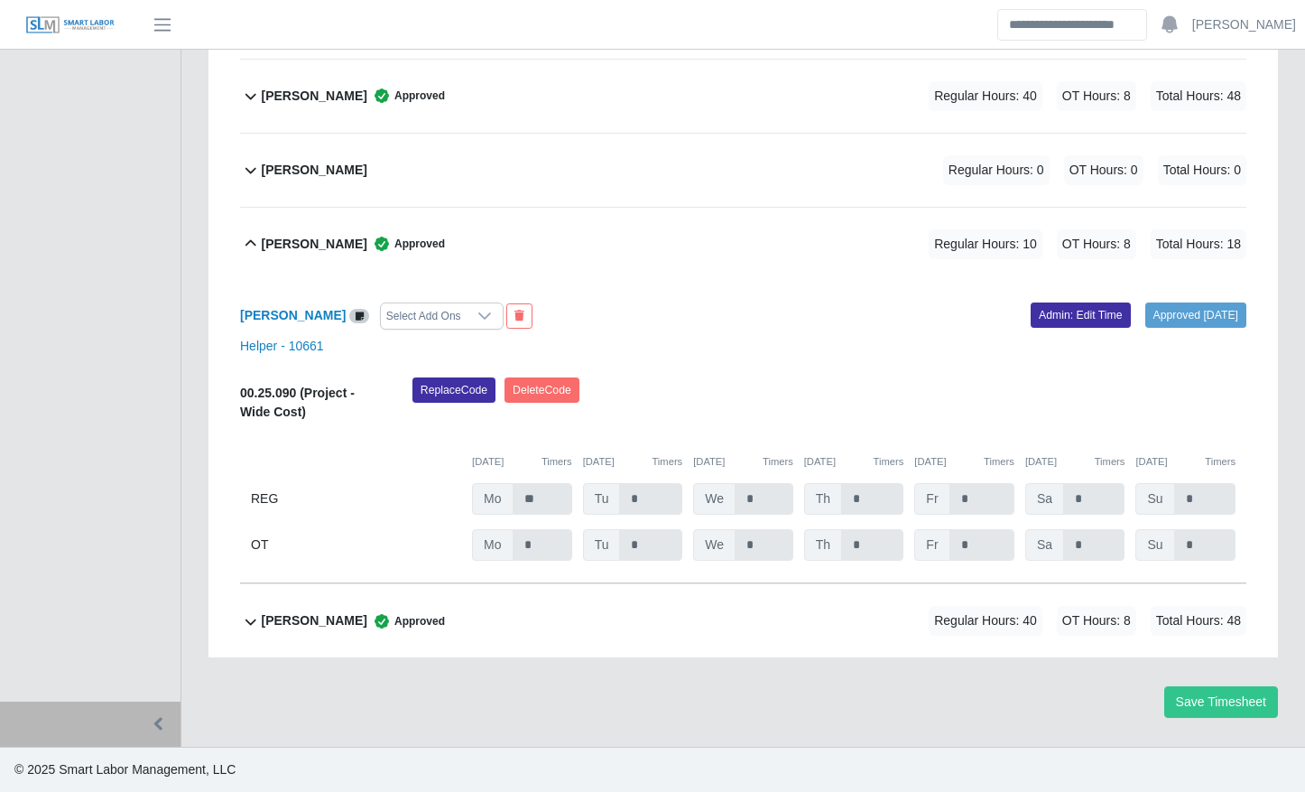
click at [351, 261] on div "[PERSON_NAME] Approved Regular Hours: 10 OT Hours: 8 Total Hours: 18" at bounding box center [755, 244] width 986 height 73
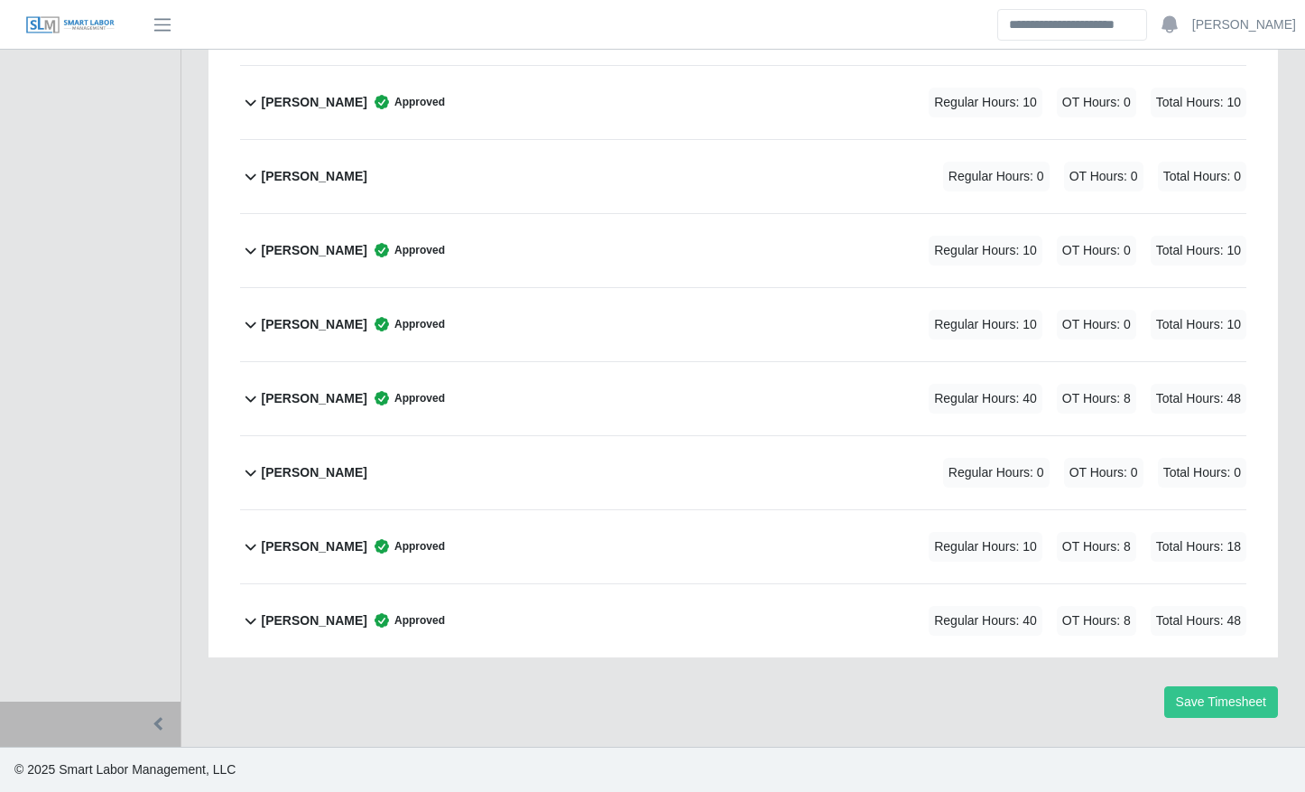
scroll to position [3590, 0]
